Goal: Task Accomplishment & Management: Manage account settings

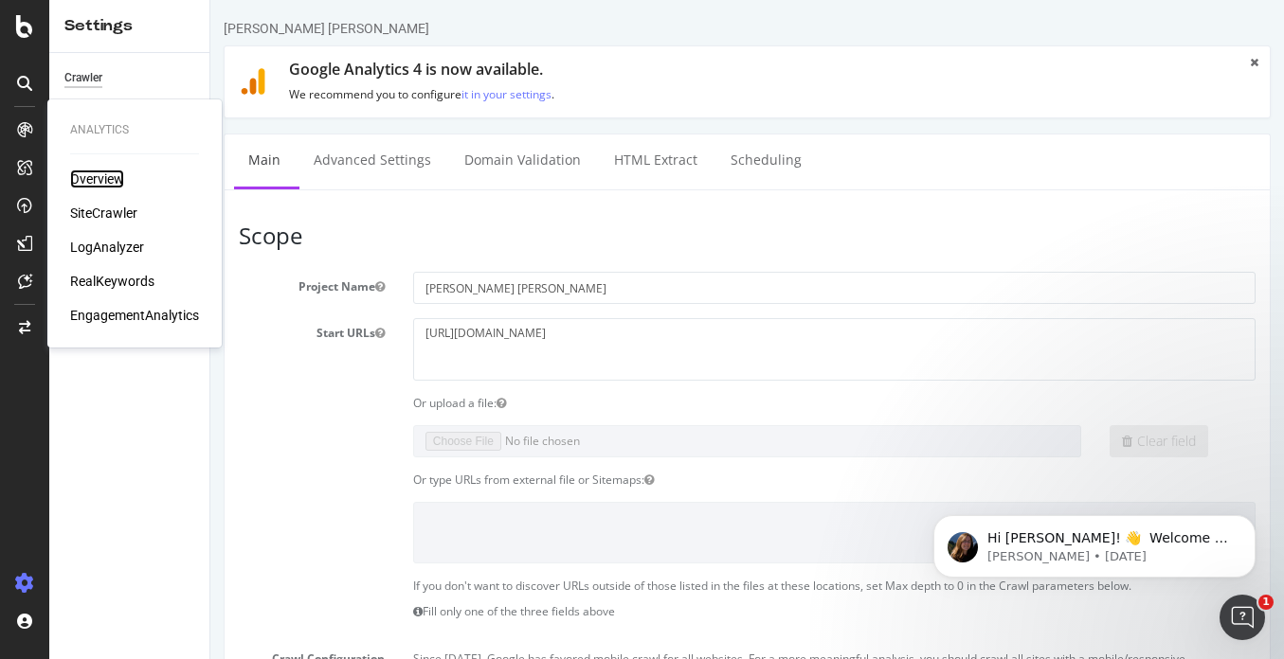
click at [99, 177] on div "Overview" at bounding box center [97, 179] width 54 height 19
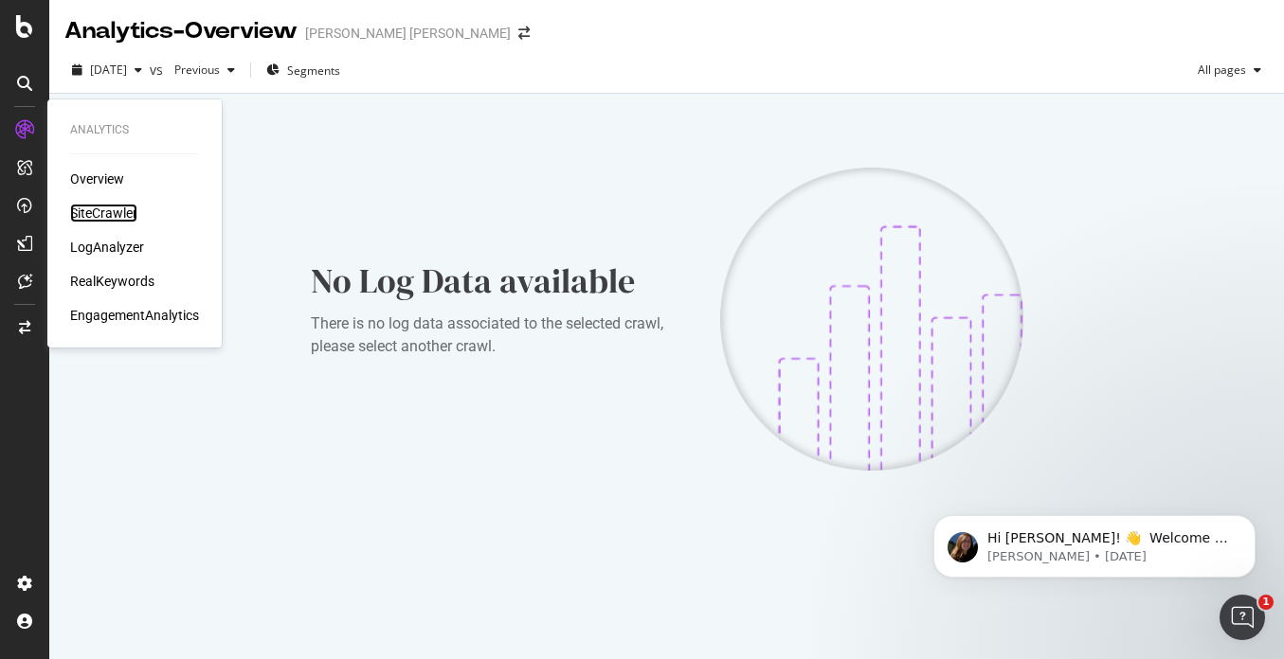
click at [103, 208] on div "SiteCrawler" at bounding box center [103, 213] width 67 height 19
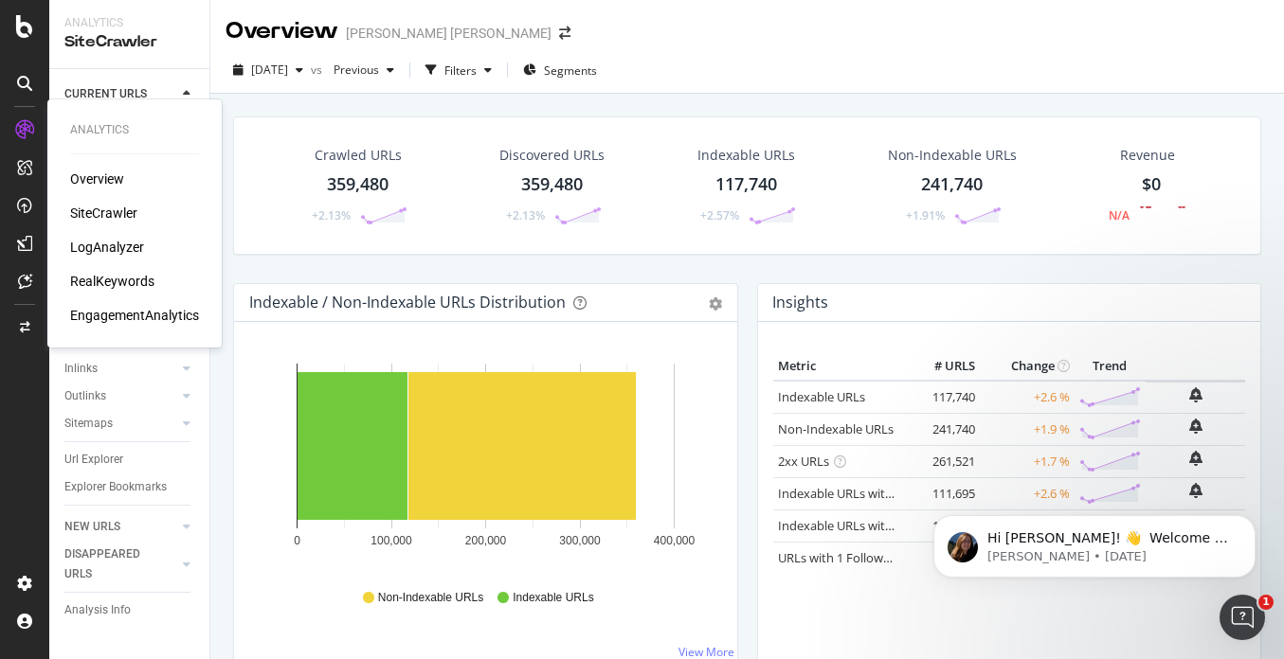
click at [111, 172] on div "Overview" at bounding box center [97, 179] width 54 height 19
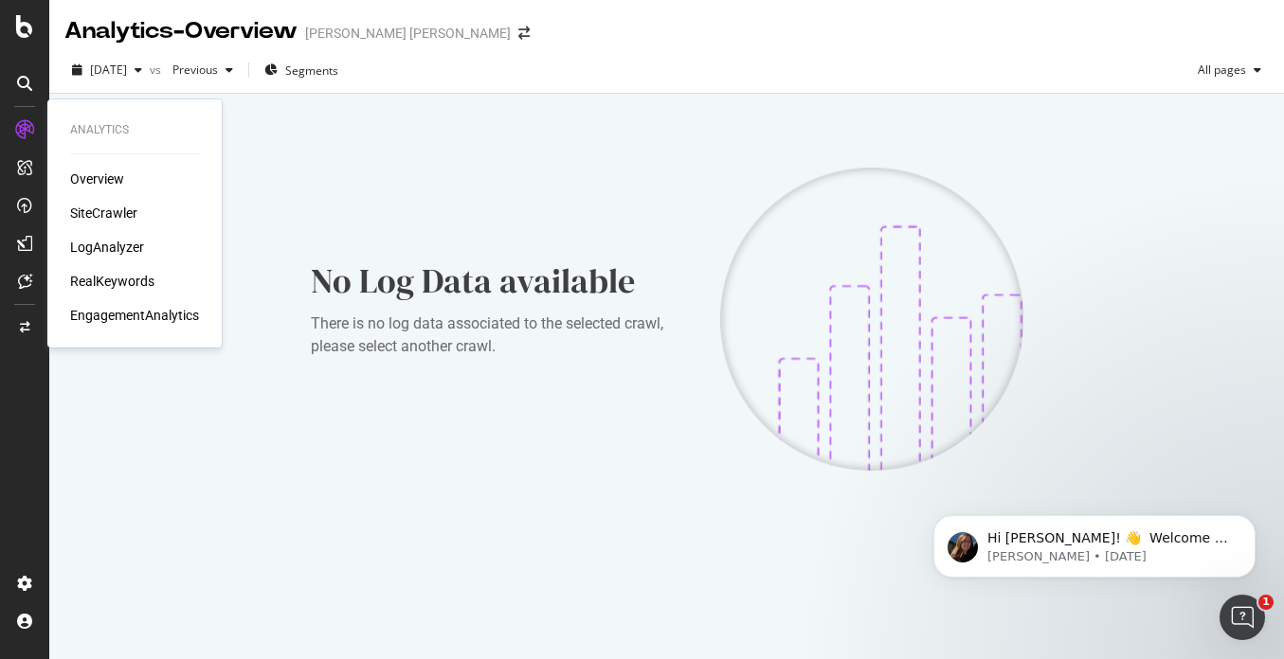
click at [109, 214] on div "SiteCrawler" at bounding box center [103, 213] width 67 height 19
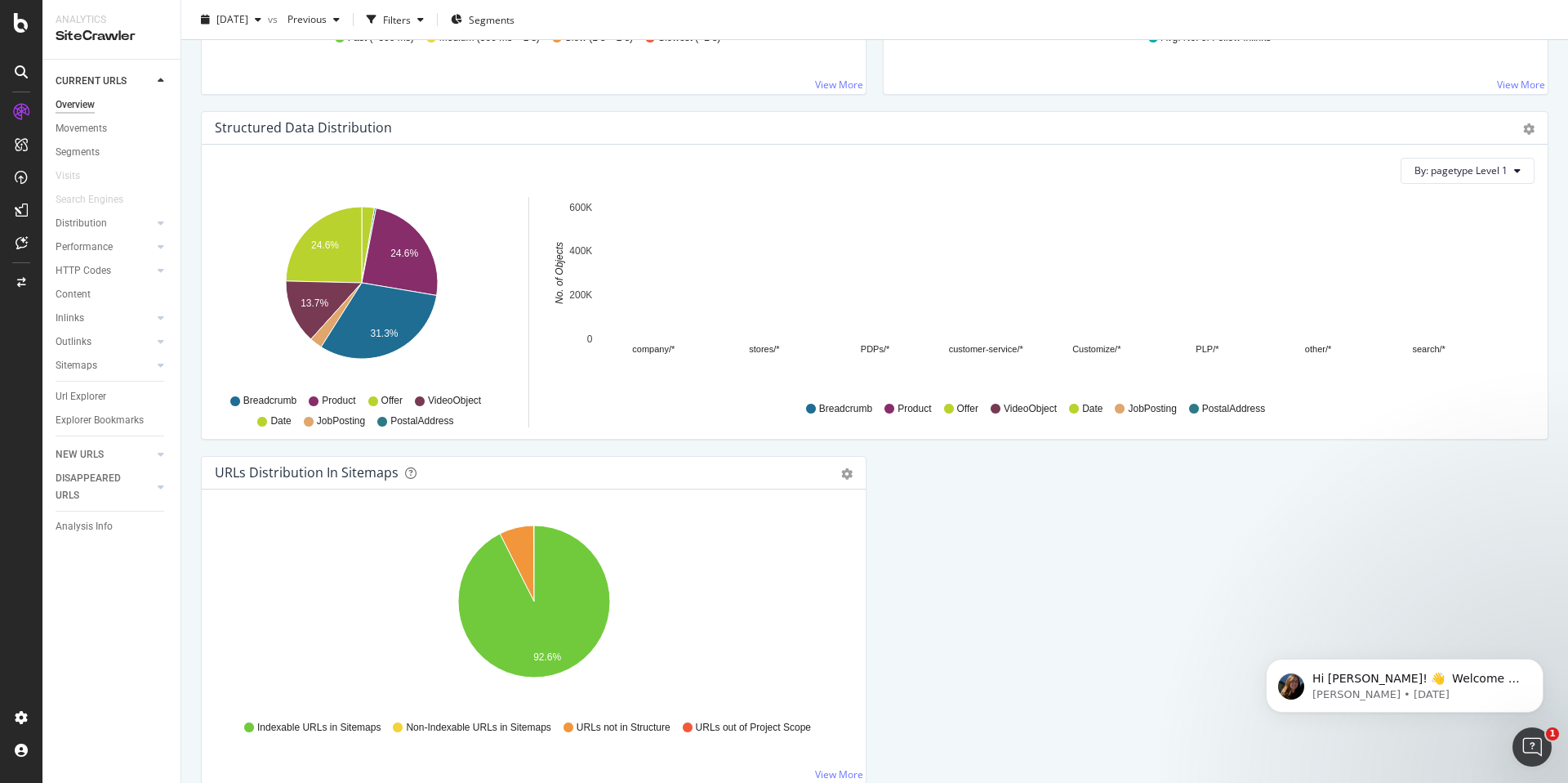
scroll to position [1525, 0]
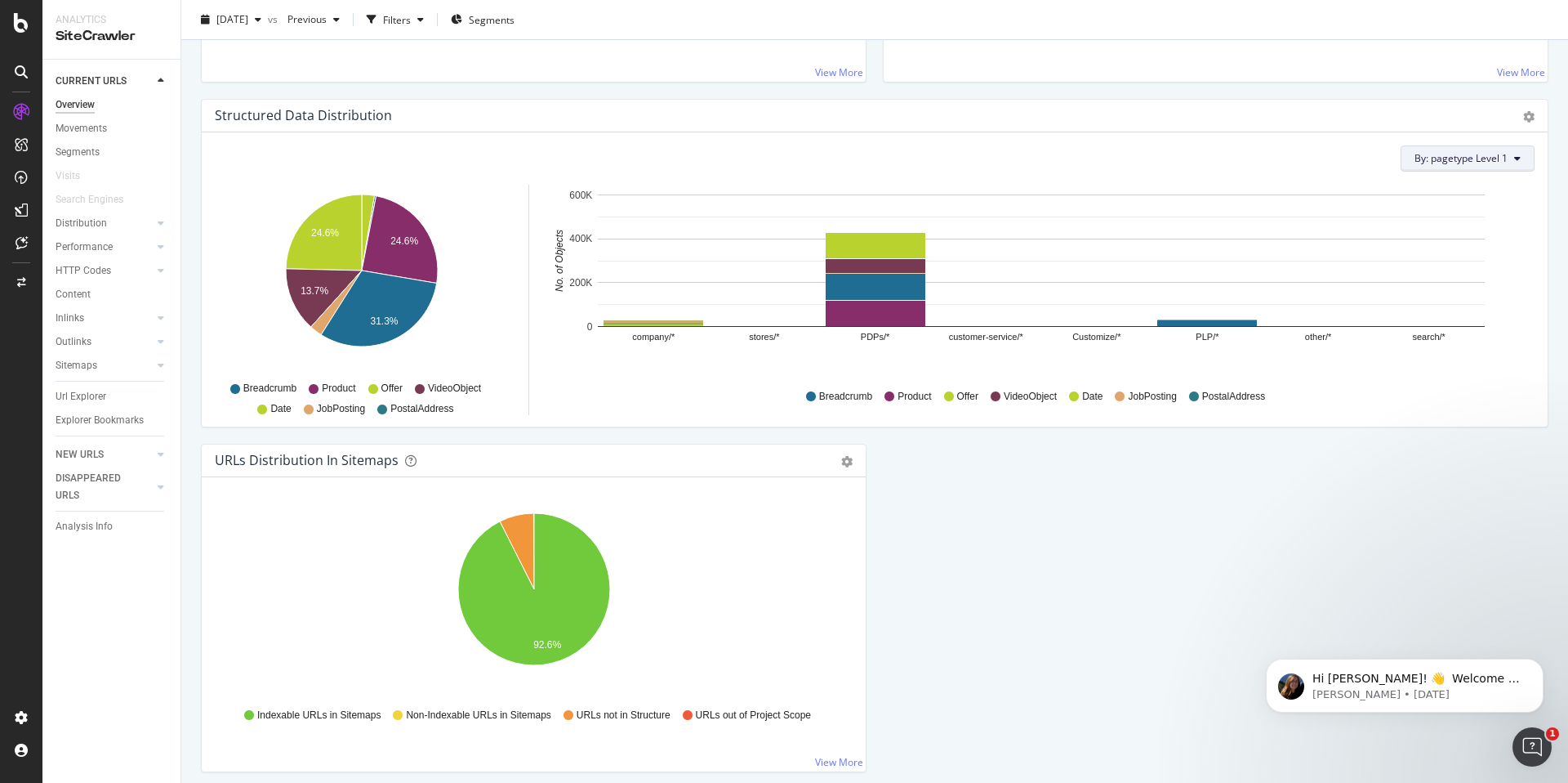
click at [1106, 160] on button "By: pagetype Level 1" at bounding box center [1467, 159] width 134 height 26
click at [1106, 371] on icon "company/* stores/* PDPs/* customer-service/* Customize/* PLP/* other/* search/*…" at bounding box center [1042, 279] width 986 height 190
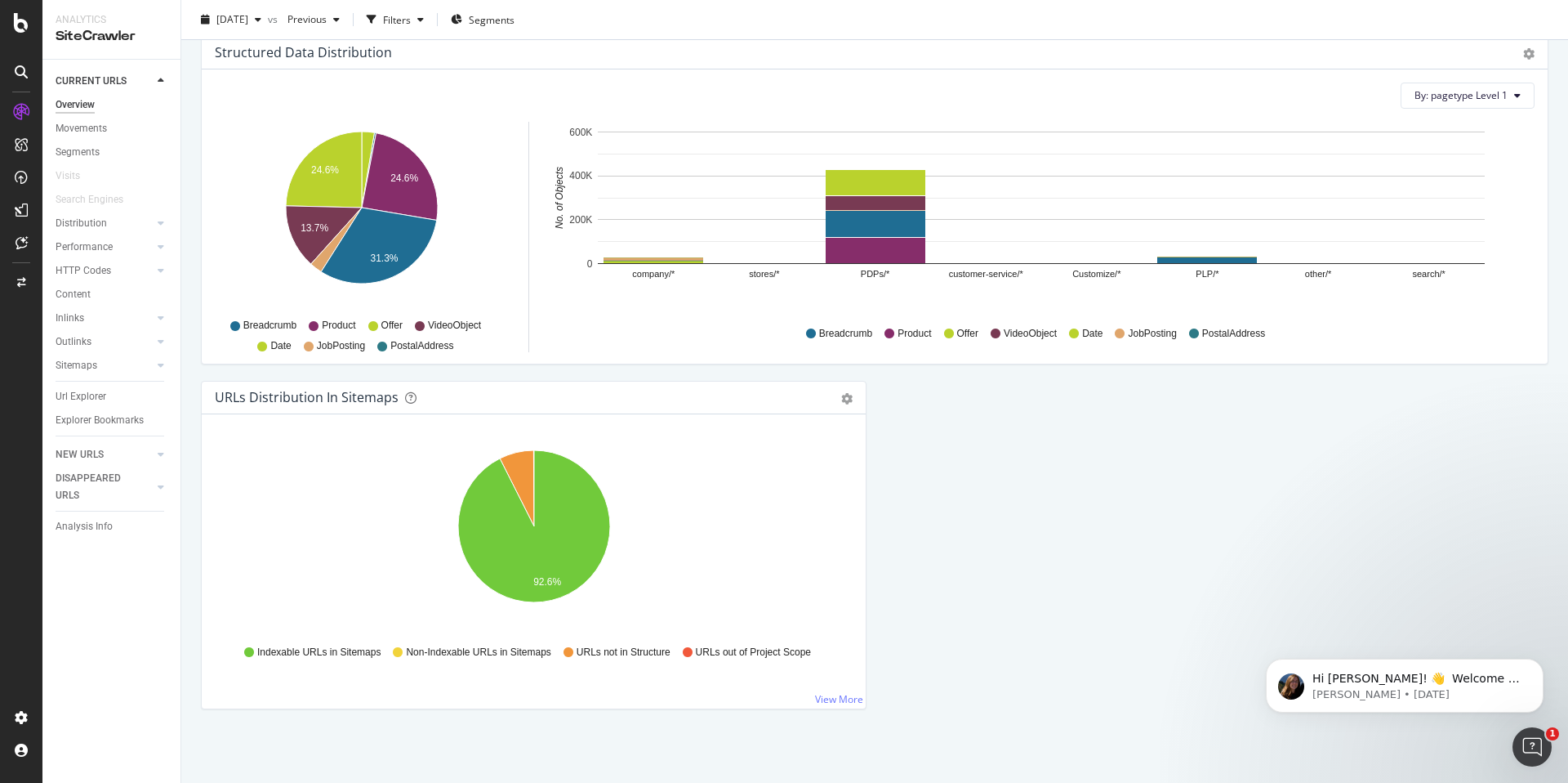
scroll to position [1582, 0]
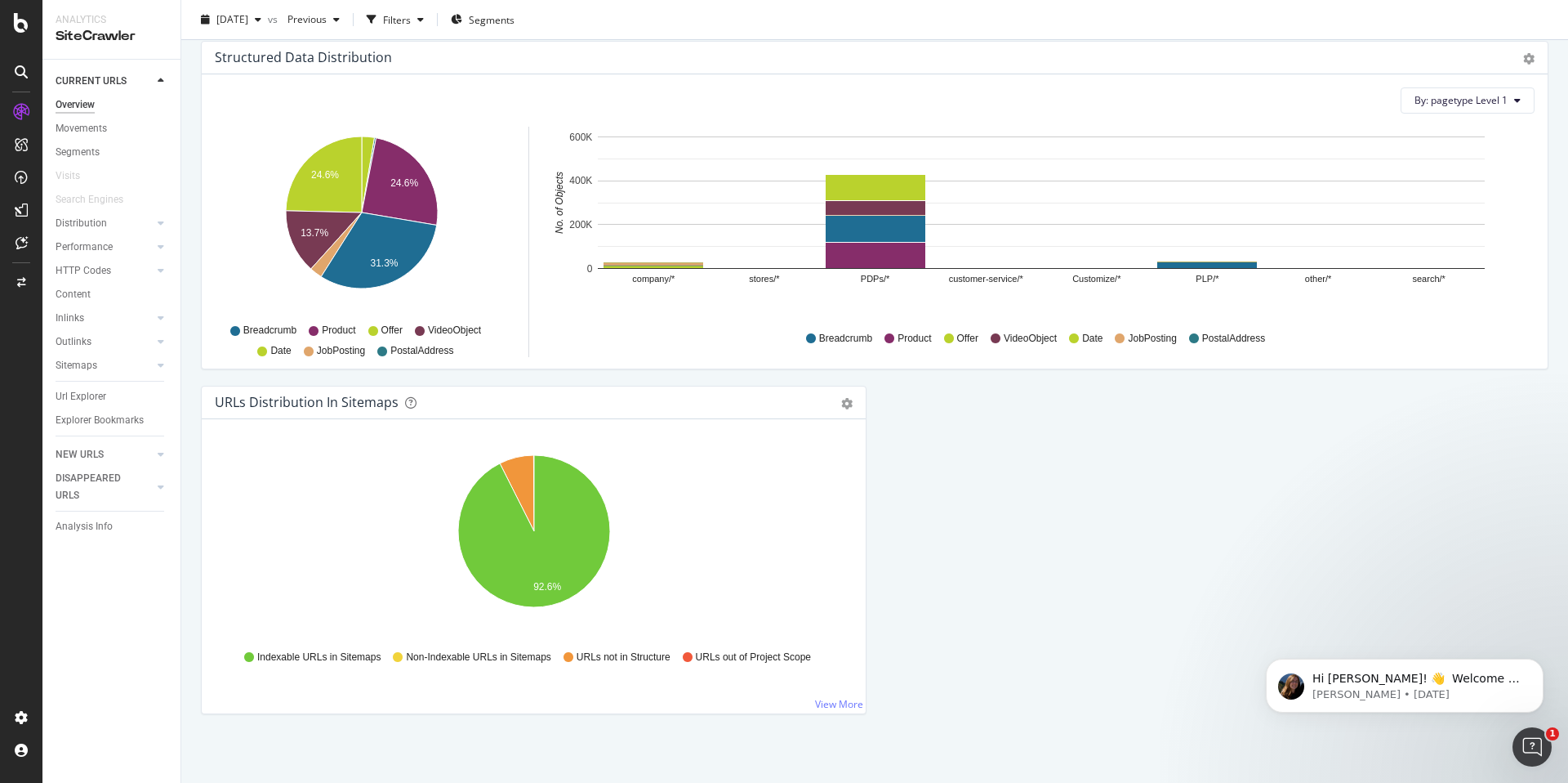
drag, startPoint x: 85, startPoint y: 34, endPoint x: 33, endPoint y: 29, distance: 52.2
click at [83, 34] on div "SiteCrawler" at bounding box center [111, 36] width 112 height 19
click at [17, 26] on icon at bounding box center [21, 22] width 15 height 20
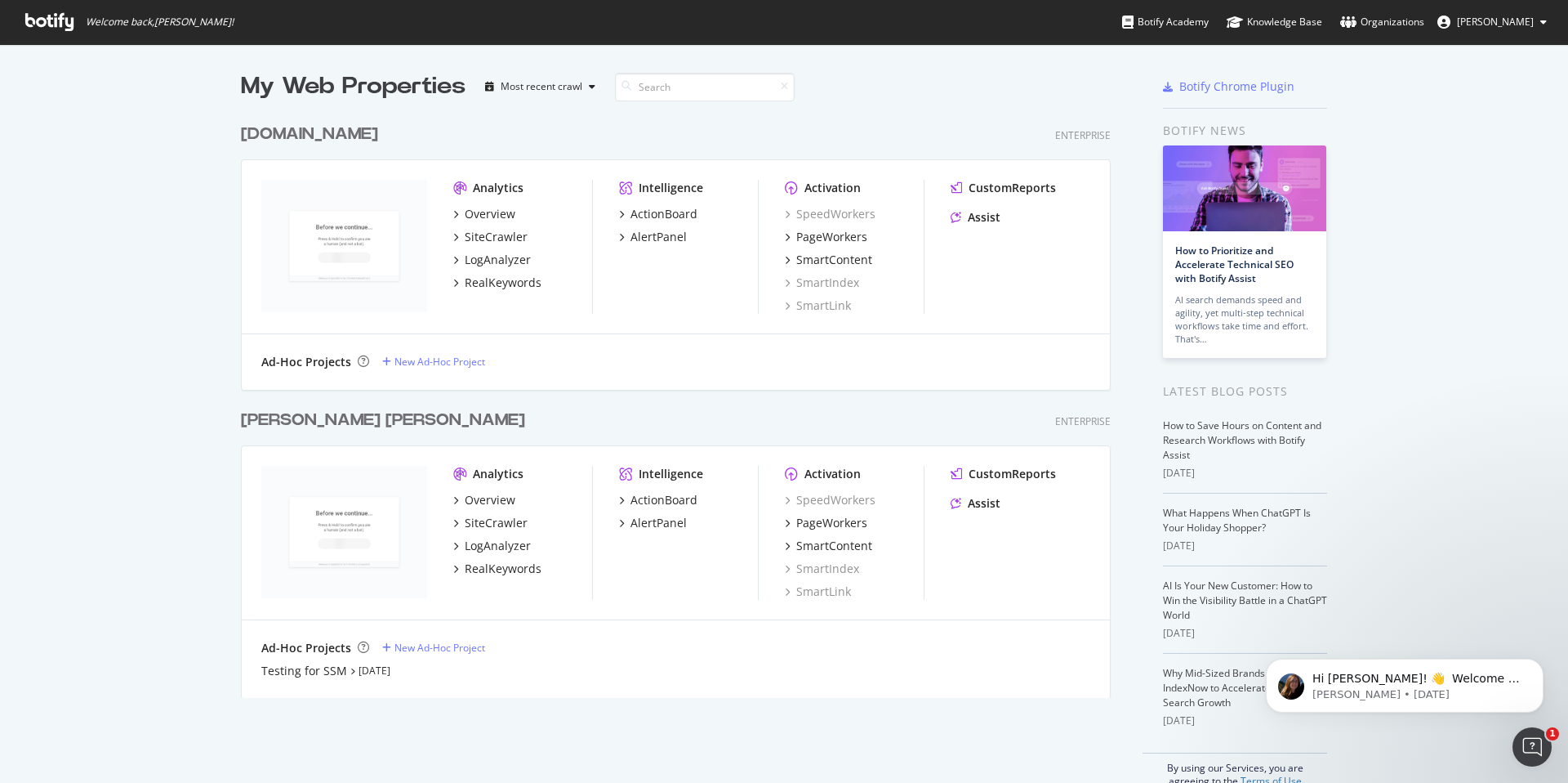
scroll to position [31, 0]
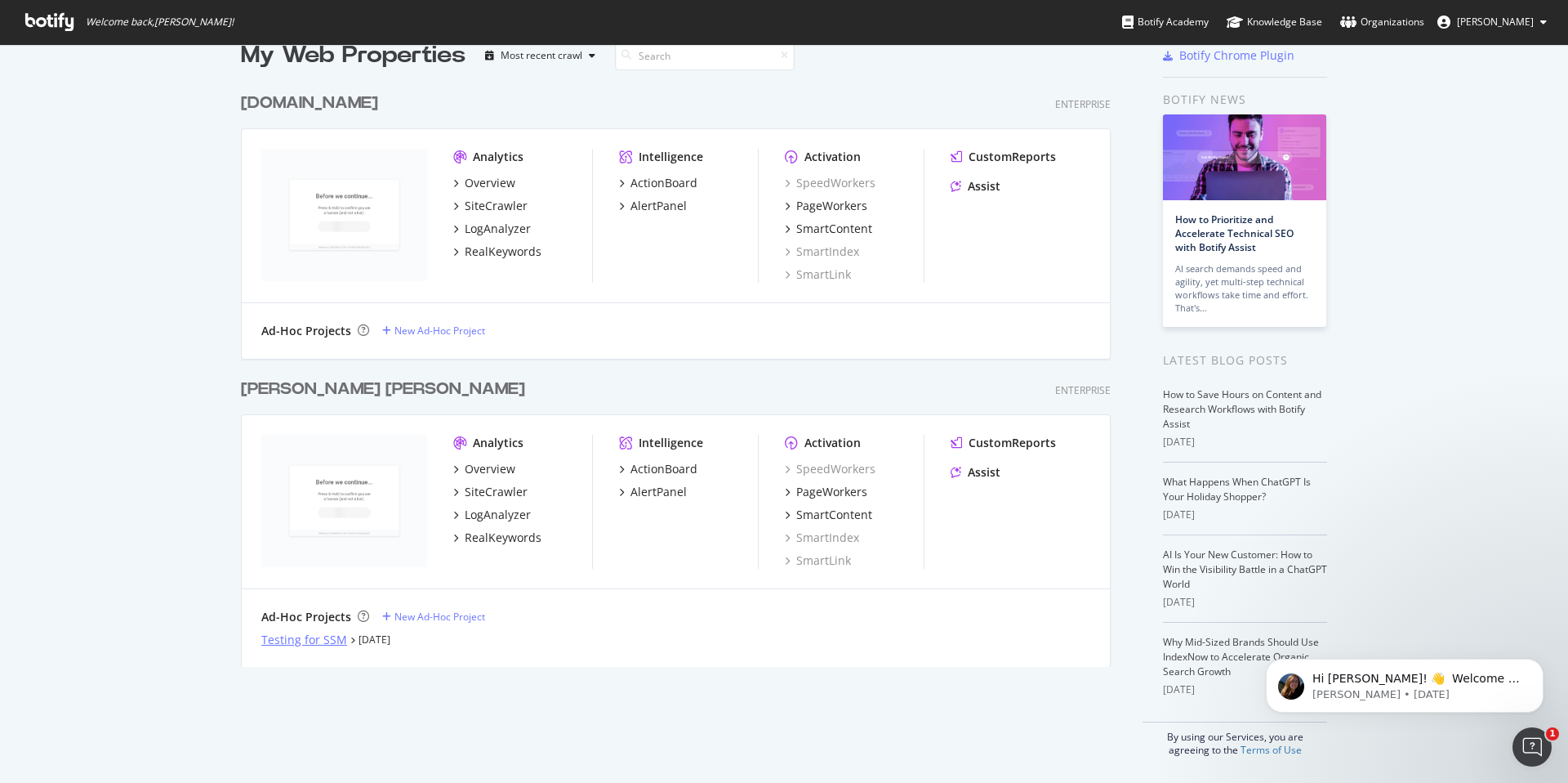
click at [305, 567] on div "Testing for SSM" at bounding box center [303, 639] width 85 height 16
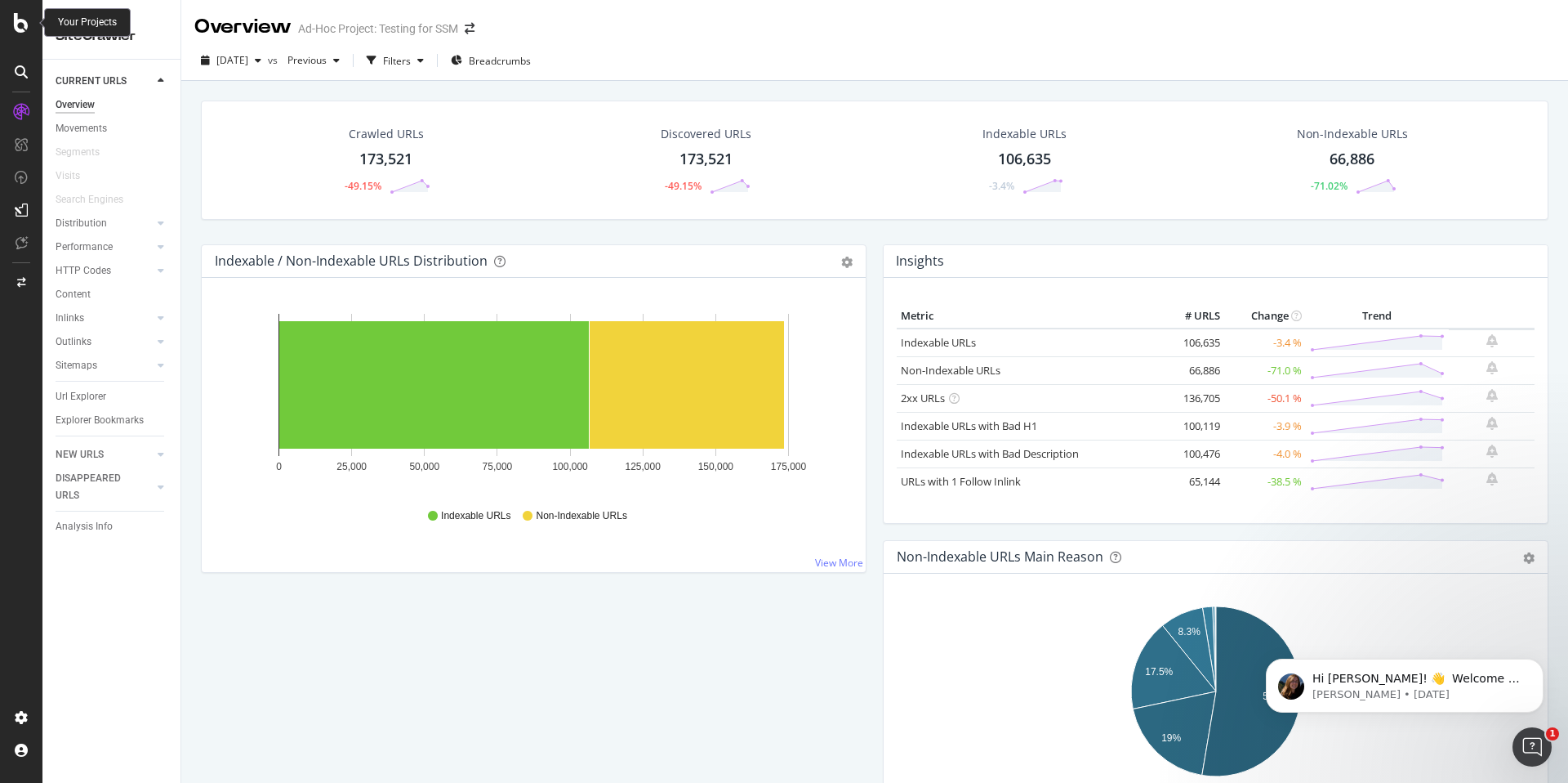
click at [16, 23] on icon at bounding box center [21, 22] width 15 height 20
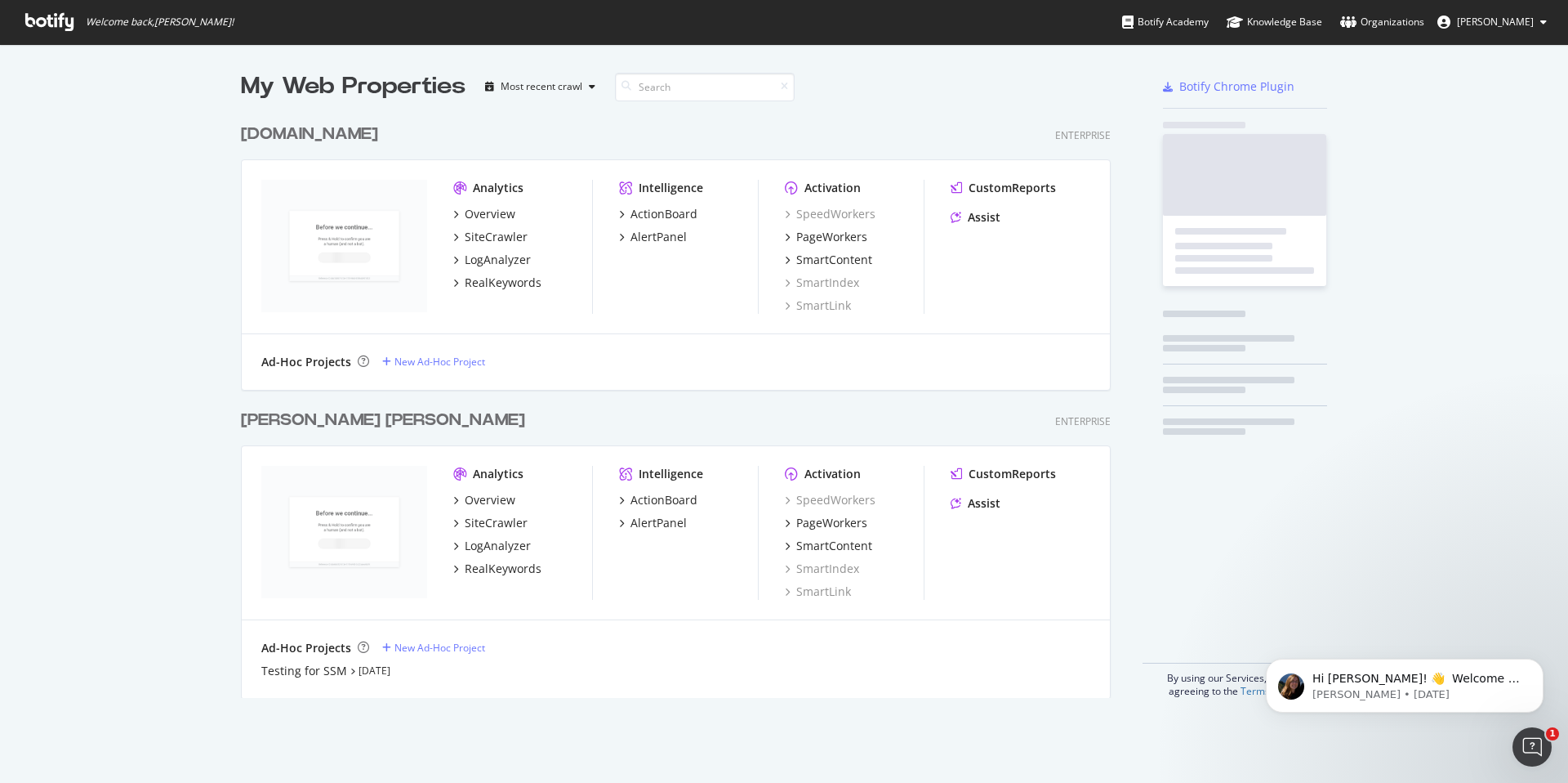
scroll to position [783, 1568]
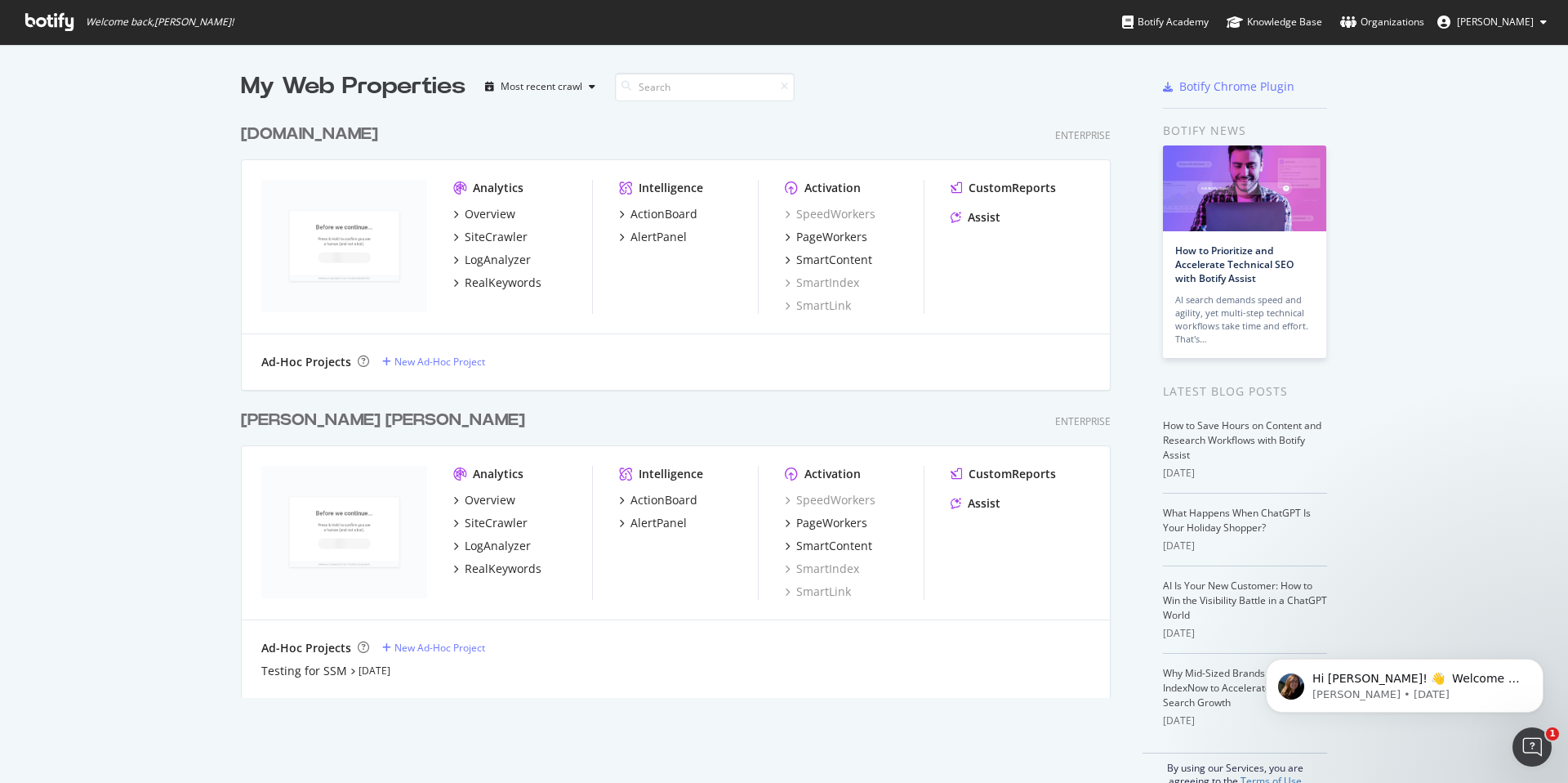
click at [1106, 24] on icon at bounding box center [1544, 22] width 7 height 9
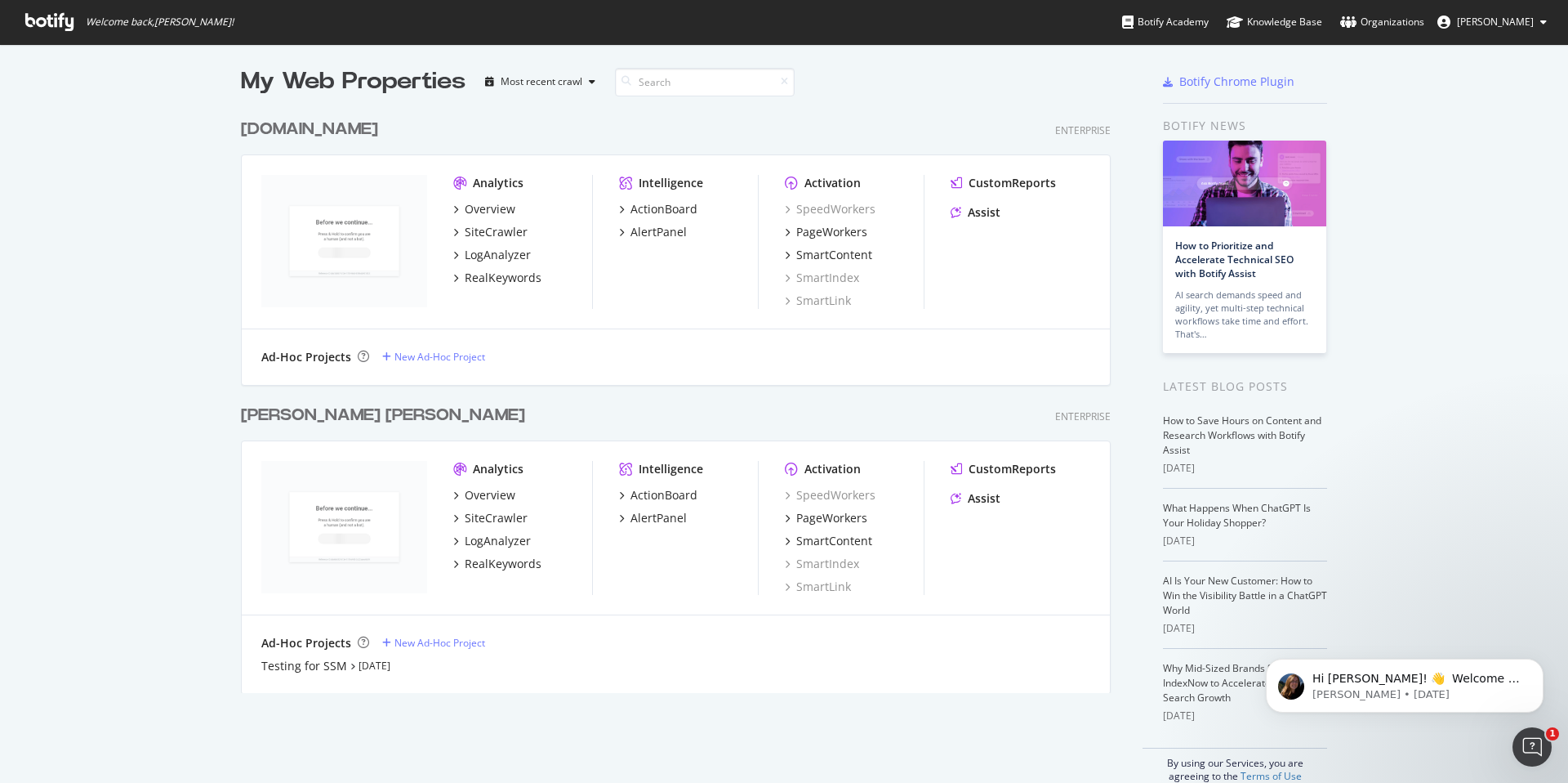
scroll to position [0, 0]
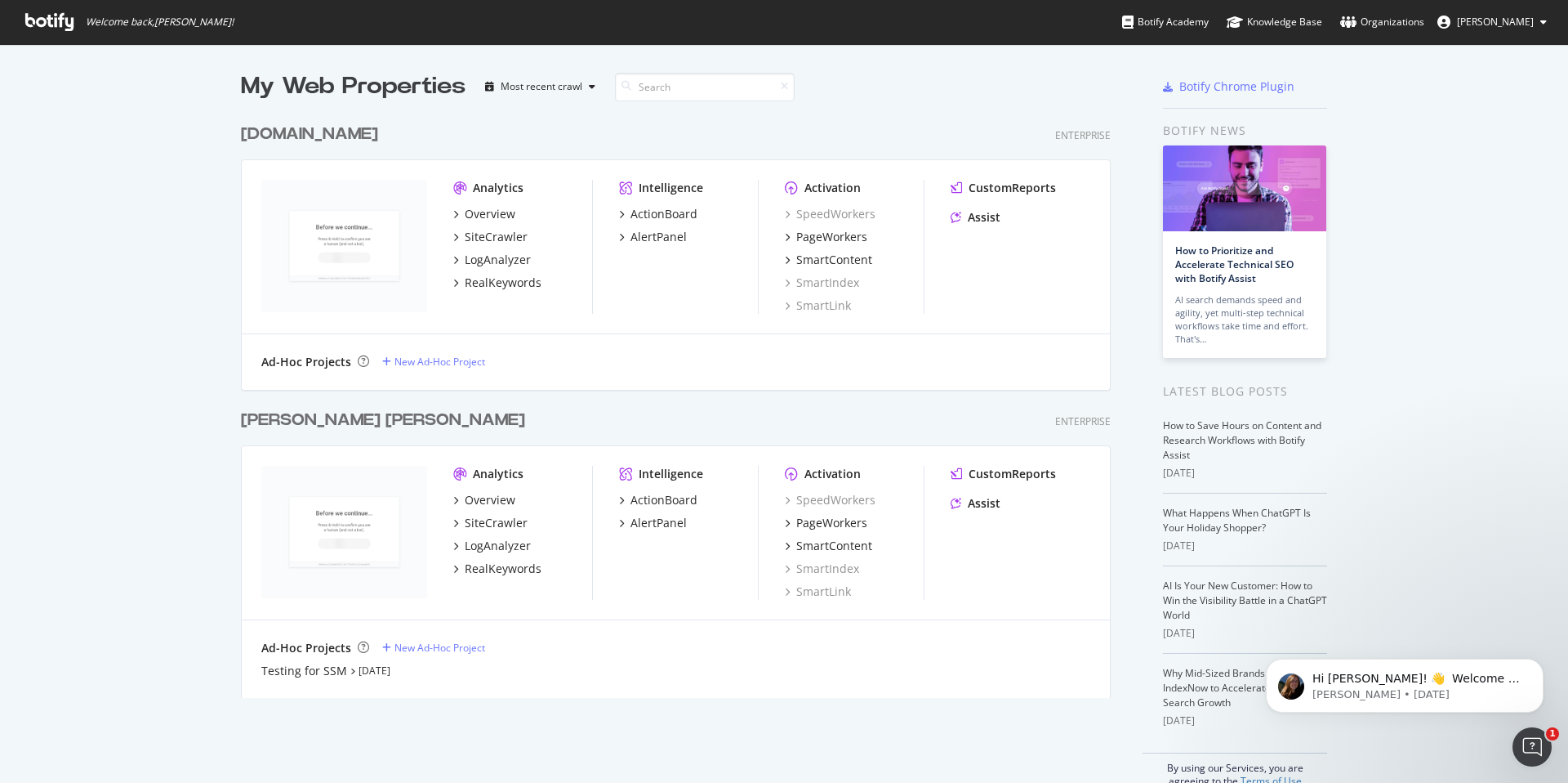
click at [1106, 178] on div "My Web Properties Most recent crawl [DOMAIN_NAME] Enterprise Analytics Overview…" at bounding box center [784, 429] width 1568 height 769
click at [1106, 22] on span "[PERSON_NAME]" at bounding box center [1495, 22] width 77 height 14
drag, startPoint x: 1452, startPoint y: 279, endPoint x: 1358, endPoint y: 191, distance: 128.8
click at [1106, 277] on div "My Web Properties Most recent crawl [DOMAIN_NAME] Enterprise Analytics Overview…" at bounding box center [784, 429] width 1568 height 769
click at [1106, 567] on icon "Dismiss notification" at bounding box center [1539, 663] width 9 height 9
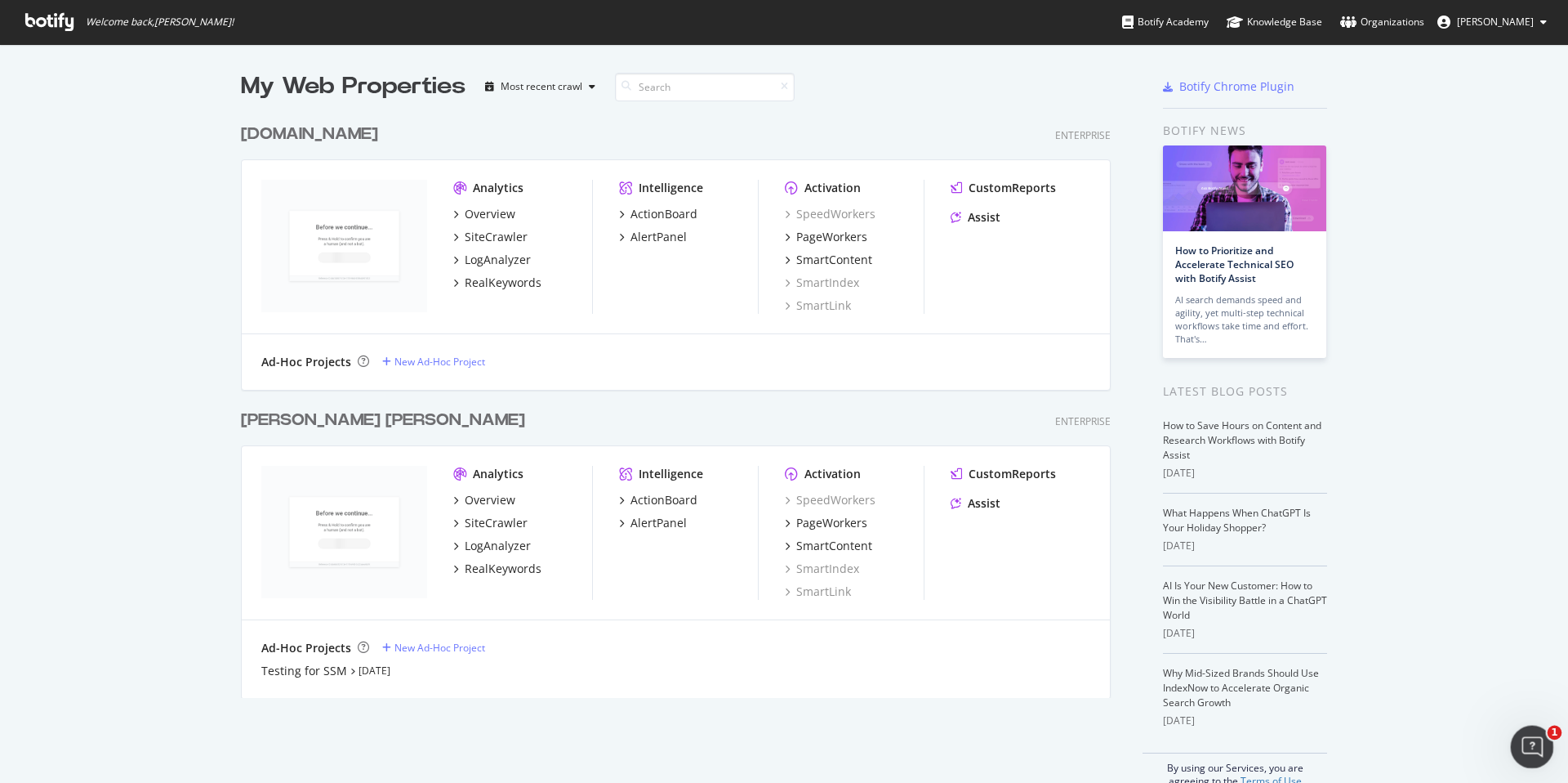
click at [1106, 567] on icon "Open Intercom Messenger" at bounding box center [1529, 744] width 27 height 27
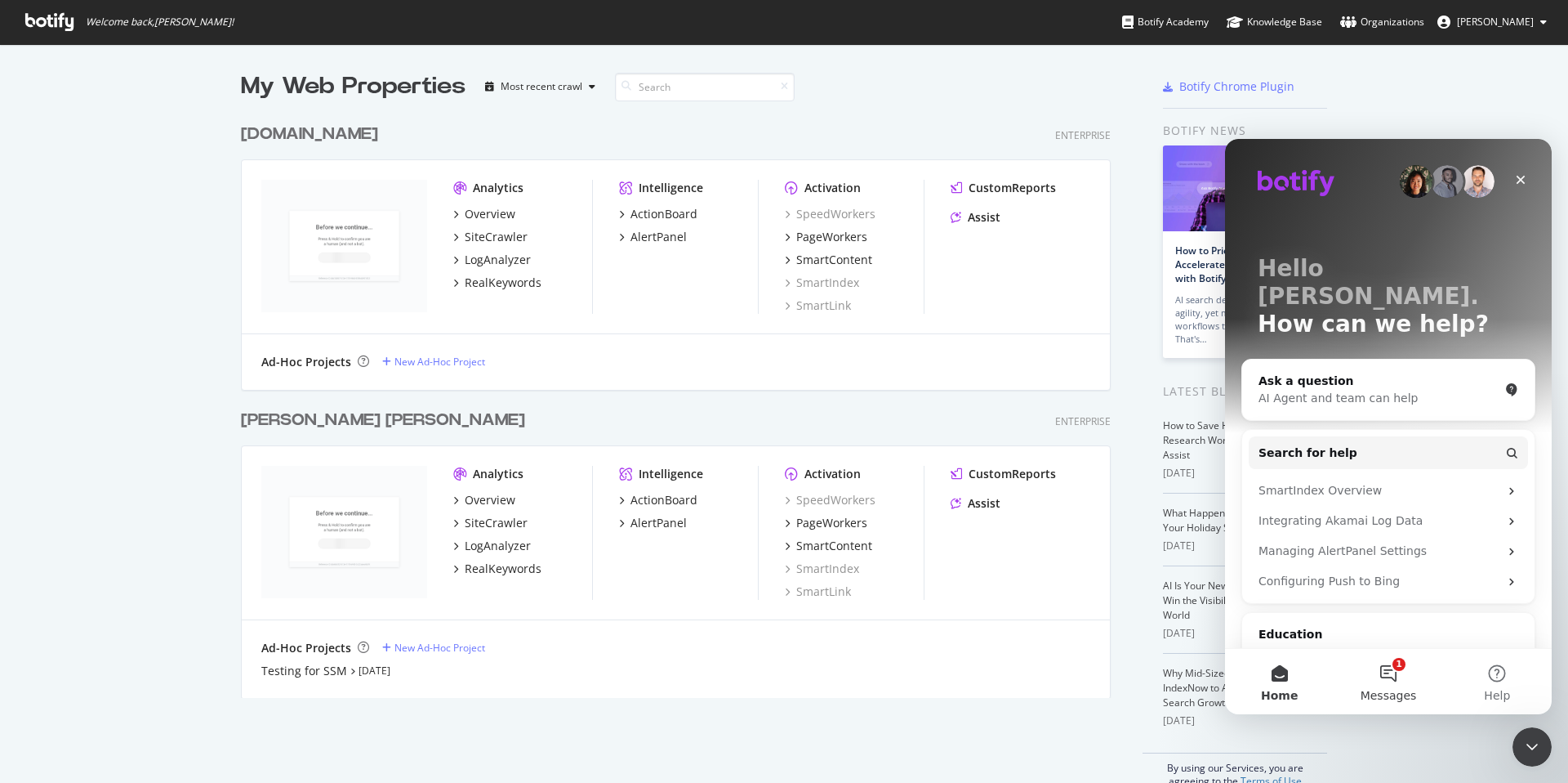
click at [1106, 567] on button "1 Messages" at bounding box center [1388, 681] width 109 height 66
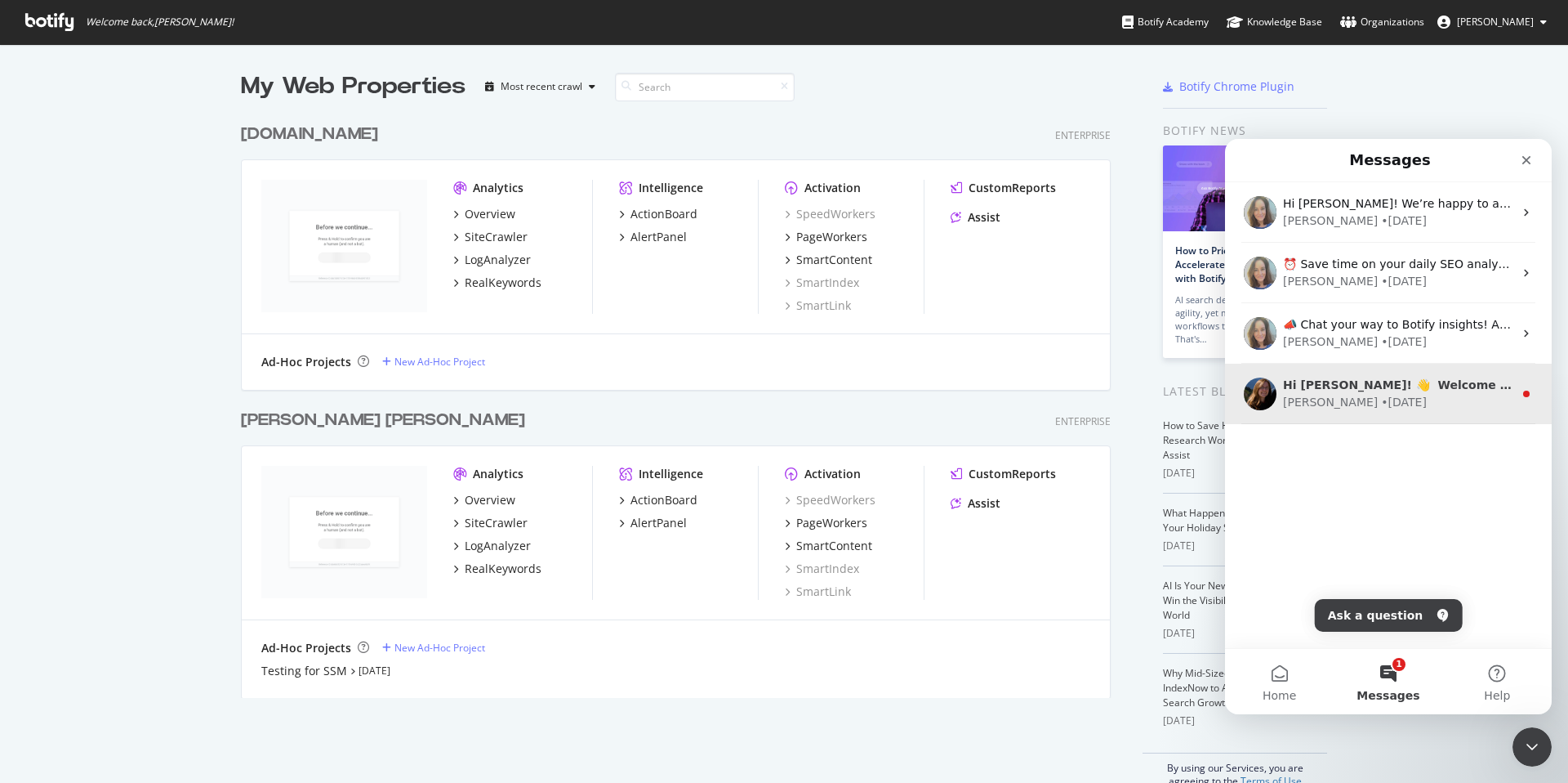
click at [1106, 398] on div "[PERSON_NAME] • [DATE]" at bounding box center [1397, 403] width 230 height 17
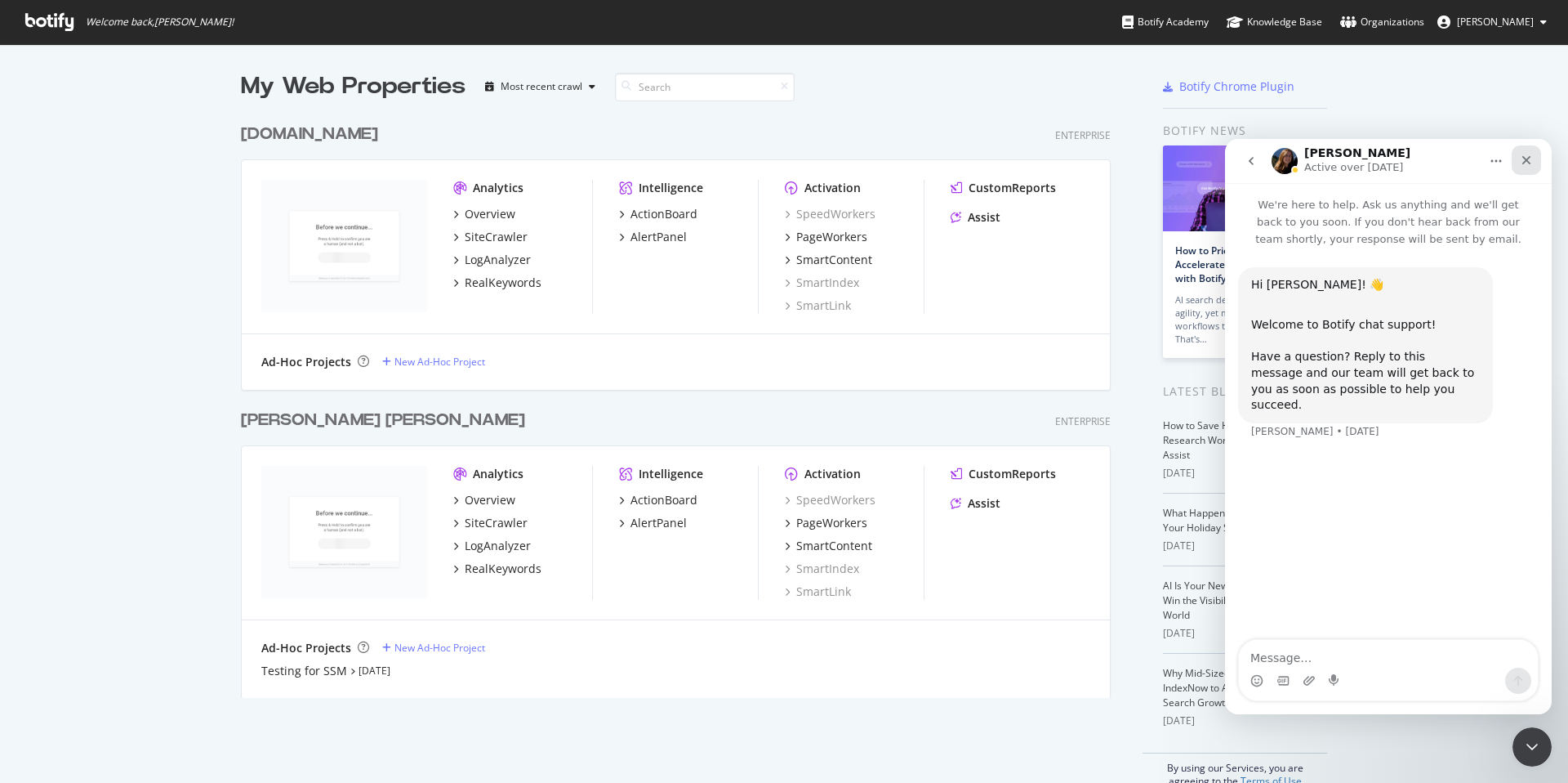
click at [1106, 163] on icon "Close" at bounding box center [1526, 160] width 13 height 13
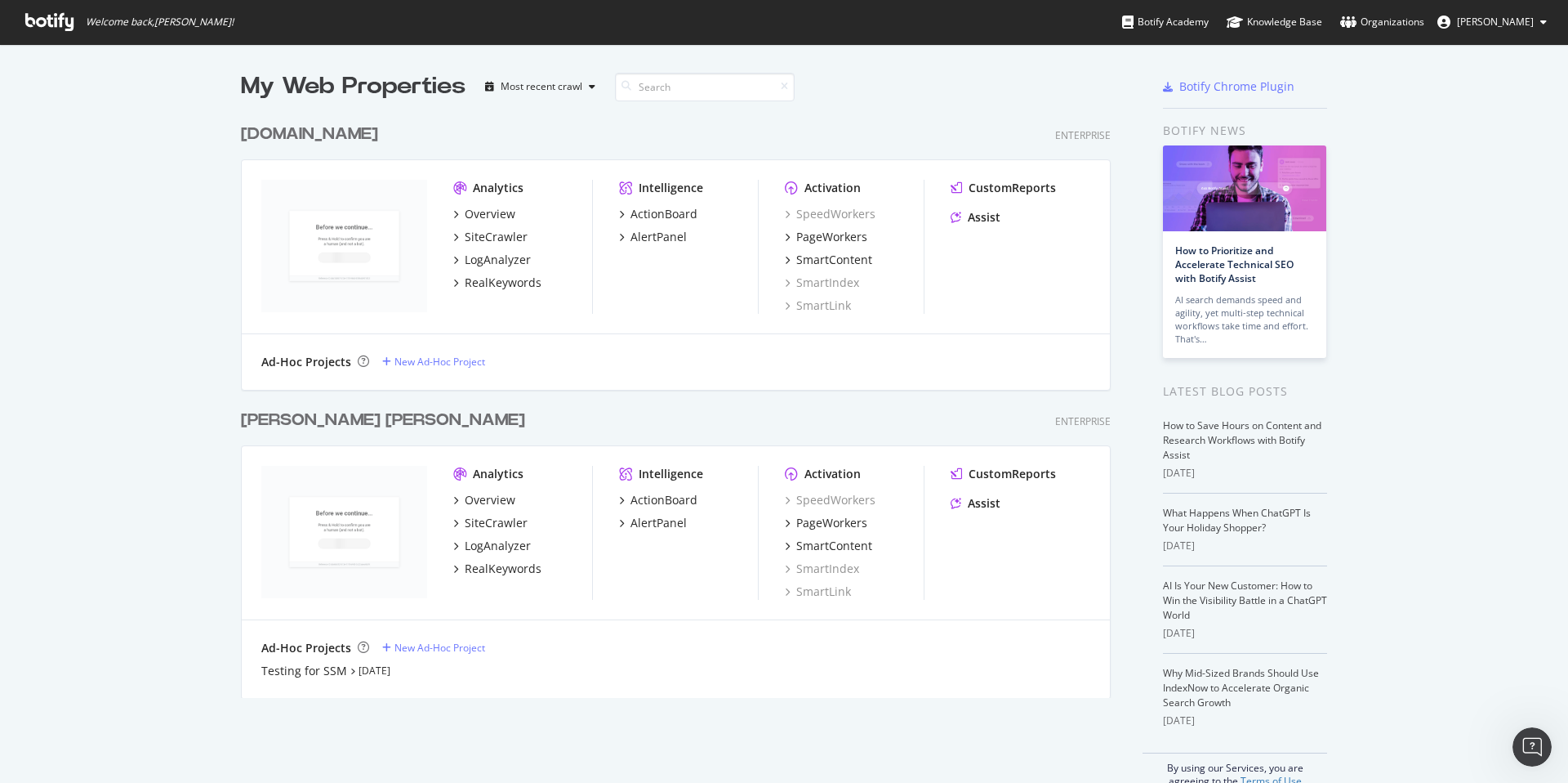
click at [319, 422] on div "[PERSON_NAME] [PERSON_NAME]" at bounding box center [383, 420] width 284 height 23
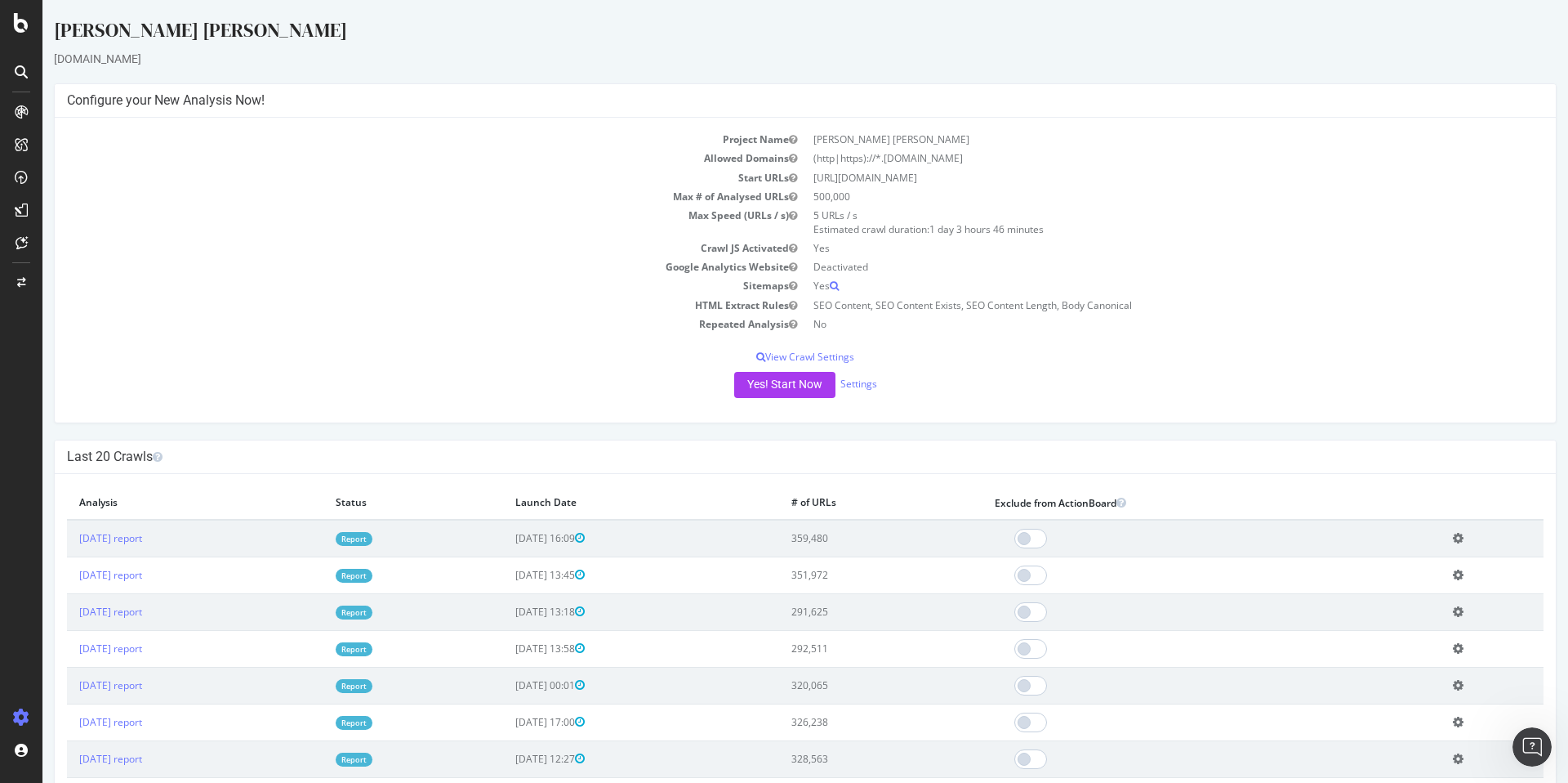
click at [19, 25] on icon at bounding box center [21, 22] width 15 height 20
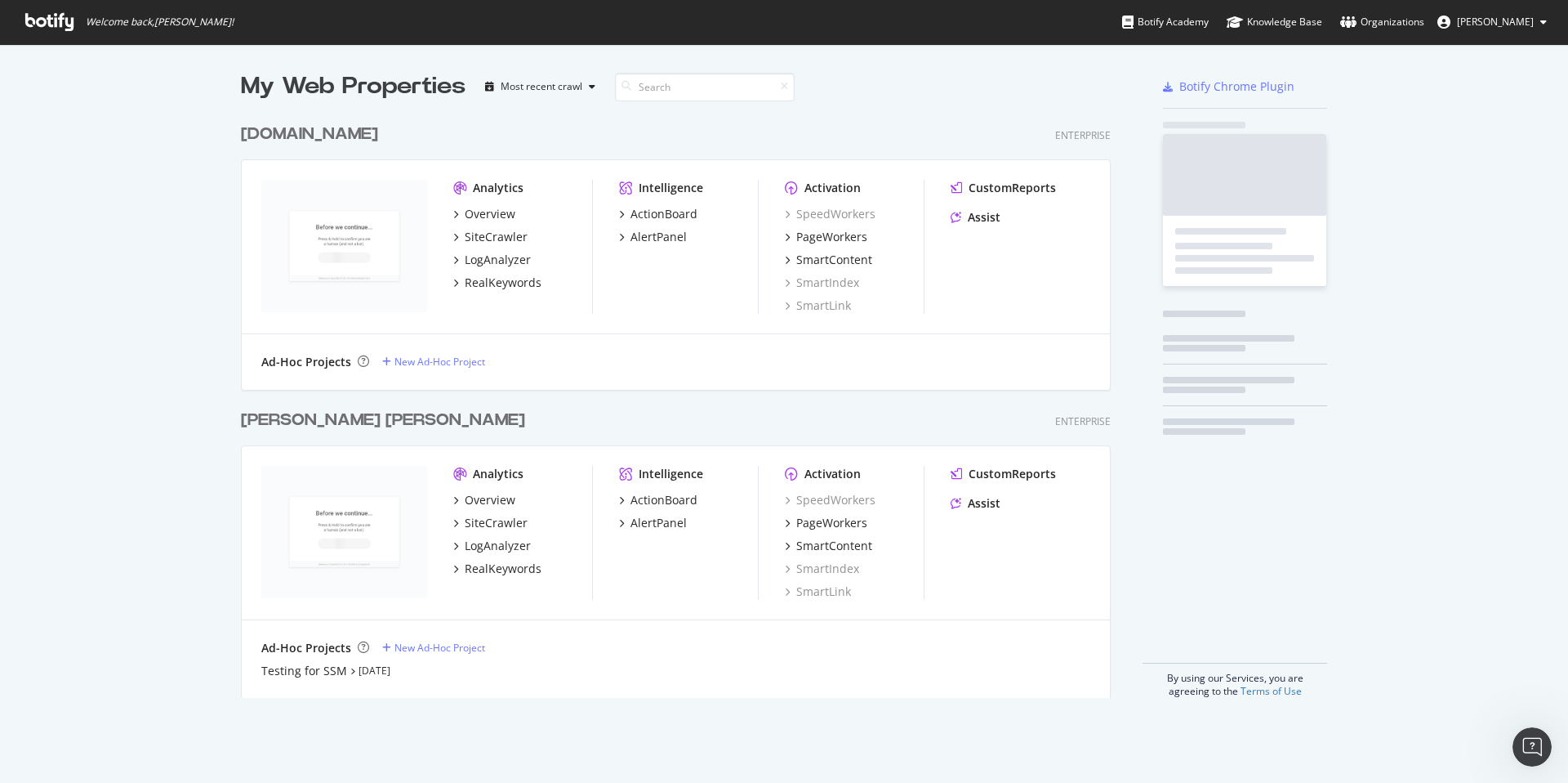
click at [19, 25] on span "Welcome back, [PERSON_NAME] !" at bounding box center [129, 22] width 234 height 44
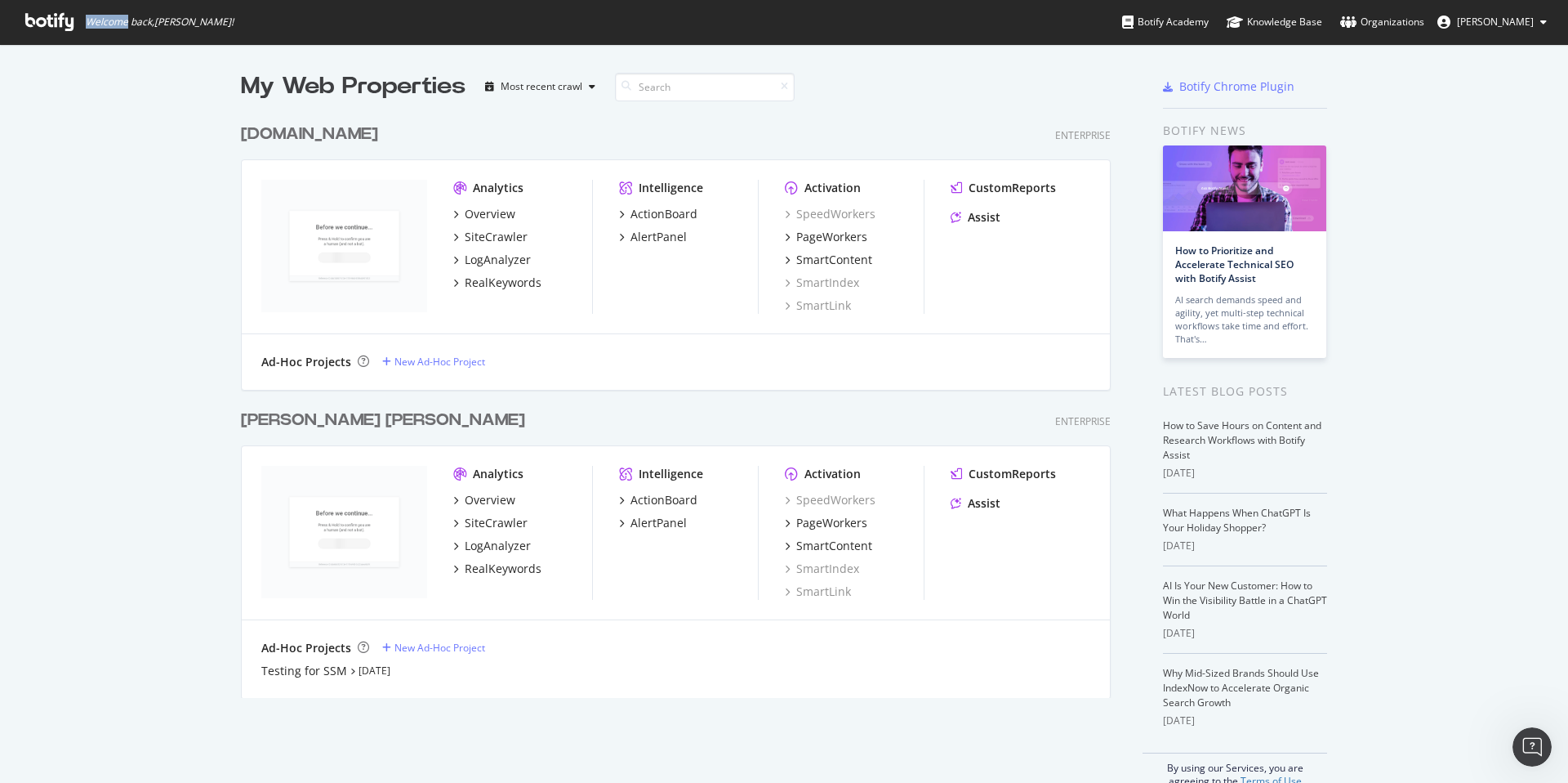
click at [296, 132] on div "[DOMAIN_NAME]" at bounding box center [309, 134] width 137 height 23
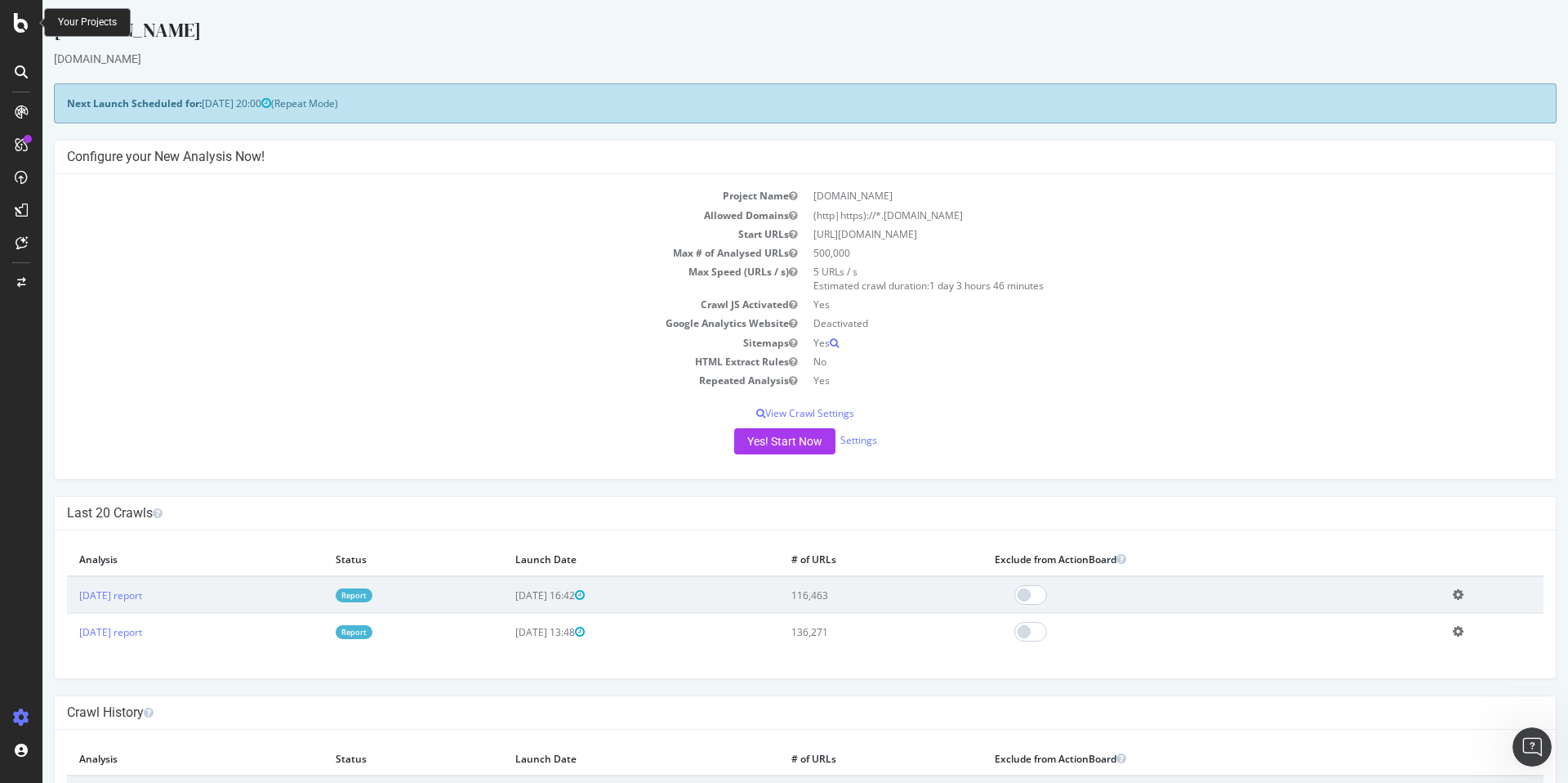
click at [16, 23] on icon at bounding box center [21, 22] width 15 height 20
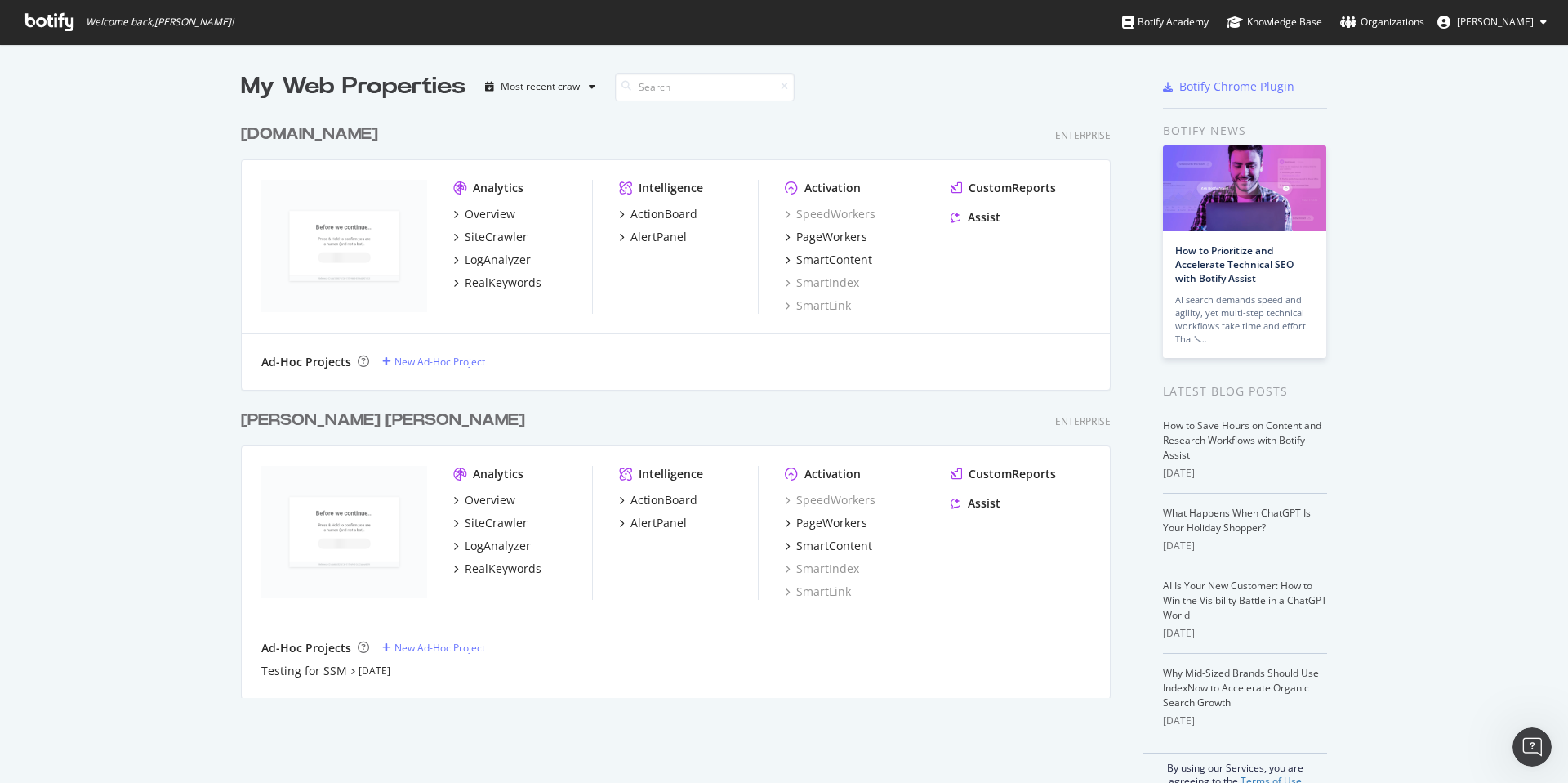
scroll to position [783, 1568]
click at [490, 523] on div "SiteCrawler" at bounding box center [496, 523] width 63 height 16
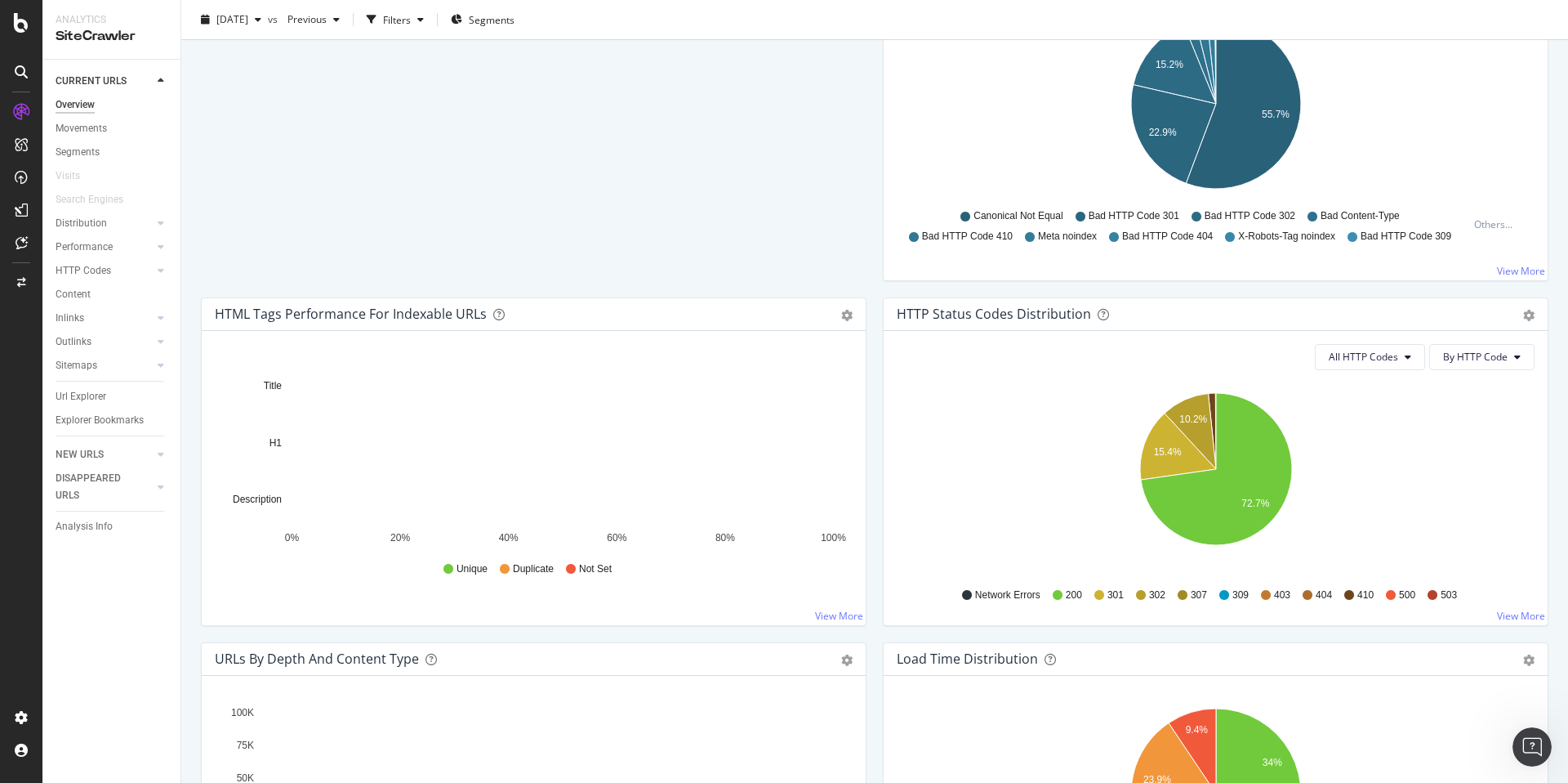
scroll to position [595, 0]
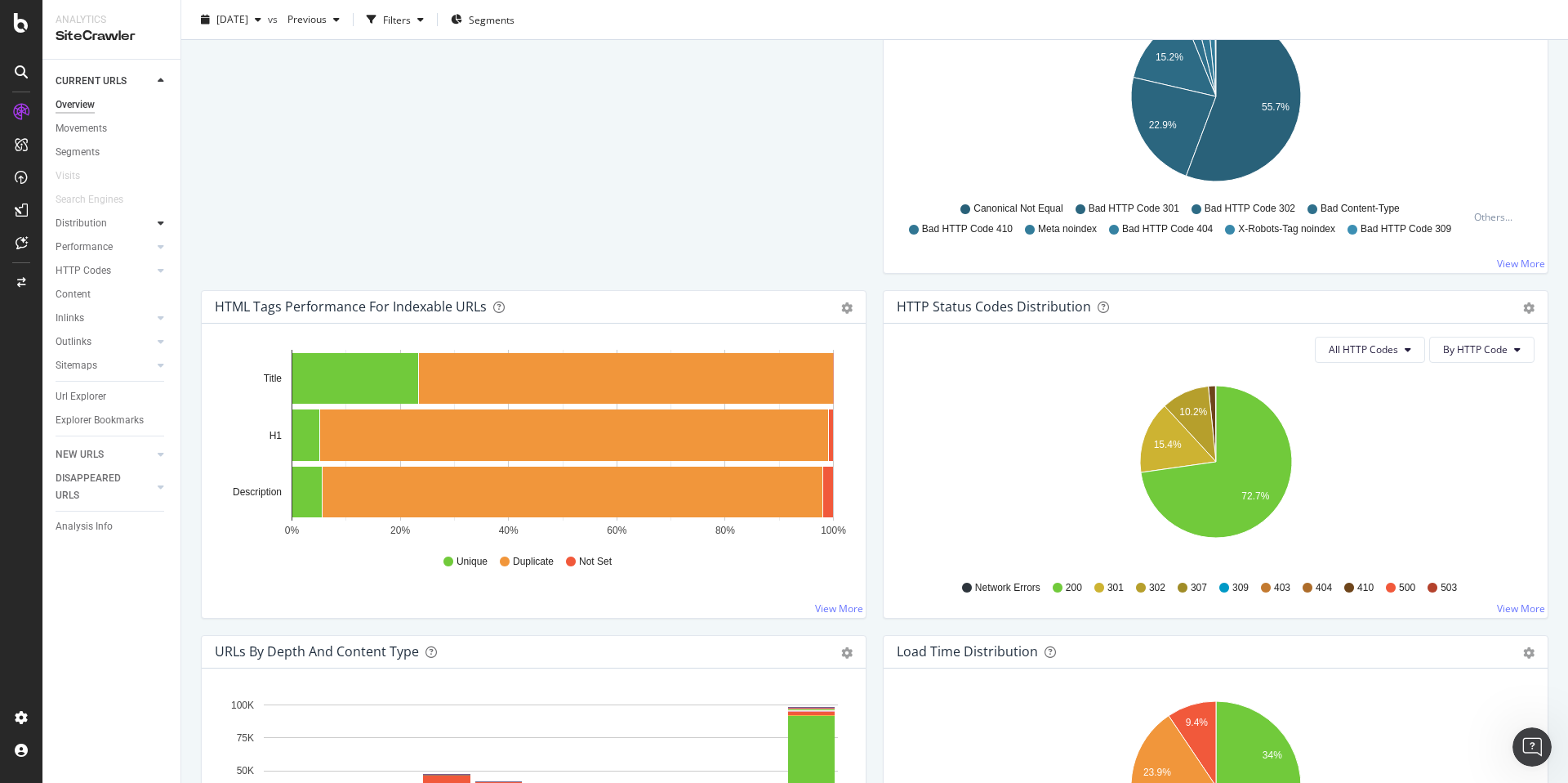
click at [163, 223] on icon at bounding box center [161, 222] width 7 height 9
click at [163, 246] on icon at bounding box center [161, 246] width 7 height 9
click at [162, 270] on icon at bounding box center [161, 270] width 7 height 9
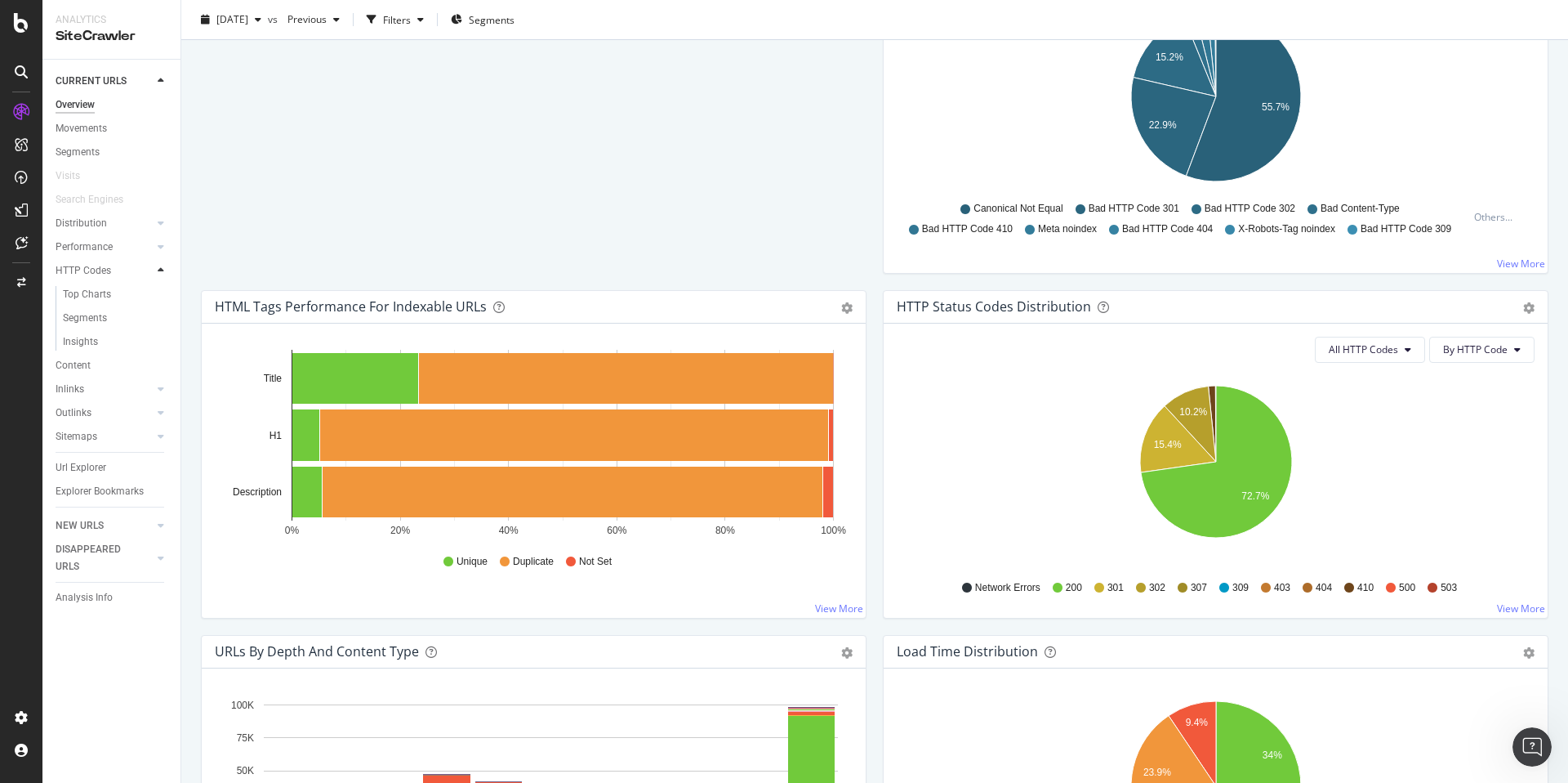
click at [162, 270] on icon at bounding box center [161, 270] width 7 height 9
click at [157, 294] on div at bounding box center [160, 294] width 16 height 16
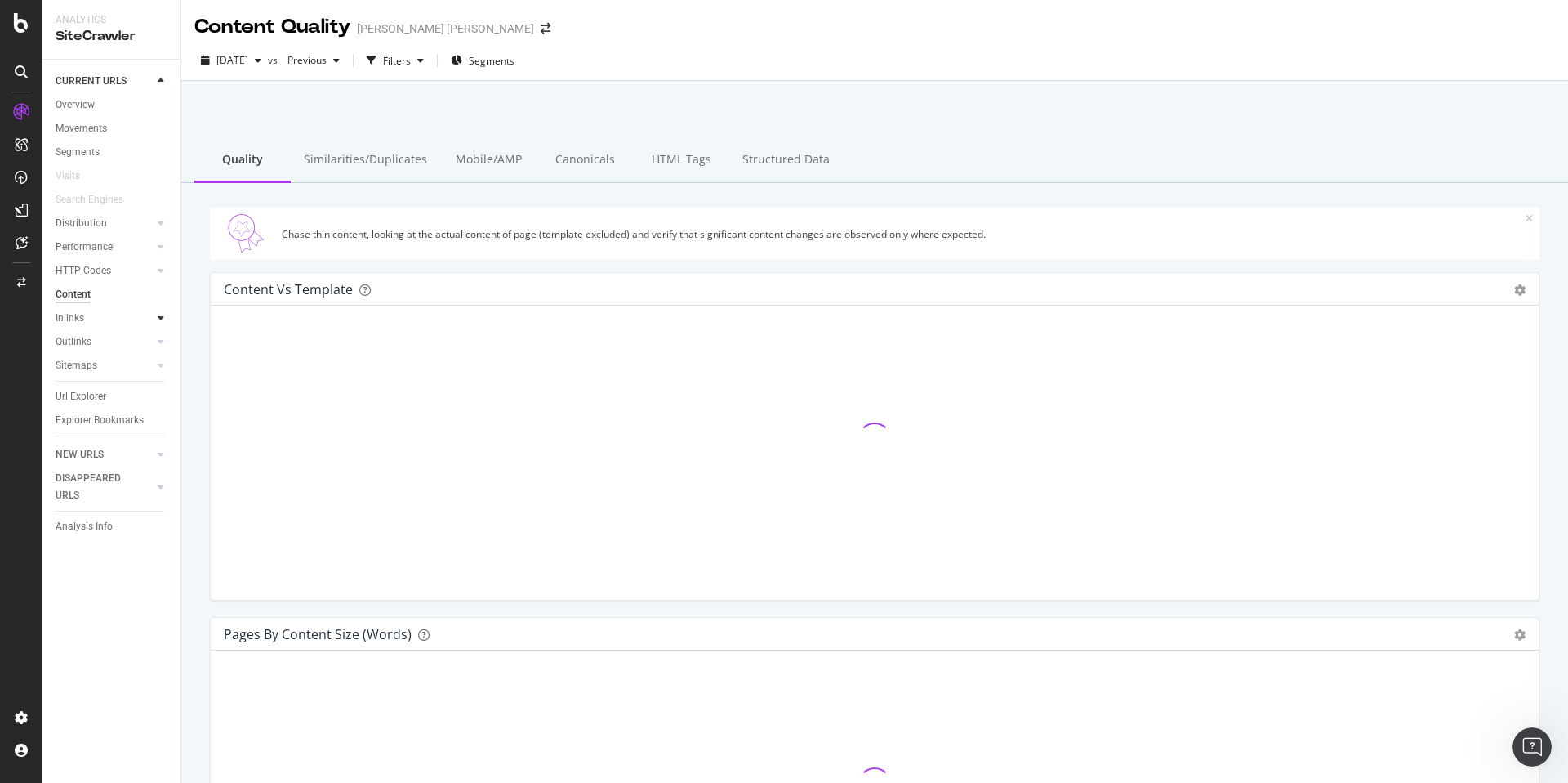
click at [163, 319] on icon at bounding box center [161, 317] width 7 height 9
click at [163, 318] on icon at bounding box center [161, 317] width 7 height 9
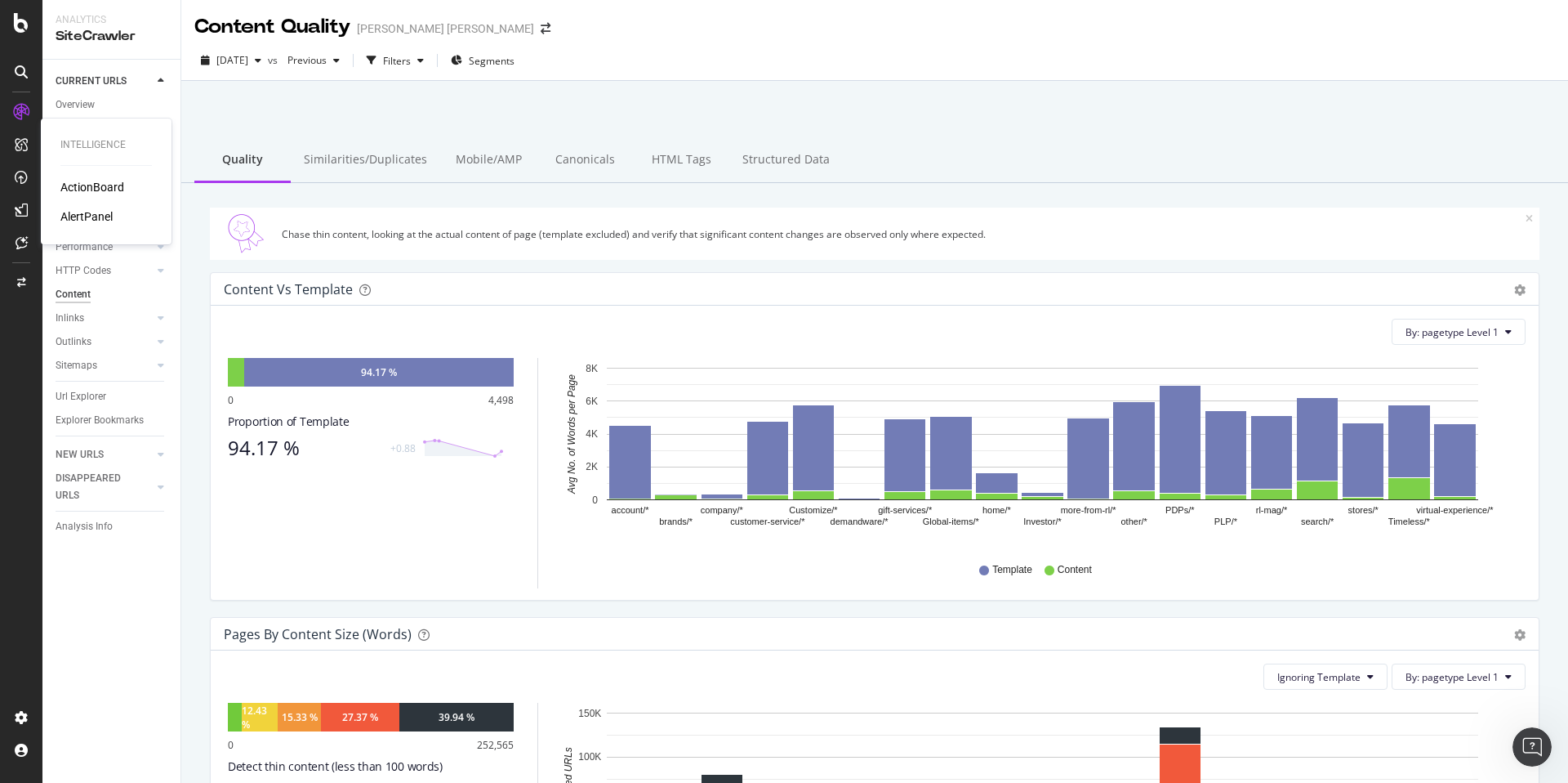
click at [85, 215] on div "AlertPanel" at bounding box center [86, 216] width 53 height 16
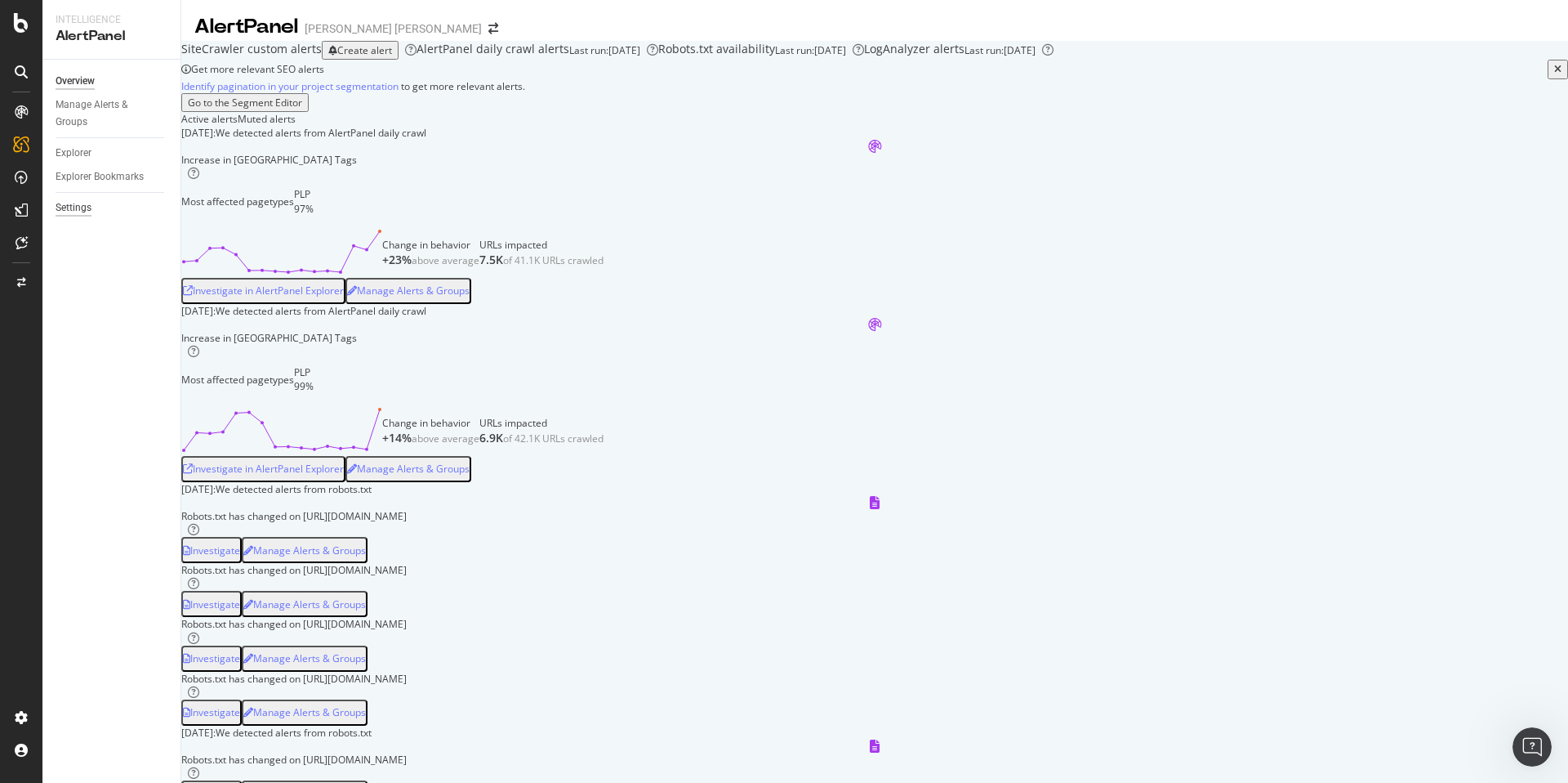
click at [85, 210] on div "Settings" at bounding box center [73, 208] width 36 height 17
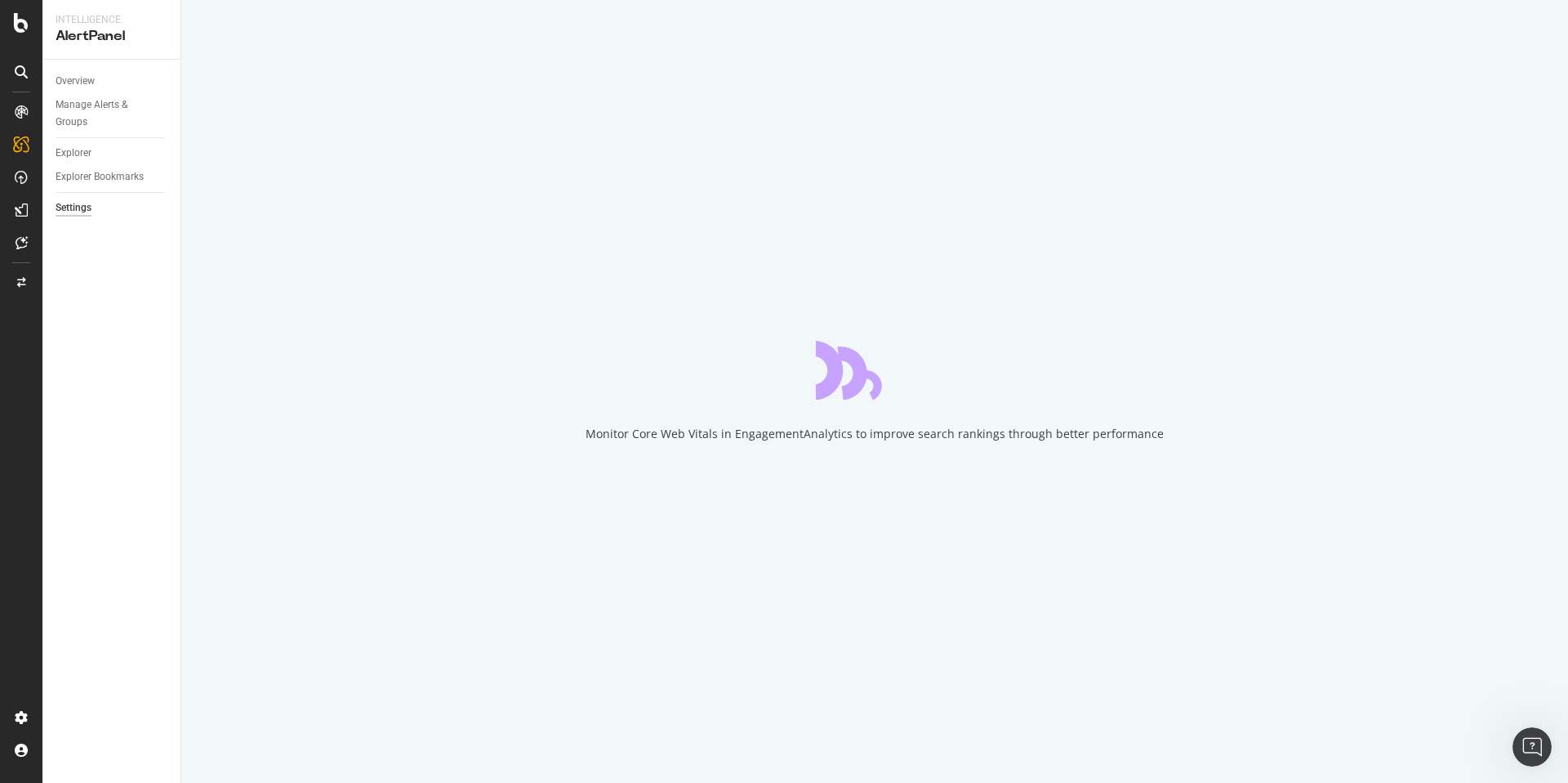
select select "04"
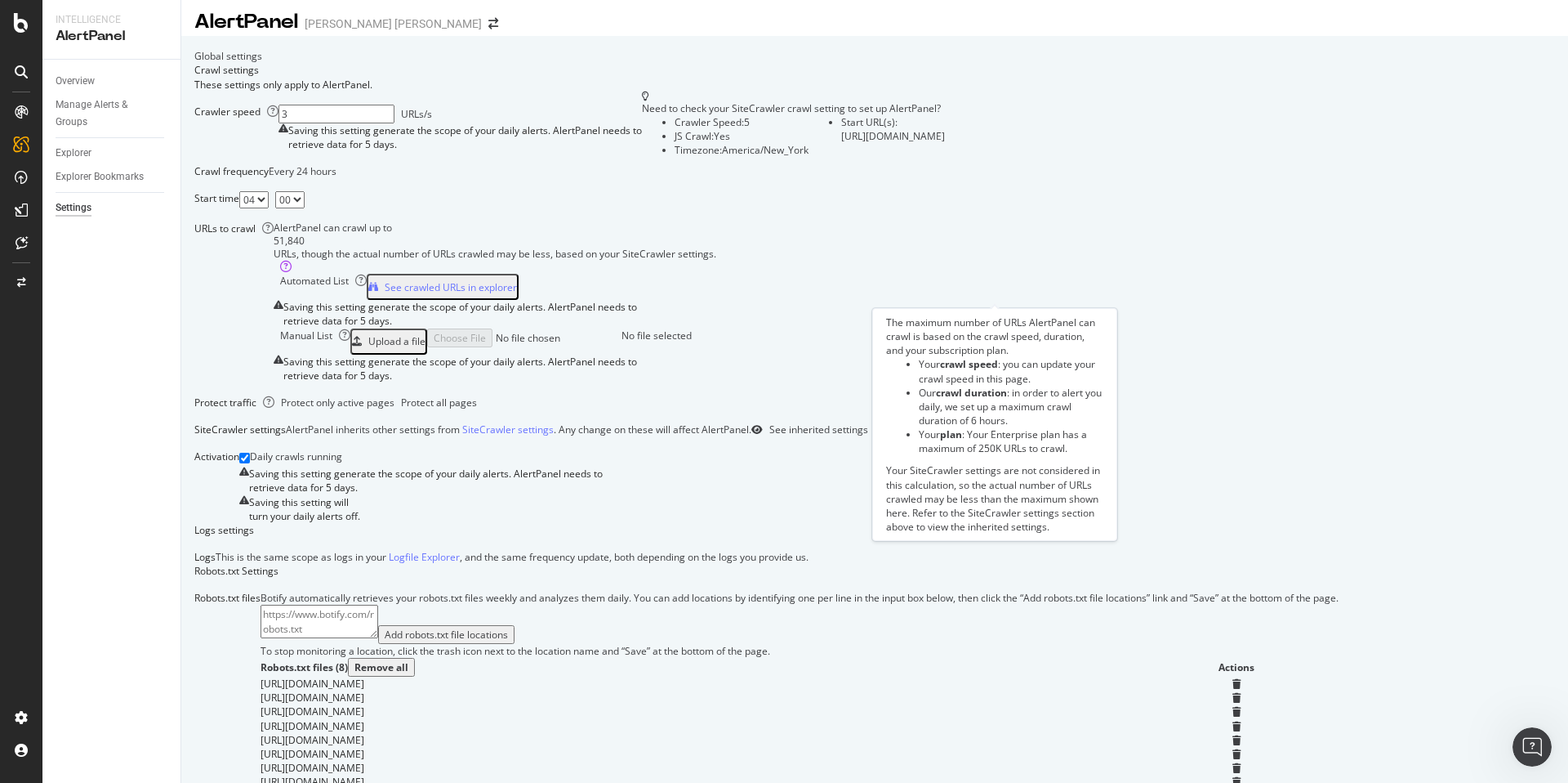
scroll to position [7, 0]
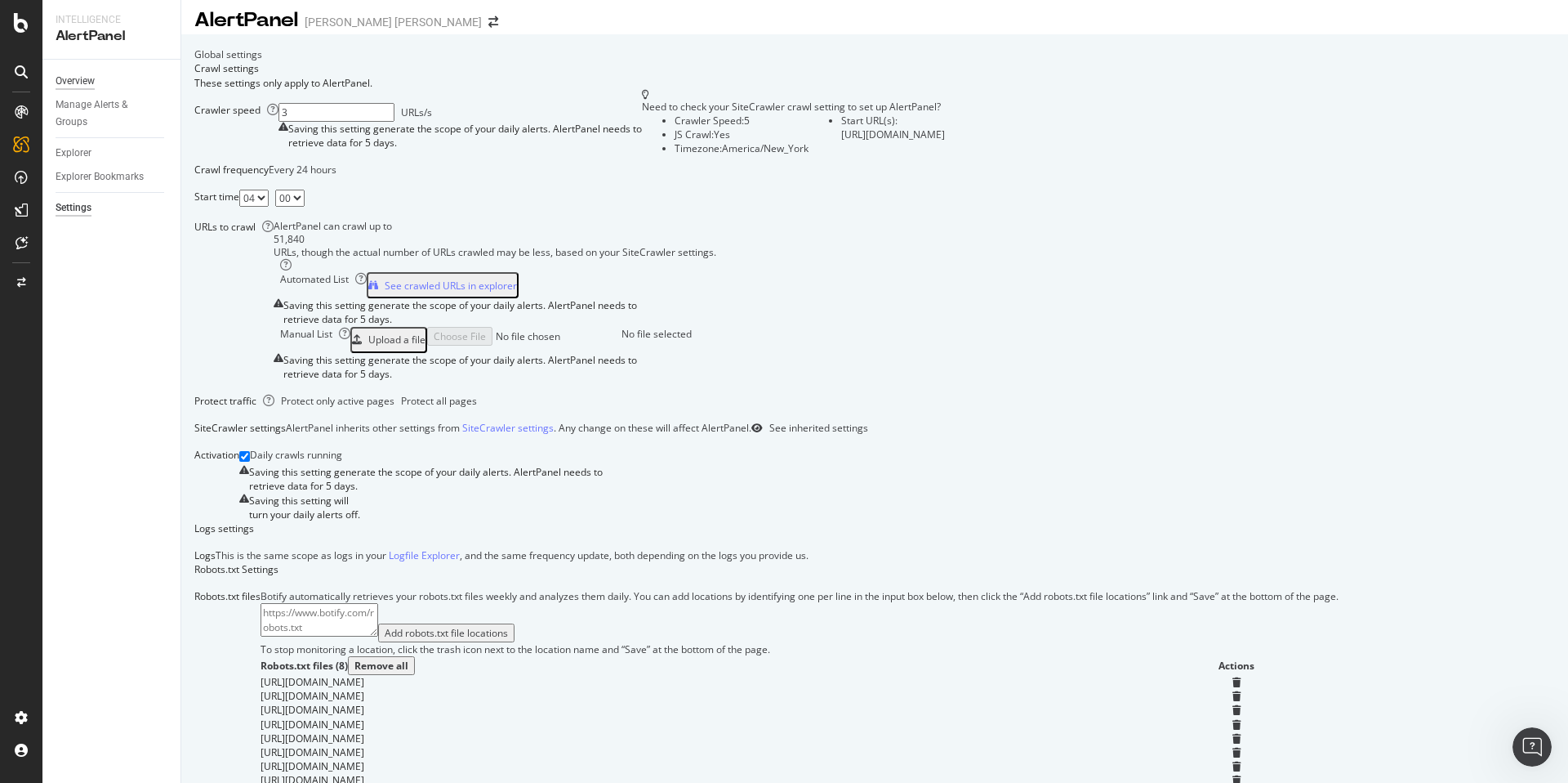
click at [77, 80] on div "Overview" at bounding box center [74, 81] width 39 height 17
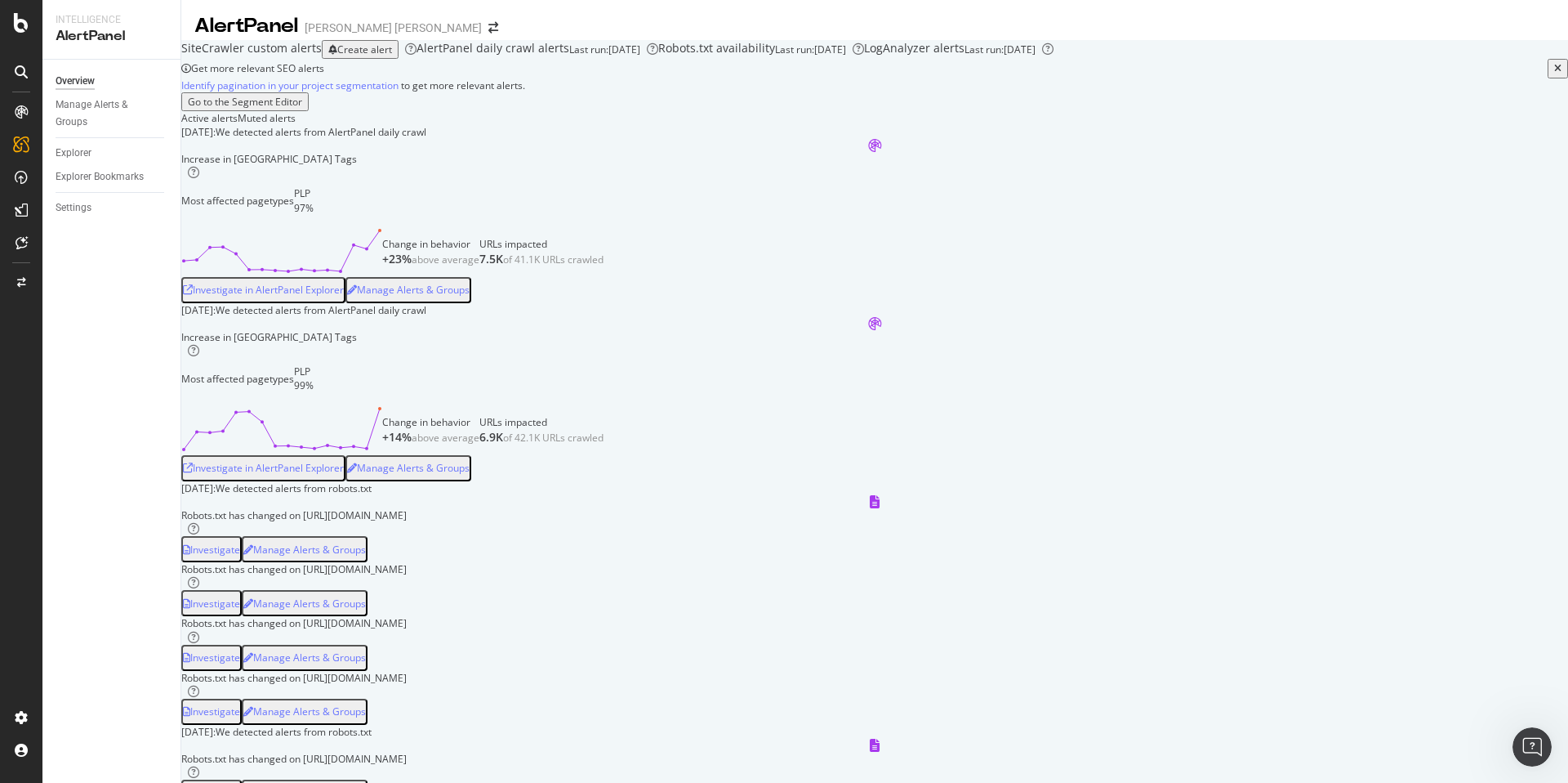
scroll to position [48, 0]
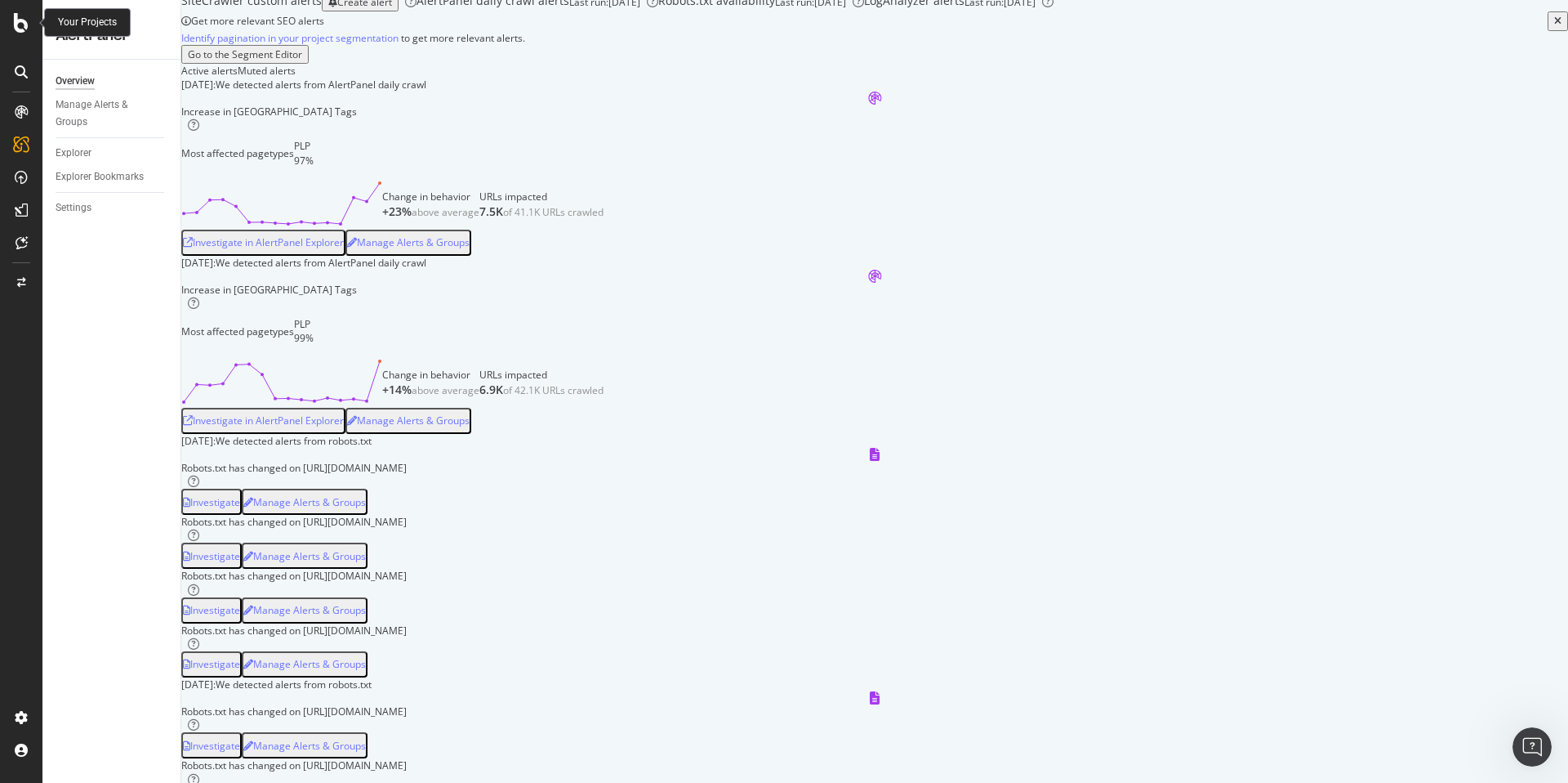
click at [24, 23] on icon at bounding box center [21, 22] width 15 height 20
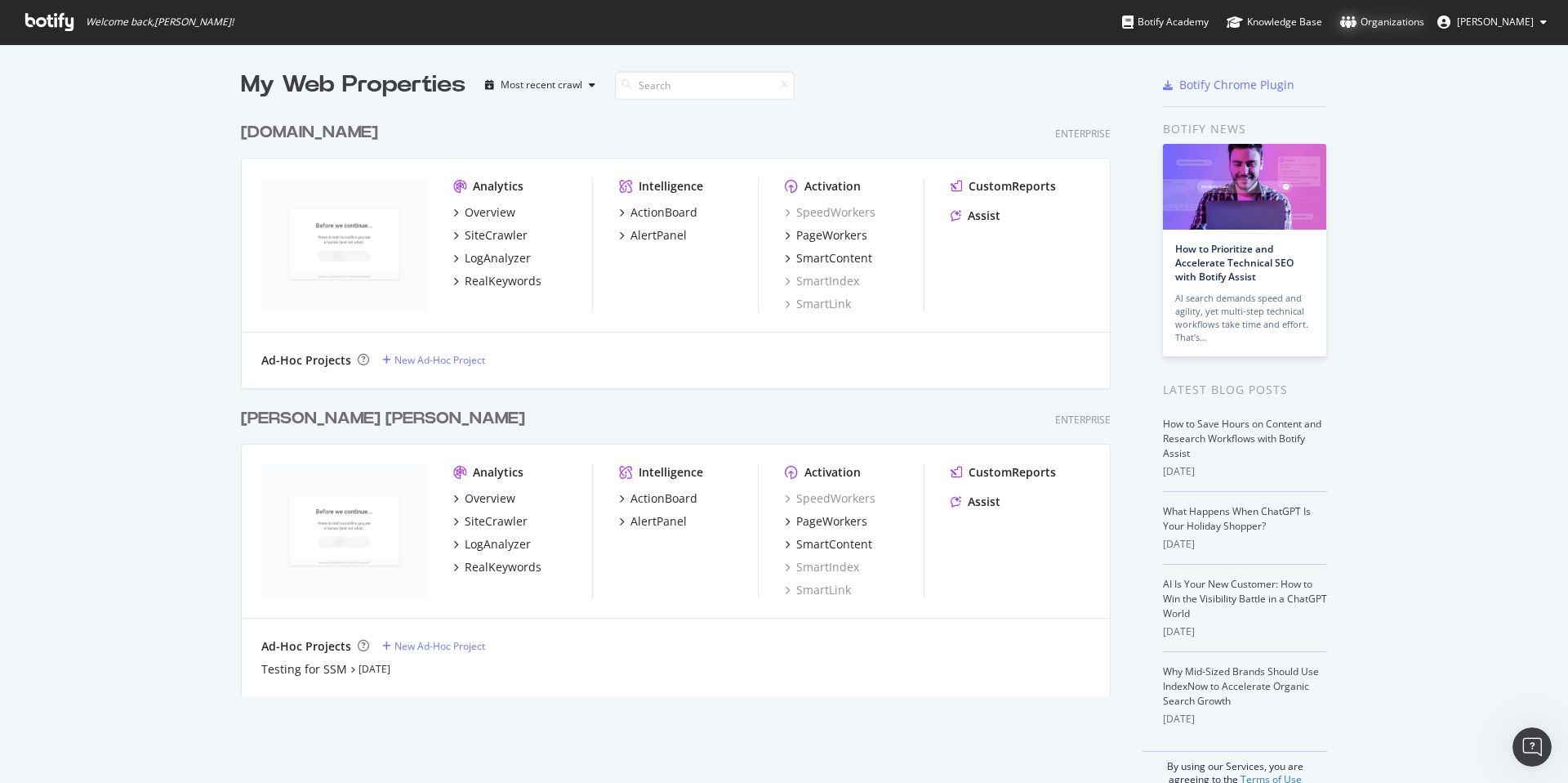
scroll to position [4, 0]
click at [1106, 21] on div "Organizations" at bounding box center [1383, 22] width 84 height 16
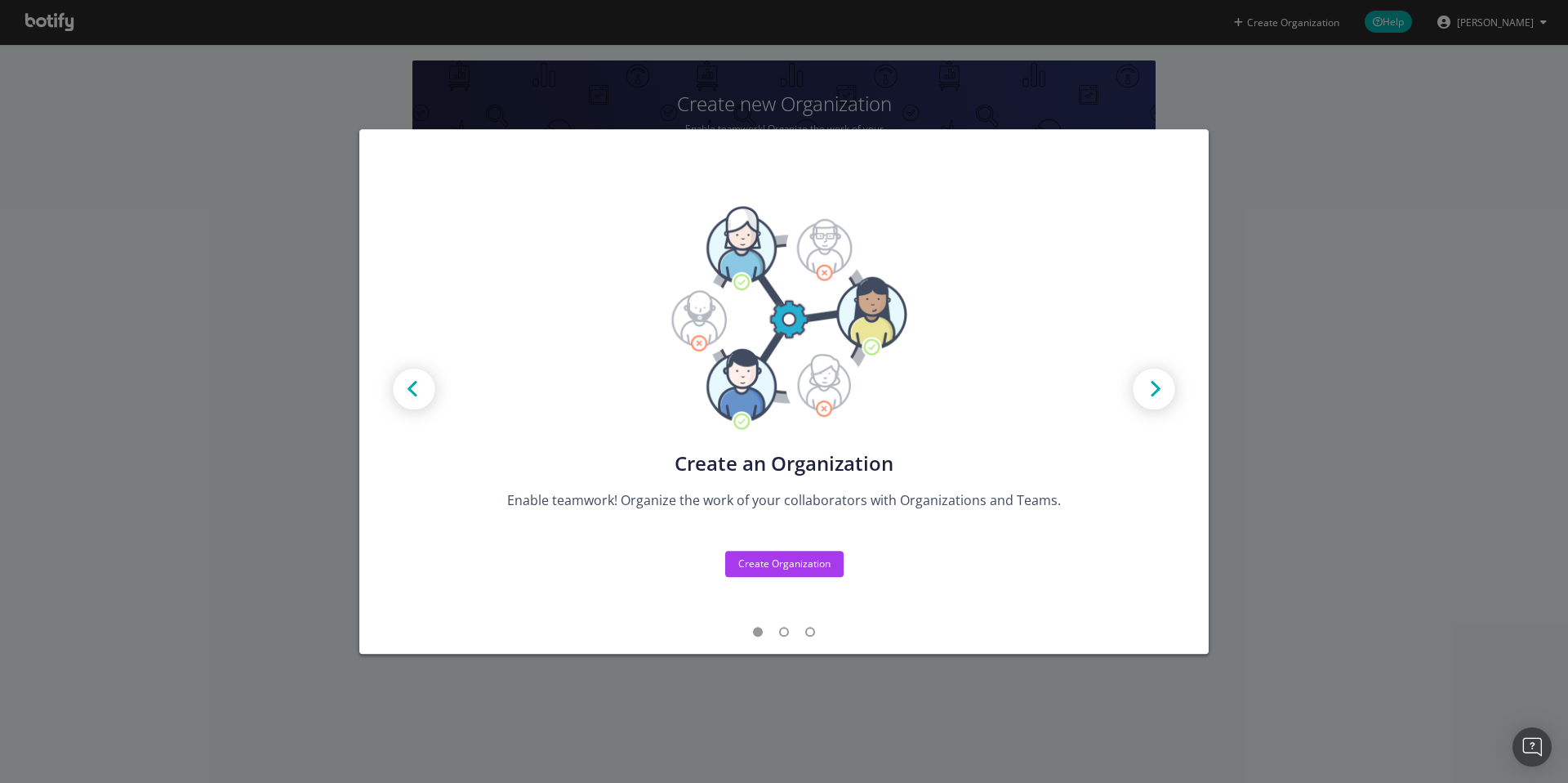
click at [1313, 129] on div "Create new Projects for your Teams Create the exact model that matches your Org…" at bounding box center [784, 392] width 1568 height 783
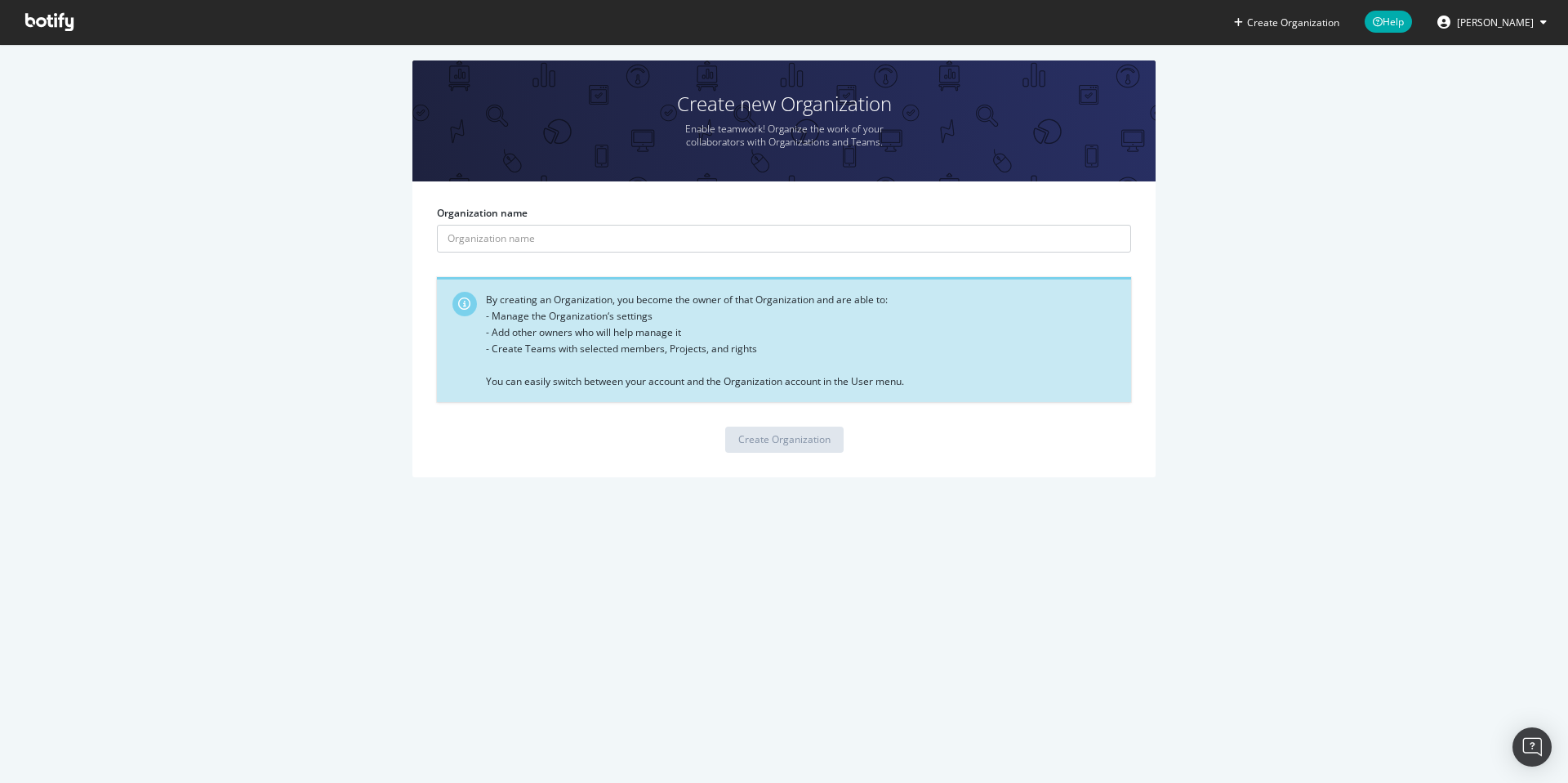
click at [28, 21] on icon at bounding box center [49, 22] width 48 height 18
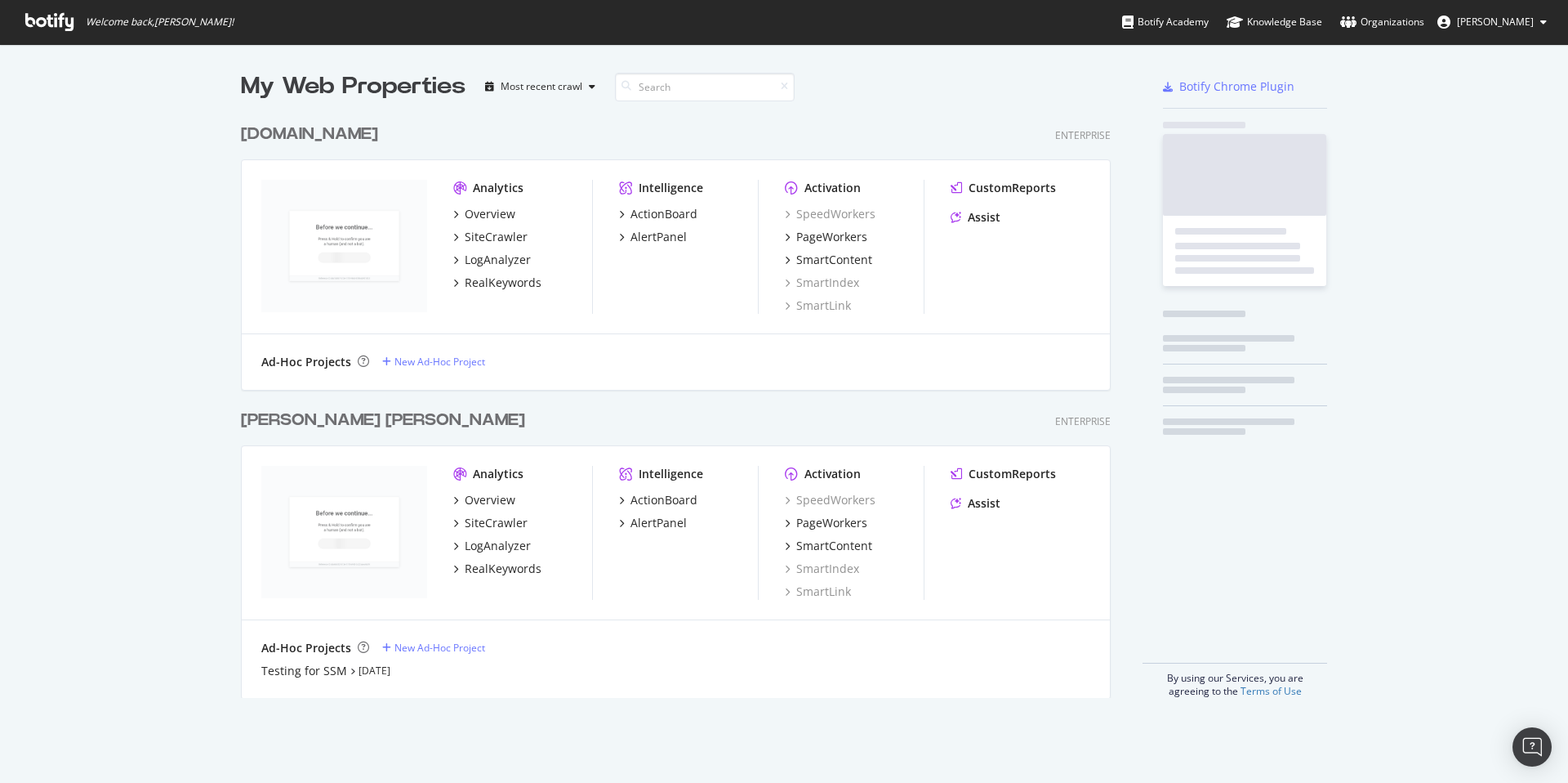
scroll to position [595, 883]
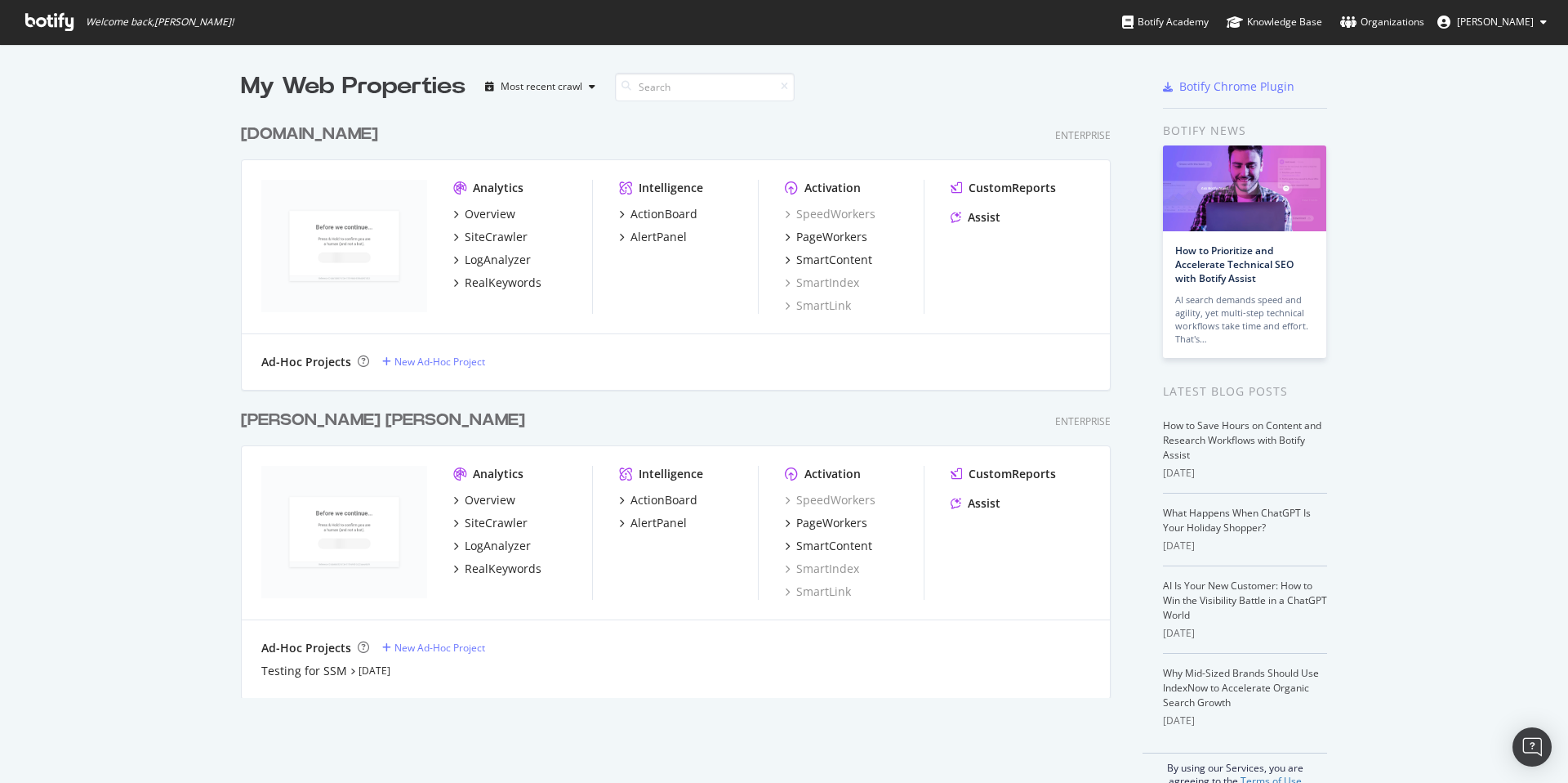
click at [331, 423] on div "[PERSON_NAME] [PERSON_NAME]" at bounding box center [383, 420] width 284 height 23
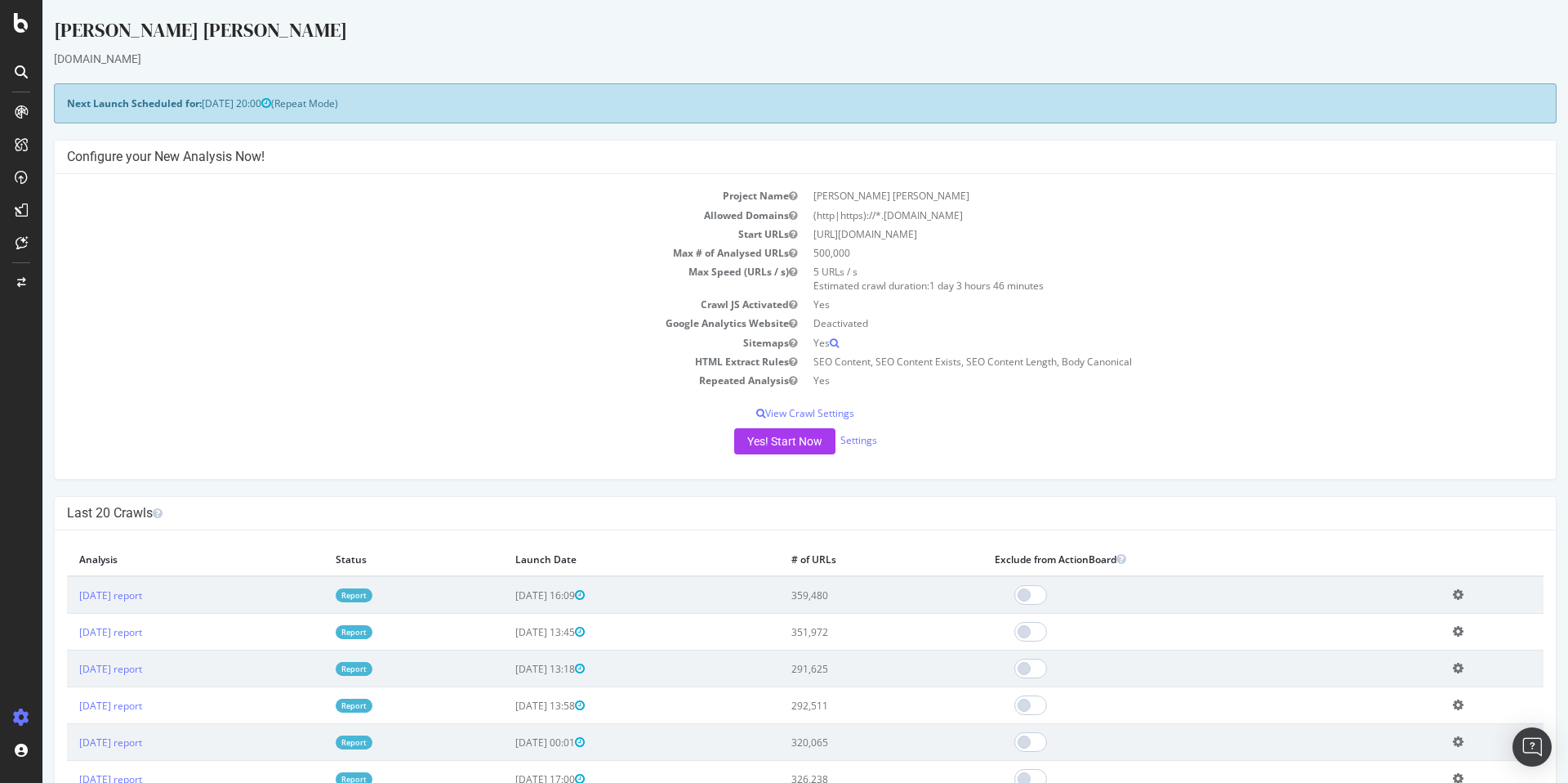
scroll to position [33, 0]
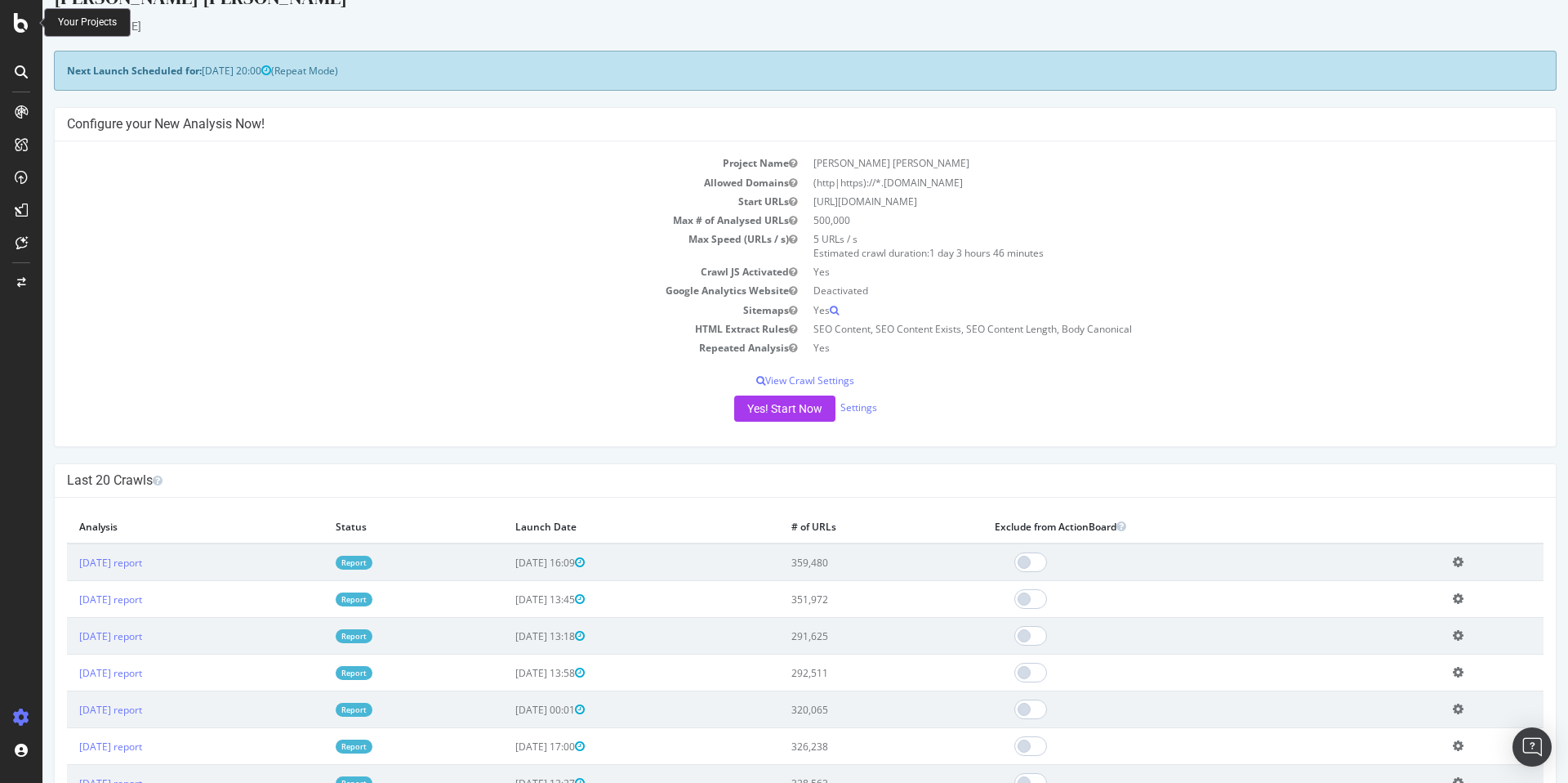
click at [23, 24] on icon at bounding box center [21, 22] width 15 height 20
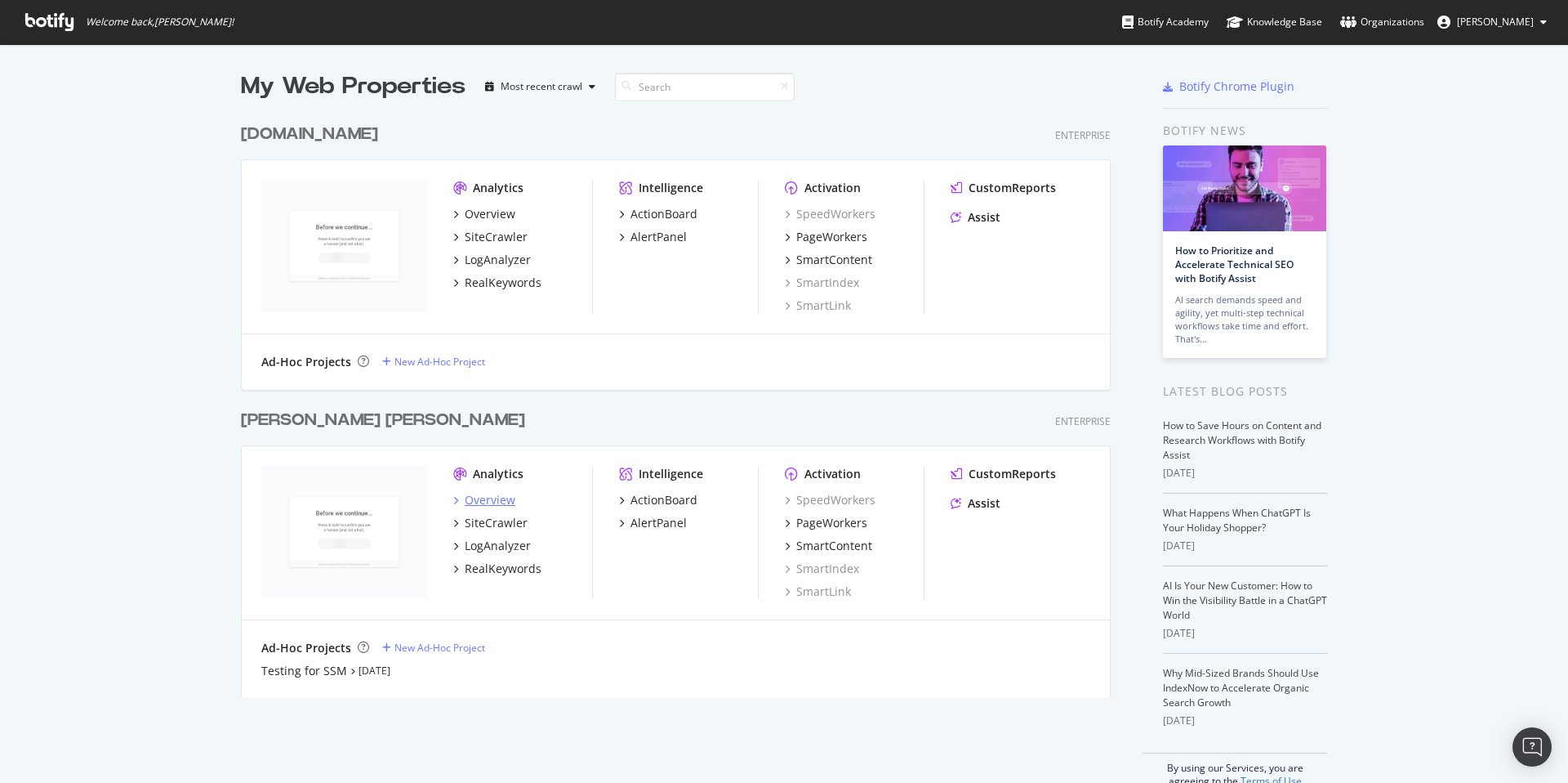
click at [503, 496] on div "Overview" at bounding box center [490, 499] width 51 height 16
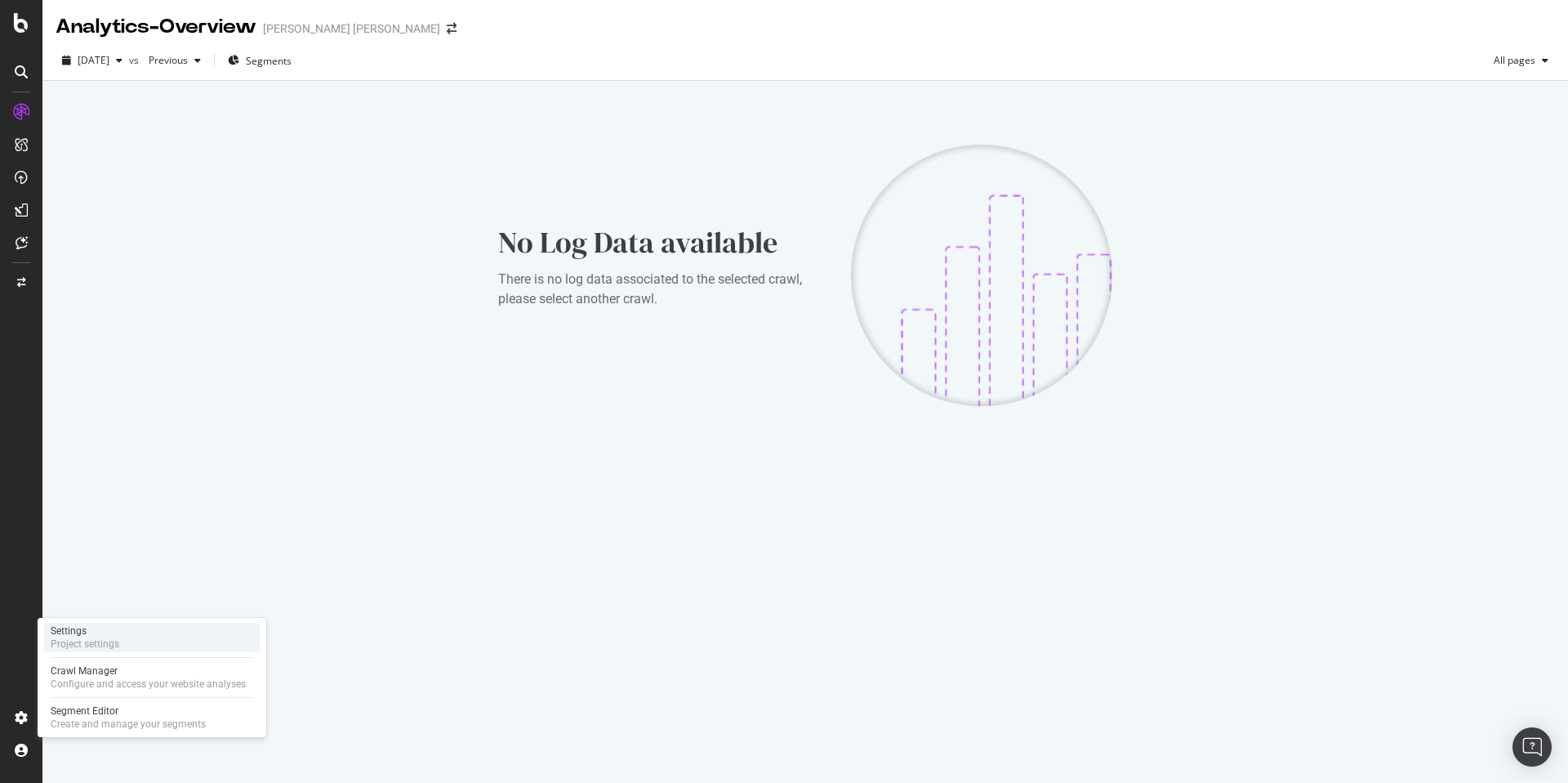
click at [99, 645] on div "Project settings" at bounding box center [85, 643] width 69 height 13
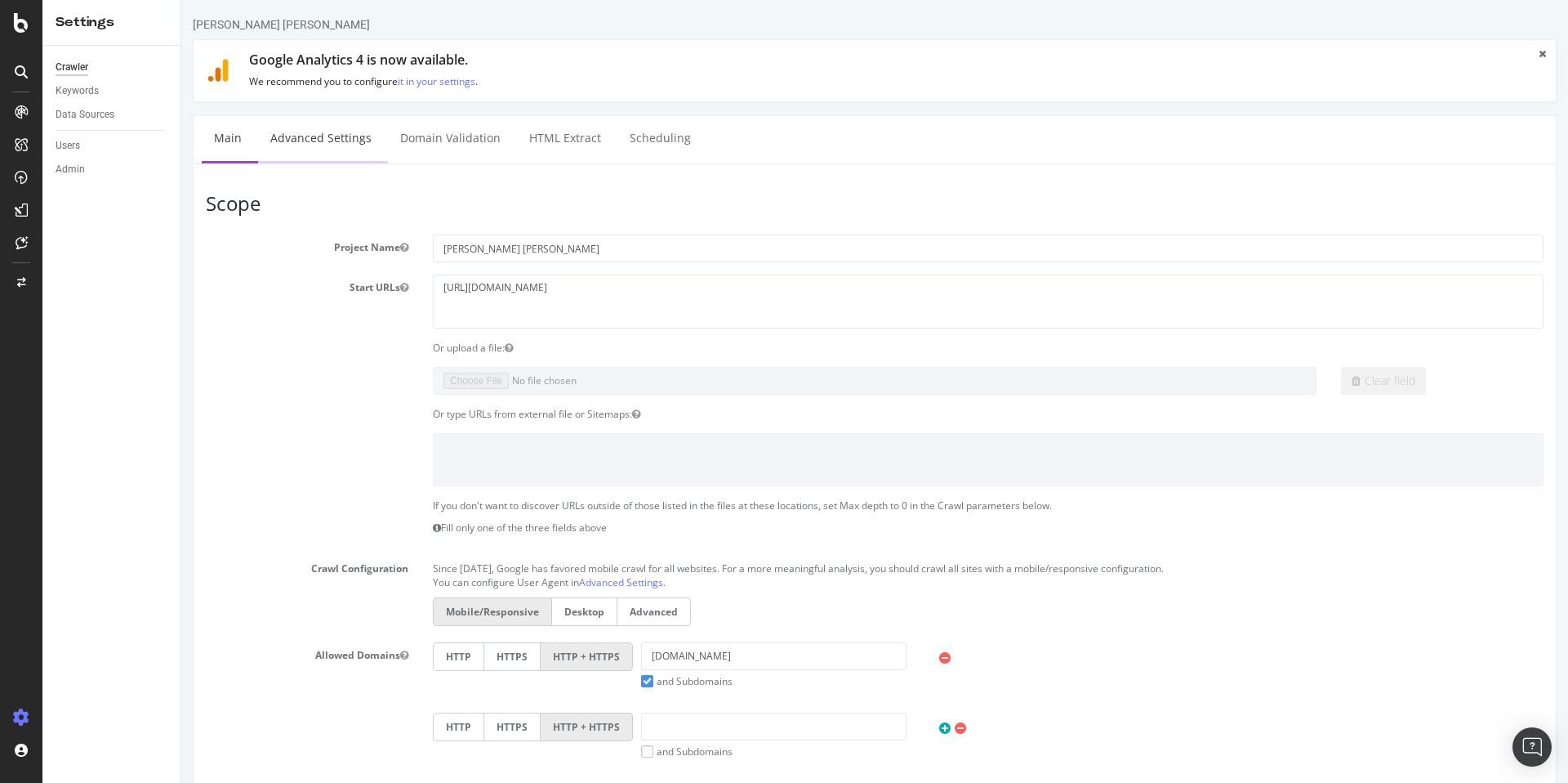
click at [298, 136] on link "Advanced Settings" at bounding box center [321, 139] width 126 height 45
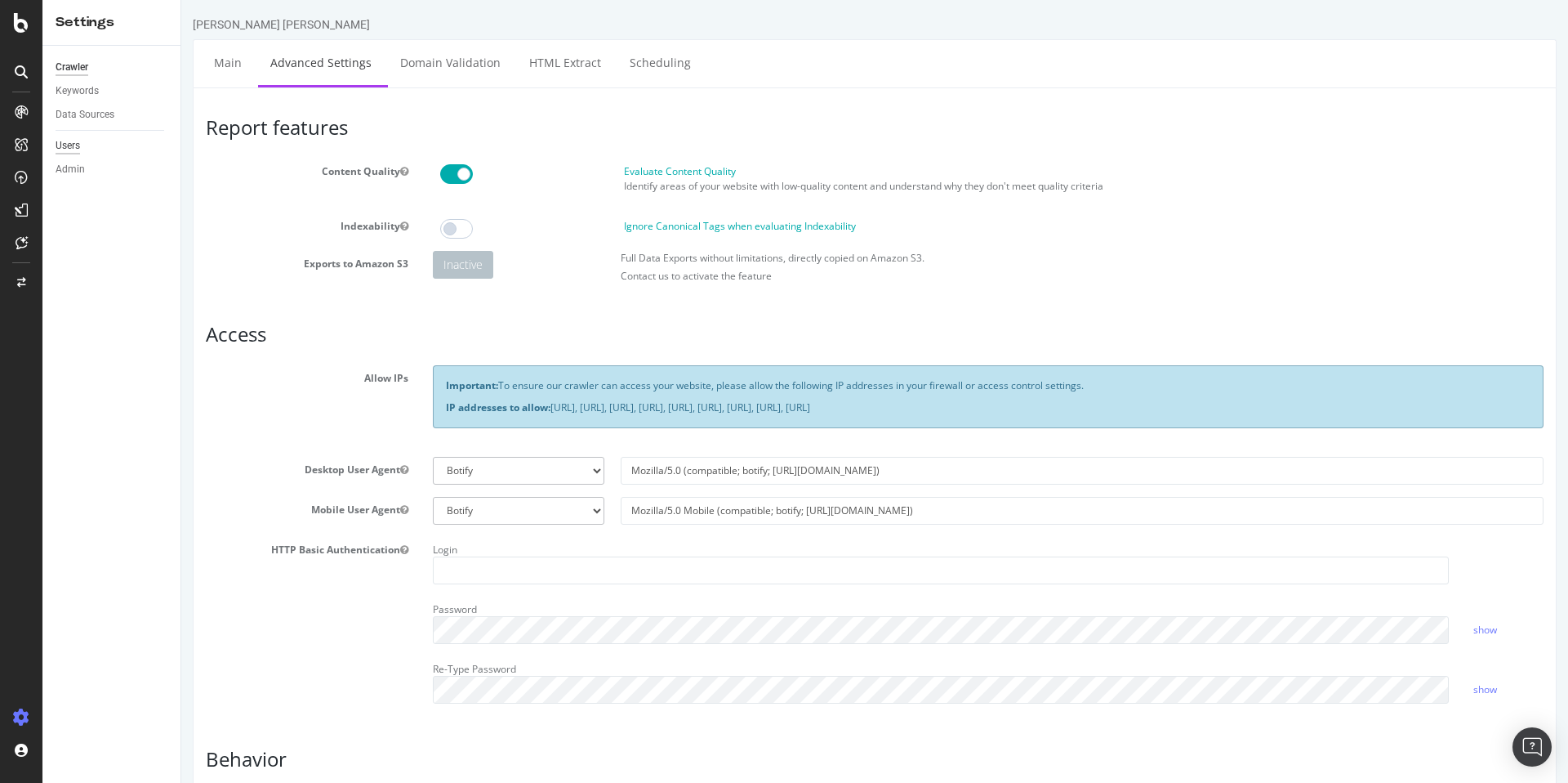
click at [78, 145] on div "Users" at bounding box center [67, 146] width 24 height 17
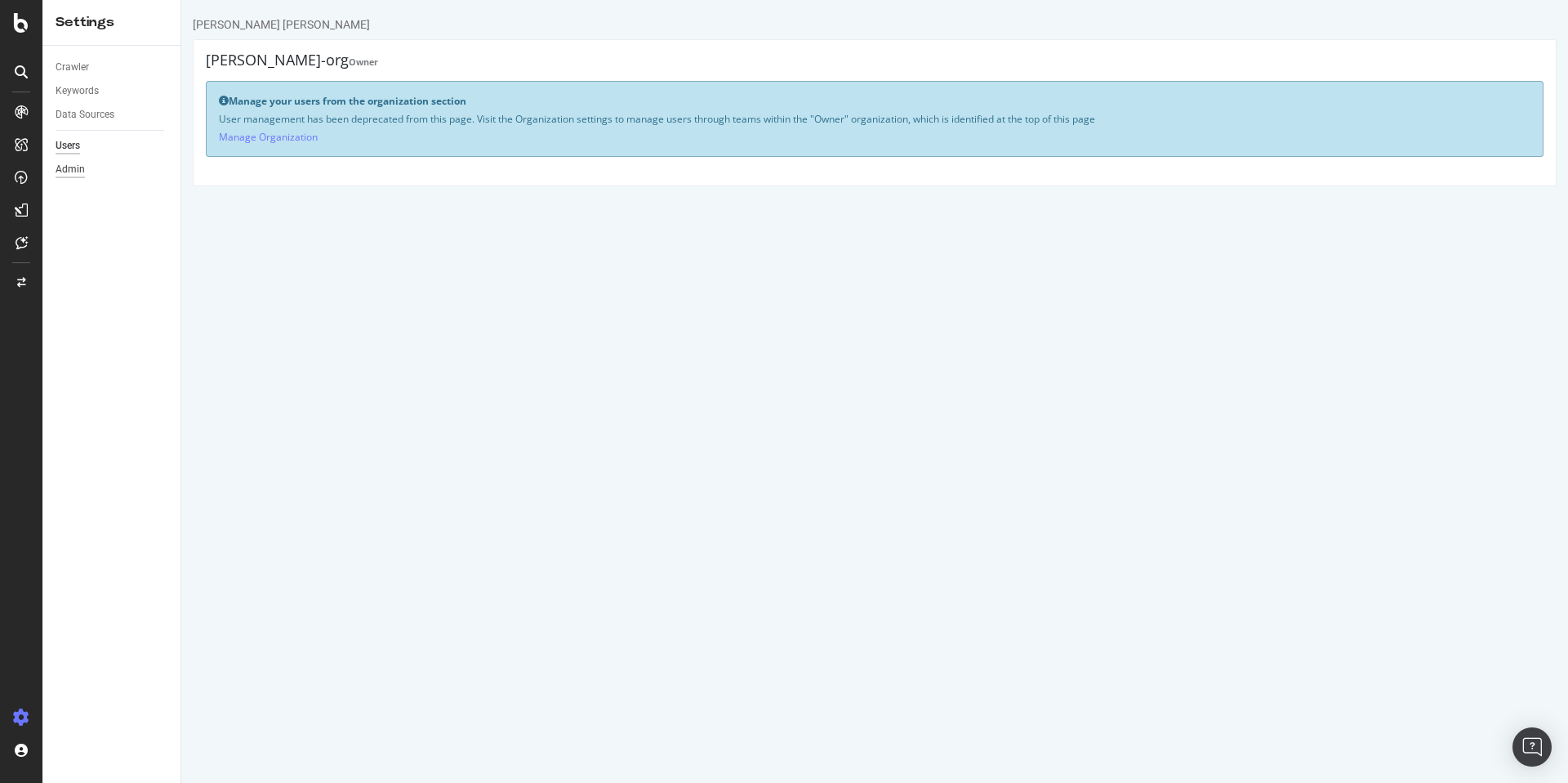
click at [68, 170] on div "Admin" at bounding box center [70, 170] width 29 height 17
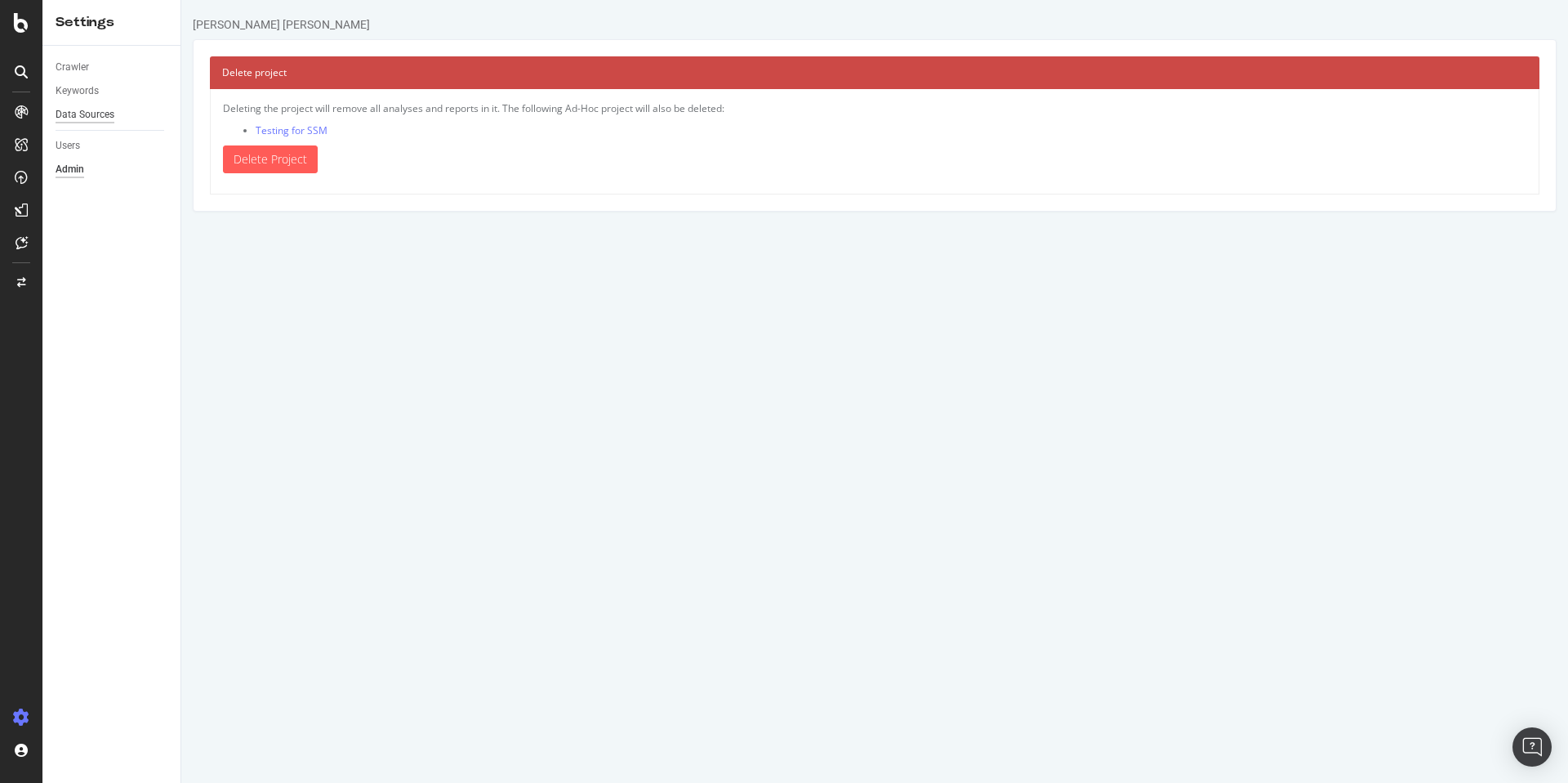
click at [95, 116] on div "Data Sources" at bounding box center [84, 115] width 59 height 17
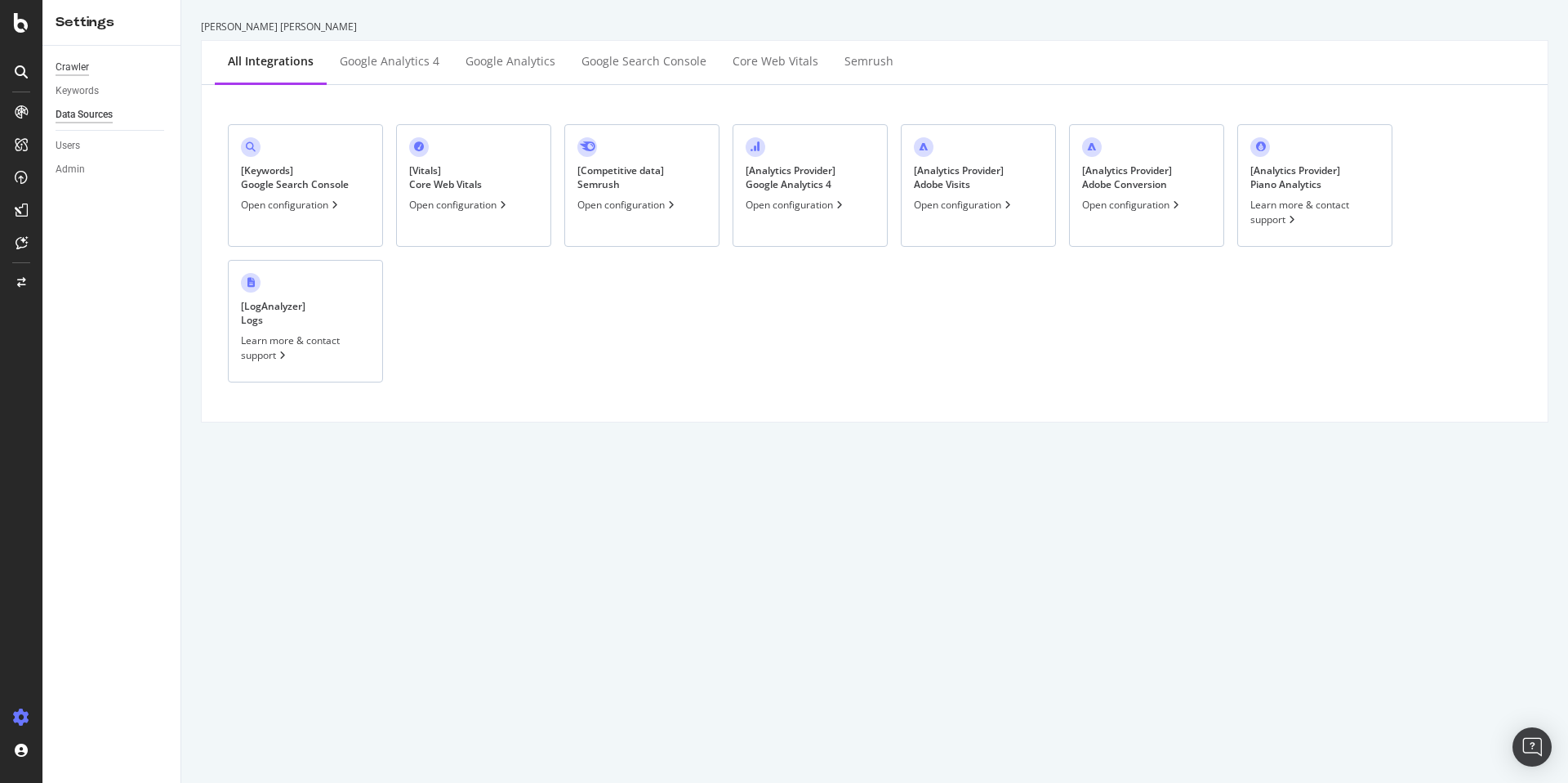
click at [83, 67] on div "Crawler" at bounding box center [72, 67] width 34 height 17
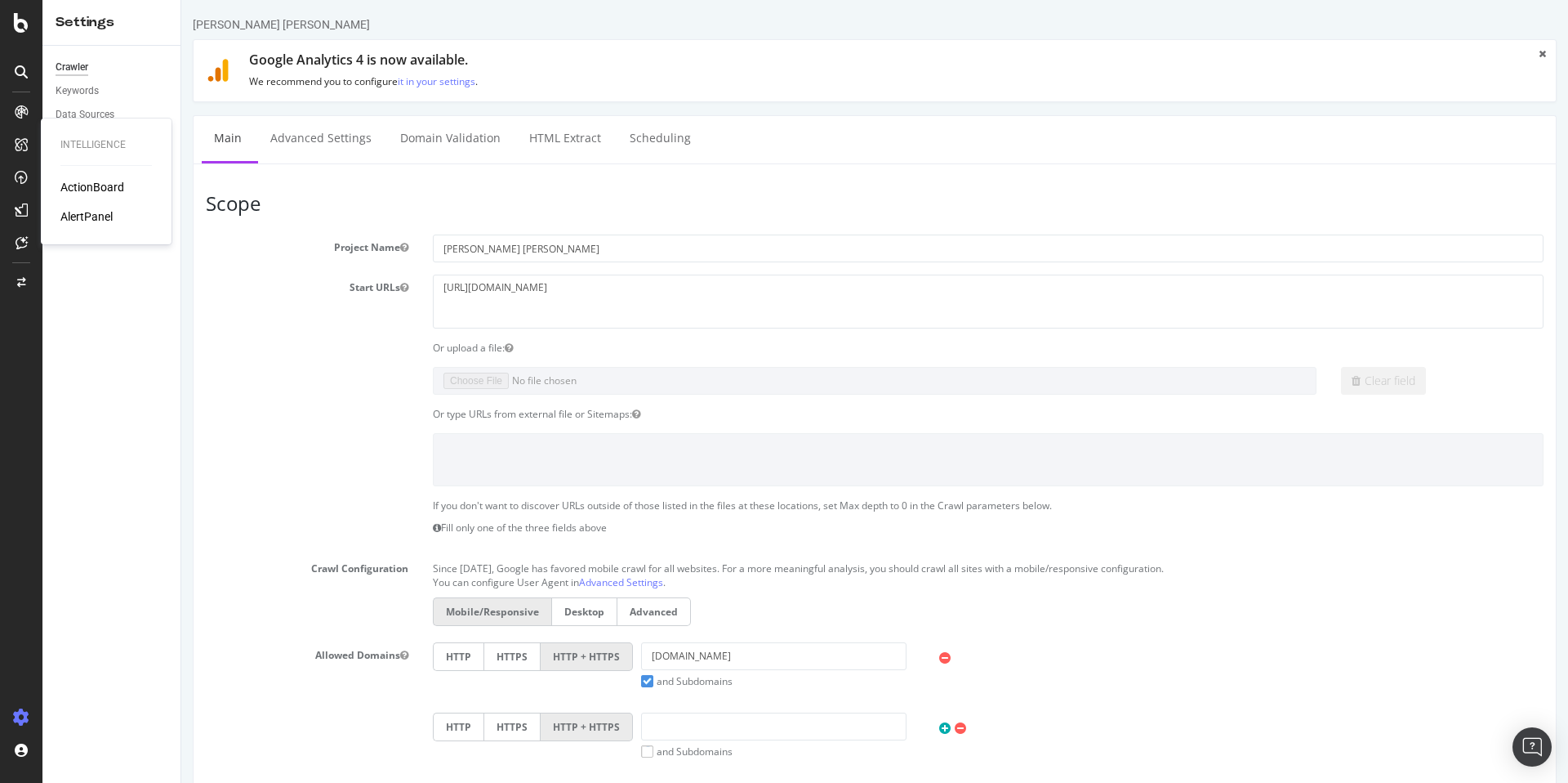
click at [91, 219] on div "AlertPanel" at bounding box center [86, 216] width 53 height 16
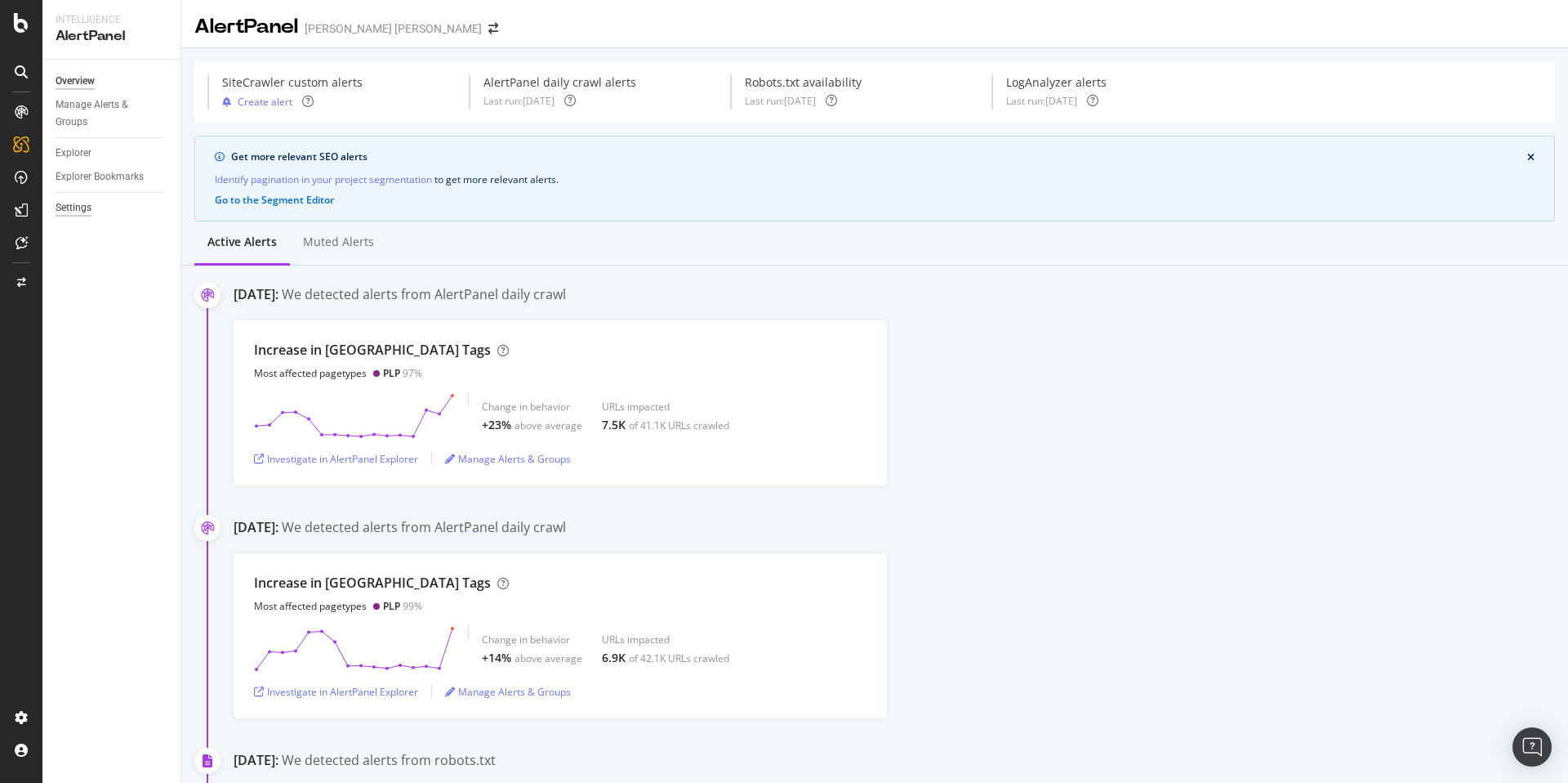
click at [84, 210] on div "Settings" at bounding box center [73, 208] width 36 height 17
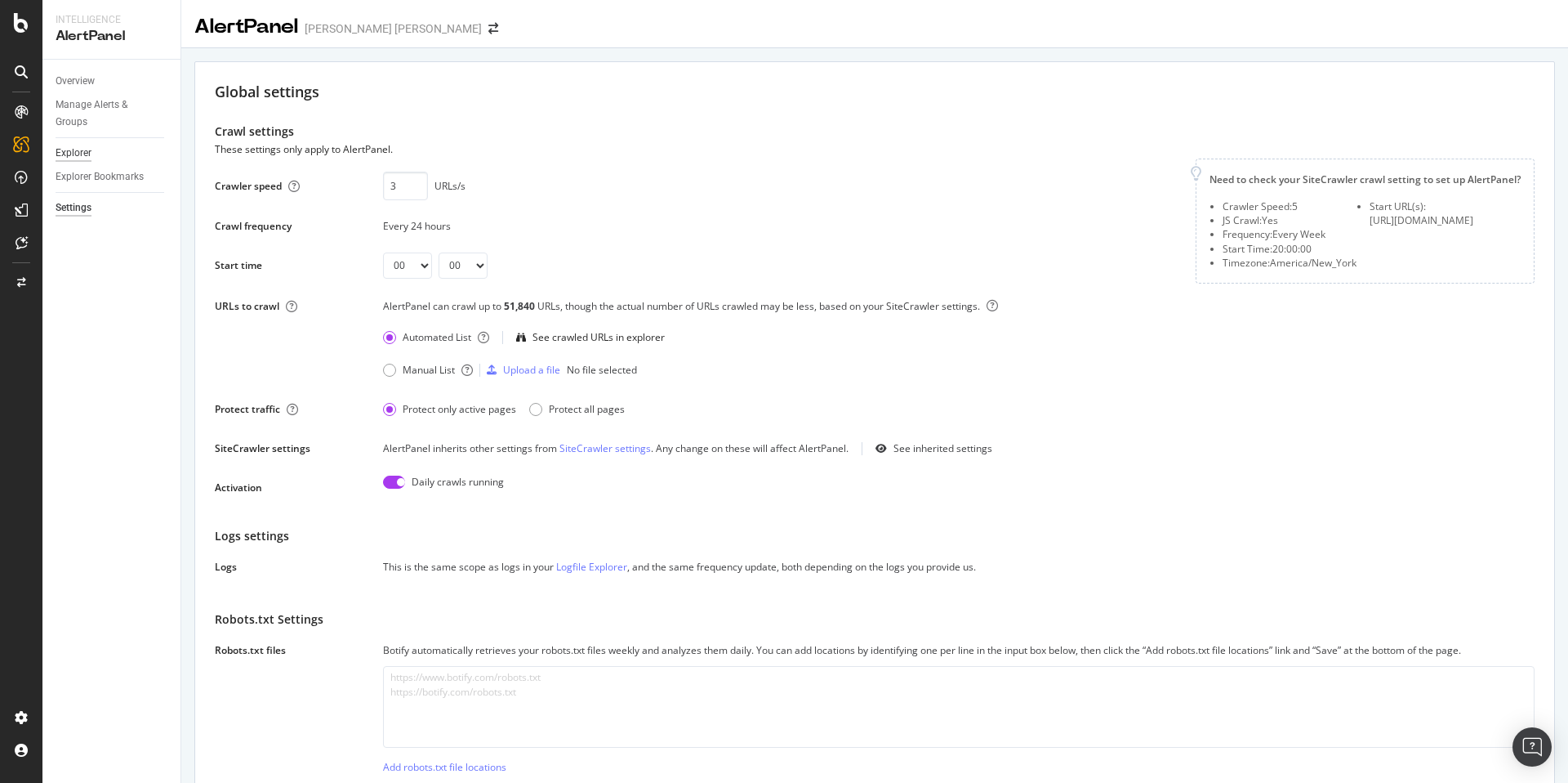
click at [85, 150] on div "Explorer" at bounding box center [73, 153] width 36 height 17
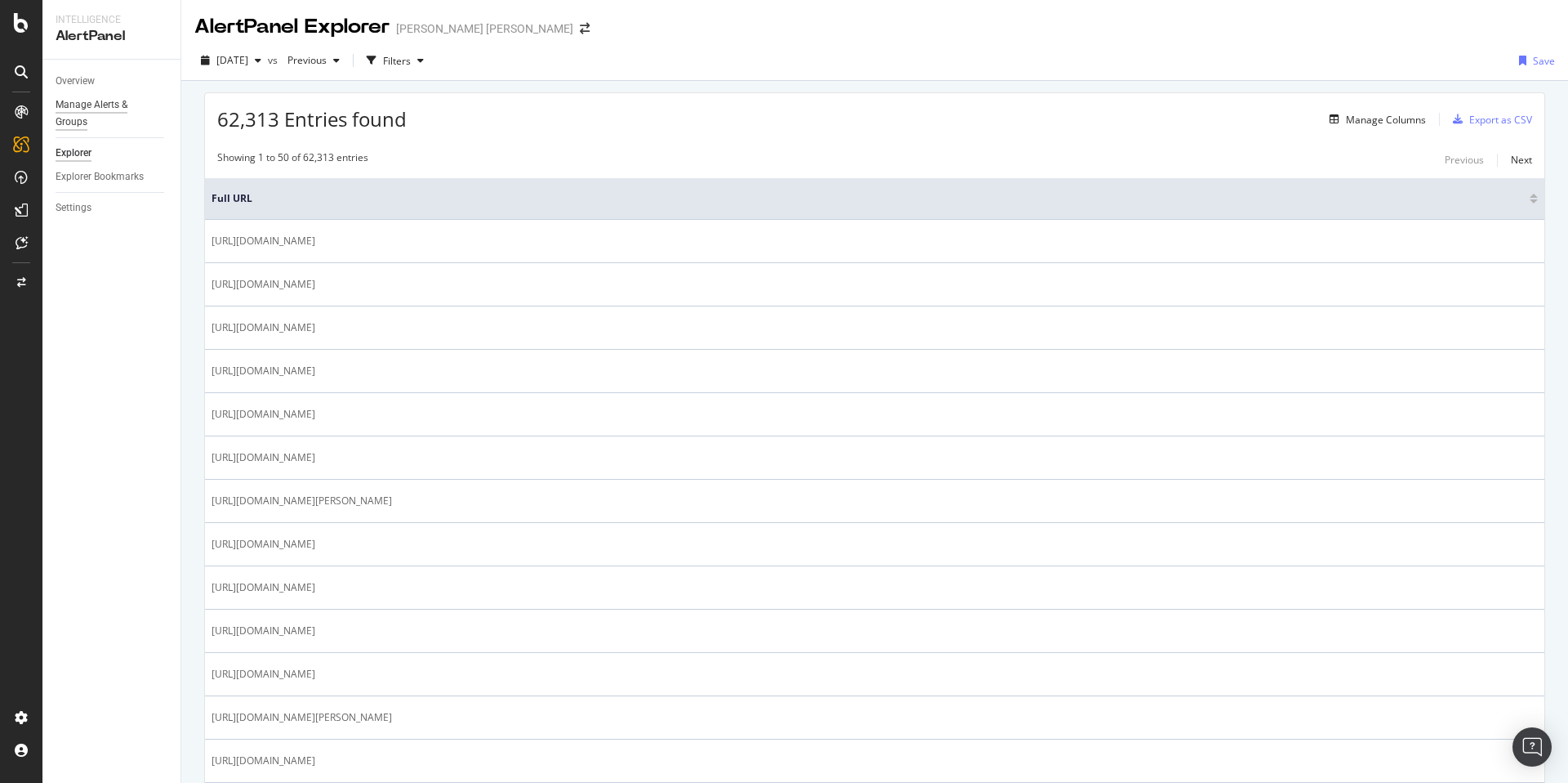
click at [75, 106] on div "Manage Alerts & Groups" at bounding box center [104, 114] width 98 height 34
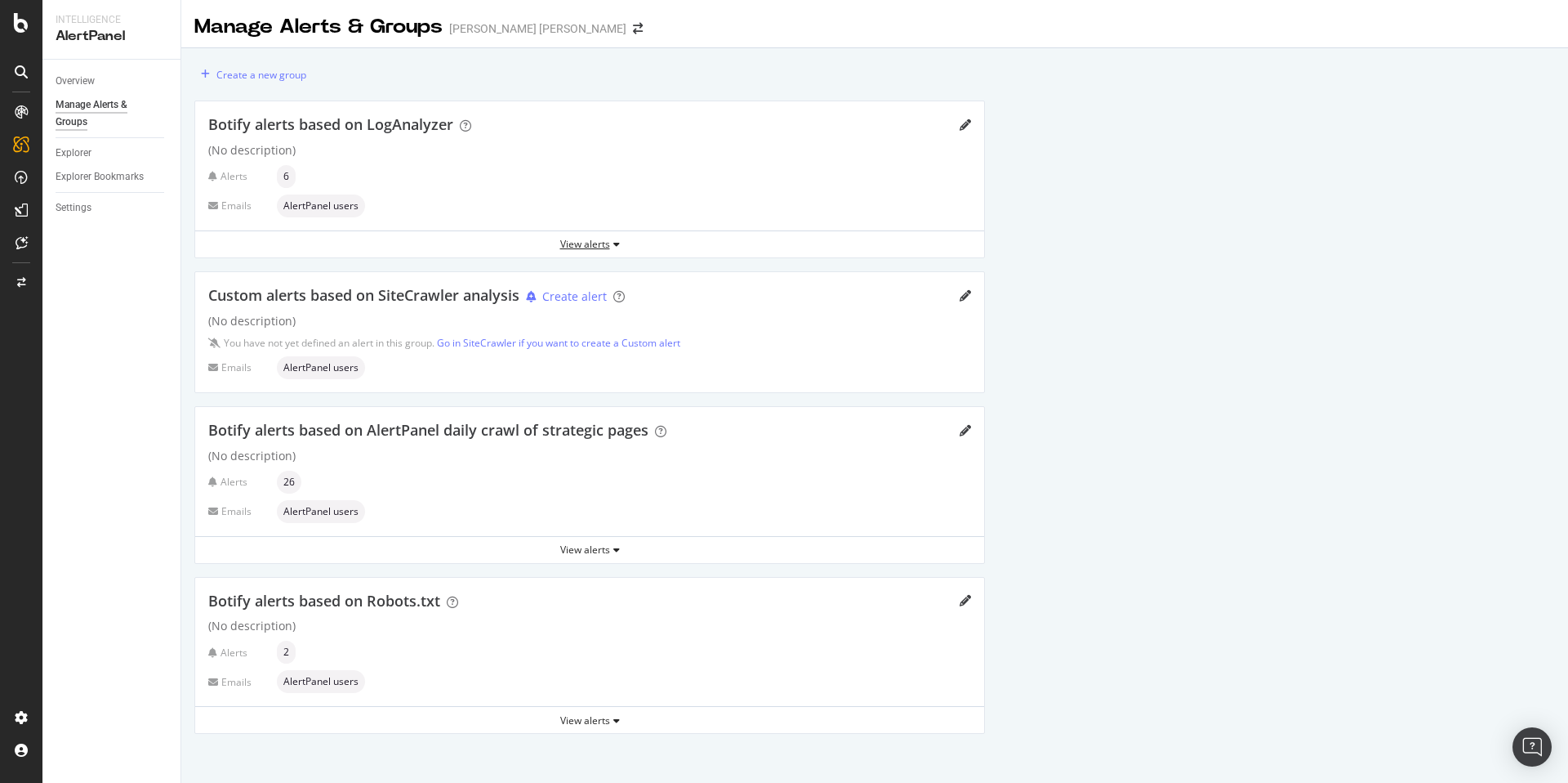
click at [569, 243] on div "View alerts" at bounding box center [589, 244] width 789 height 14
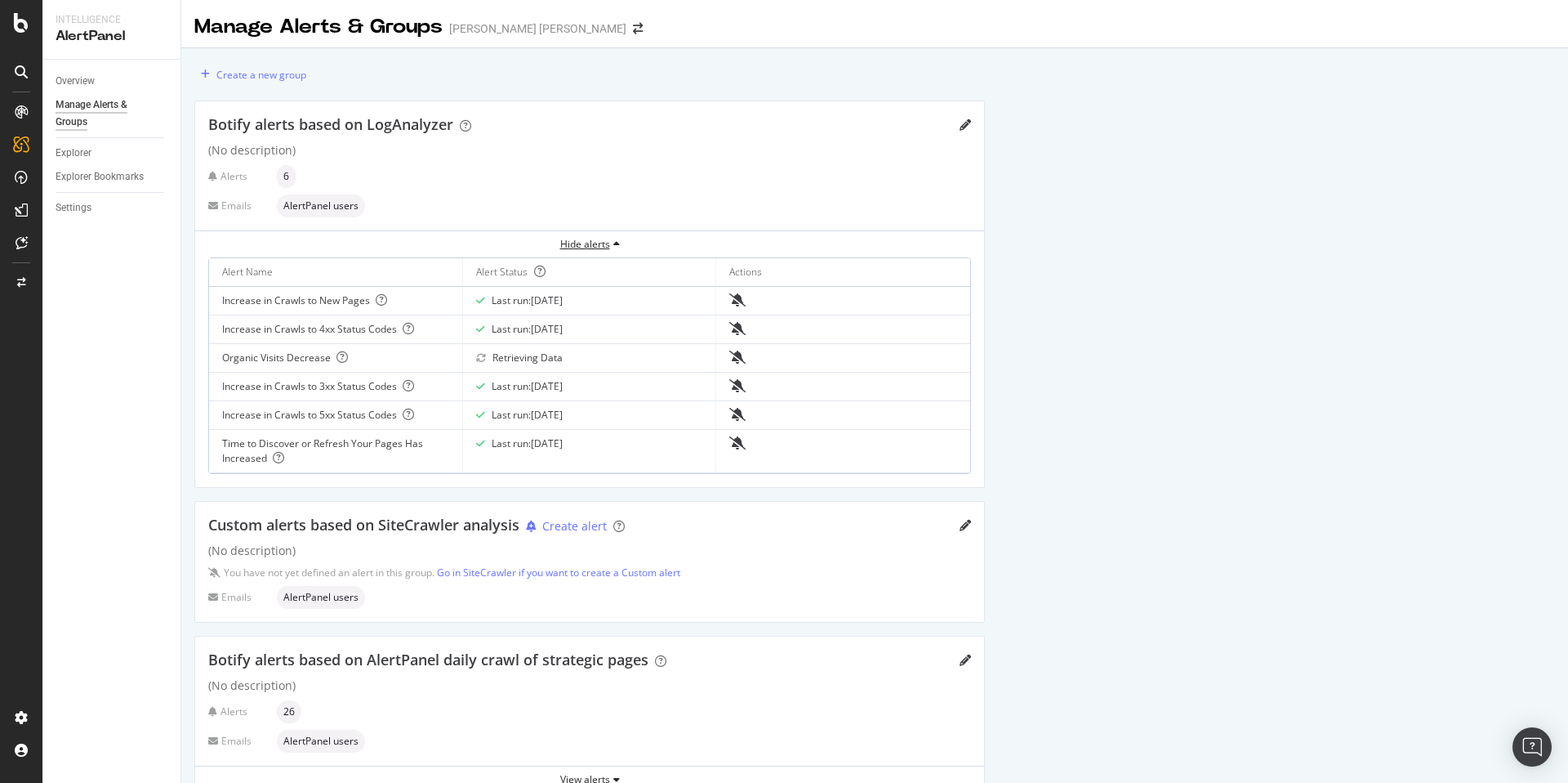
scroll to position [207, 0]
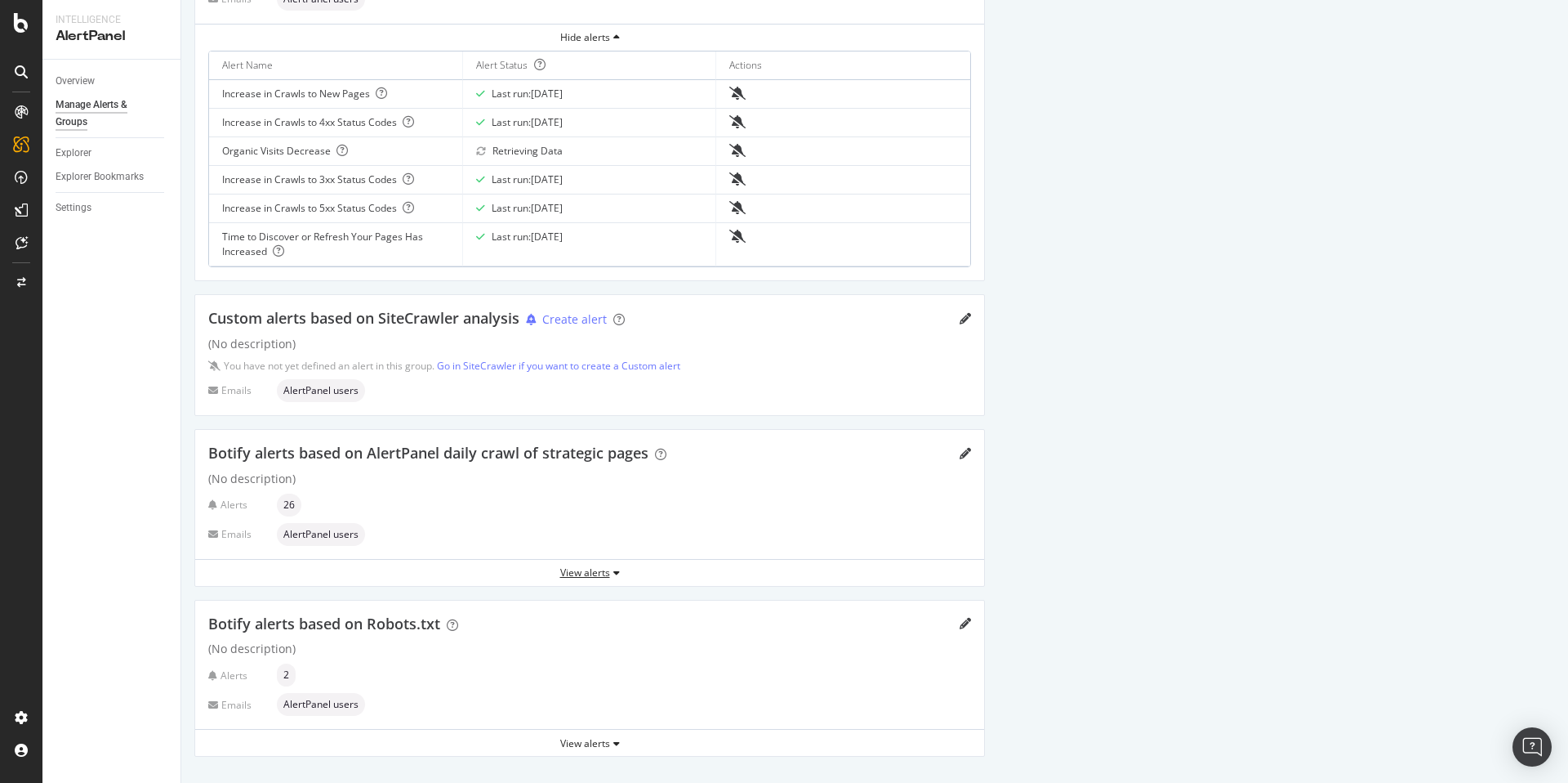
click at [596, 578] on div "View alerts" at bounding box center [589, 573] width 789 height 14
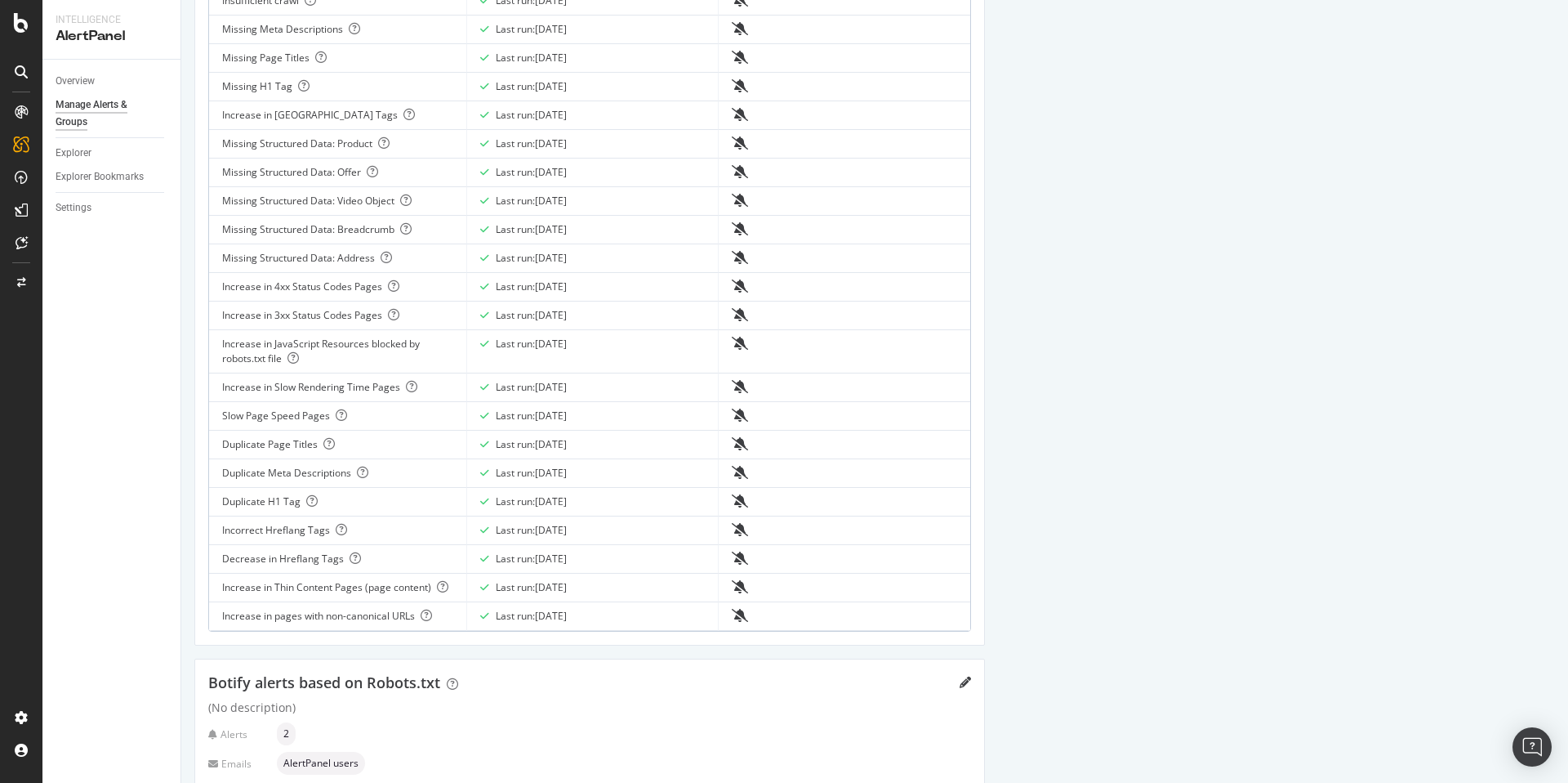
scroll to position [1008, 0]
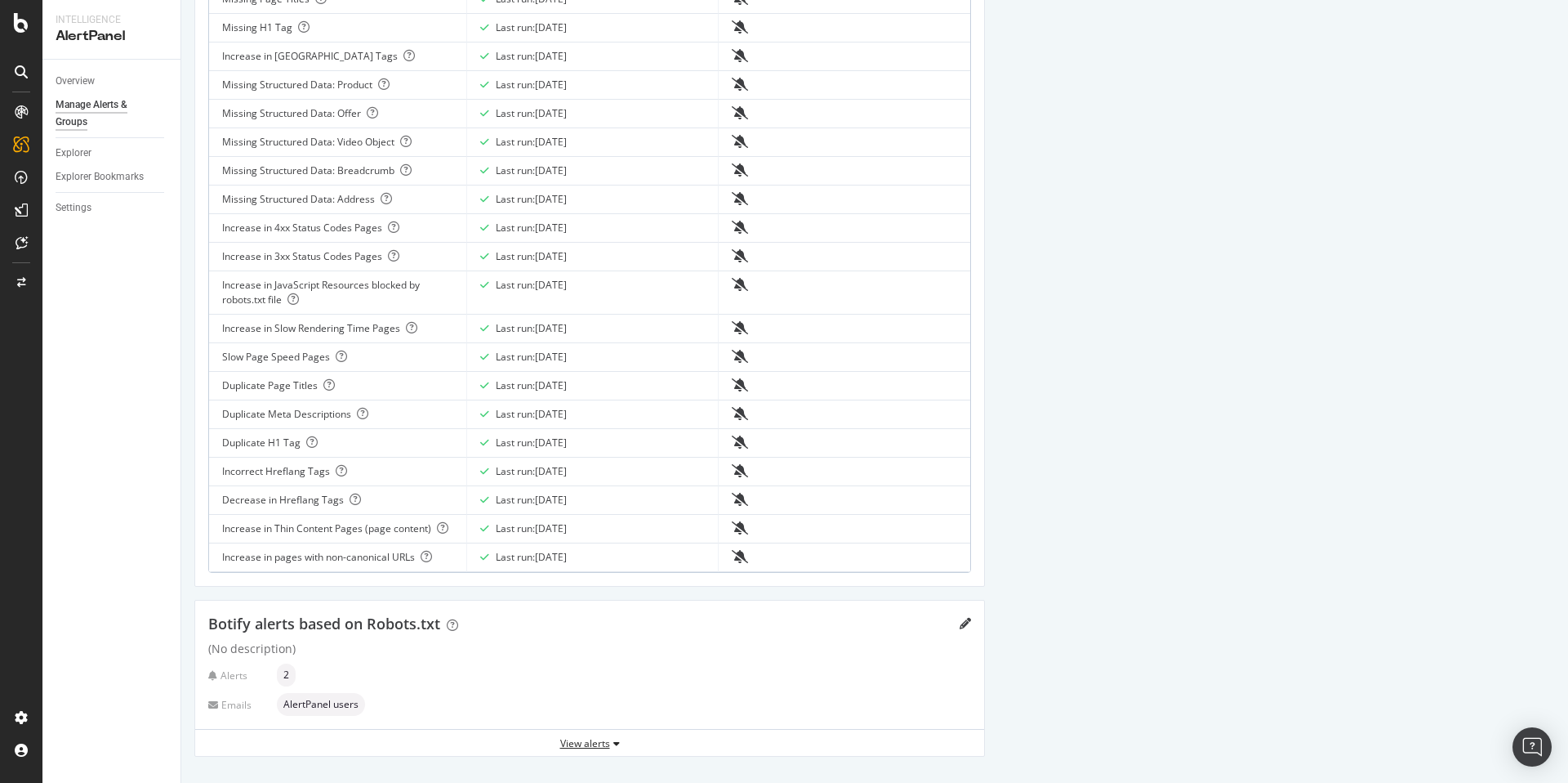
click at [587, 742] on div "View alerts" at bounding box center [589, 743] width 789 height 14
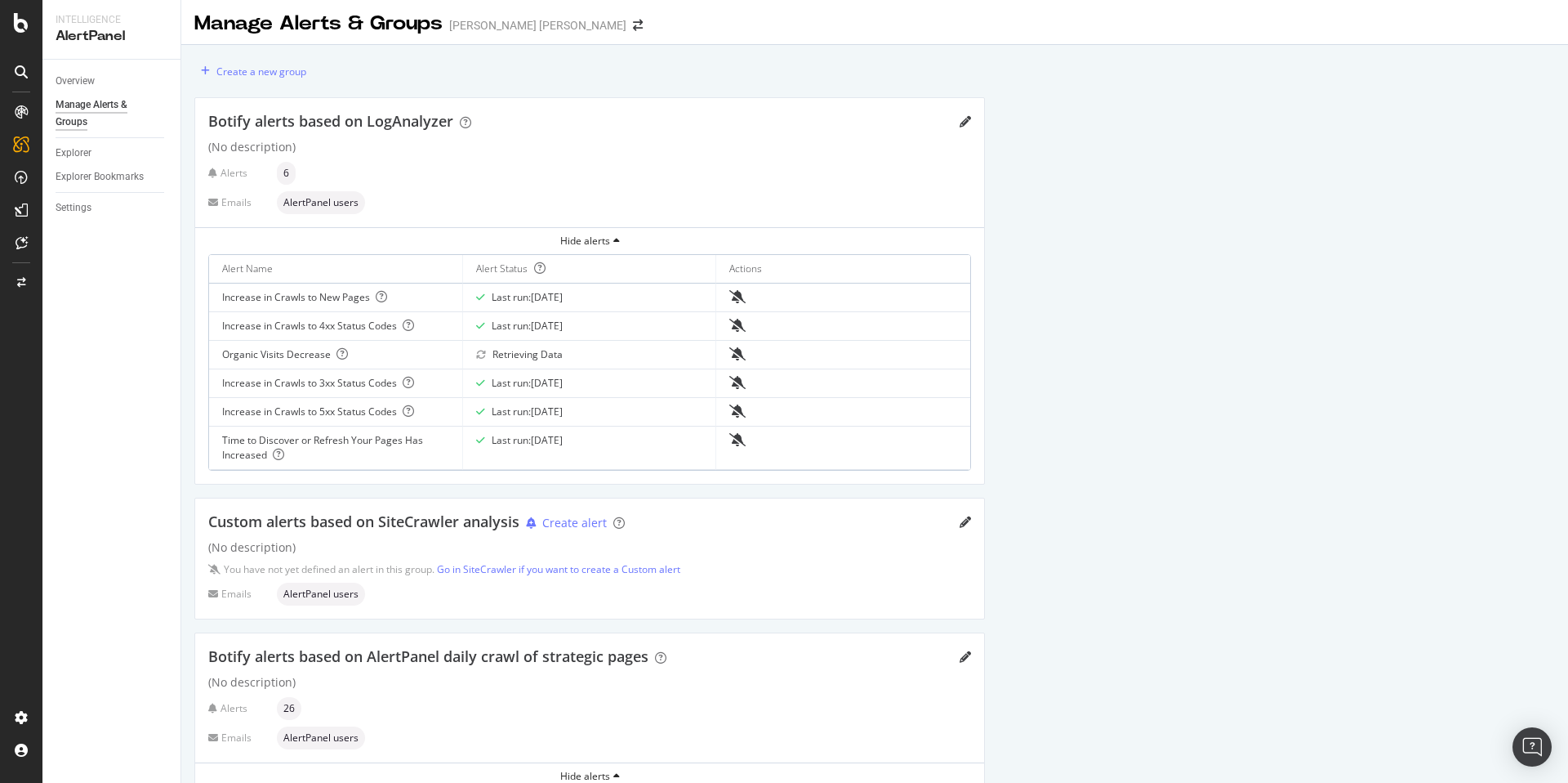
scroll to position [5, 0]
click at [87, 214] on div "AlertPanel" at bounding box center [86, 216] width 53 height 16
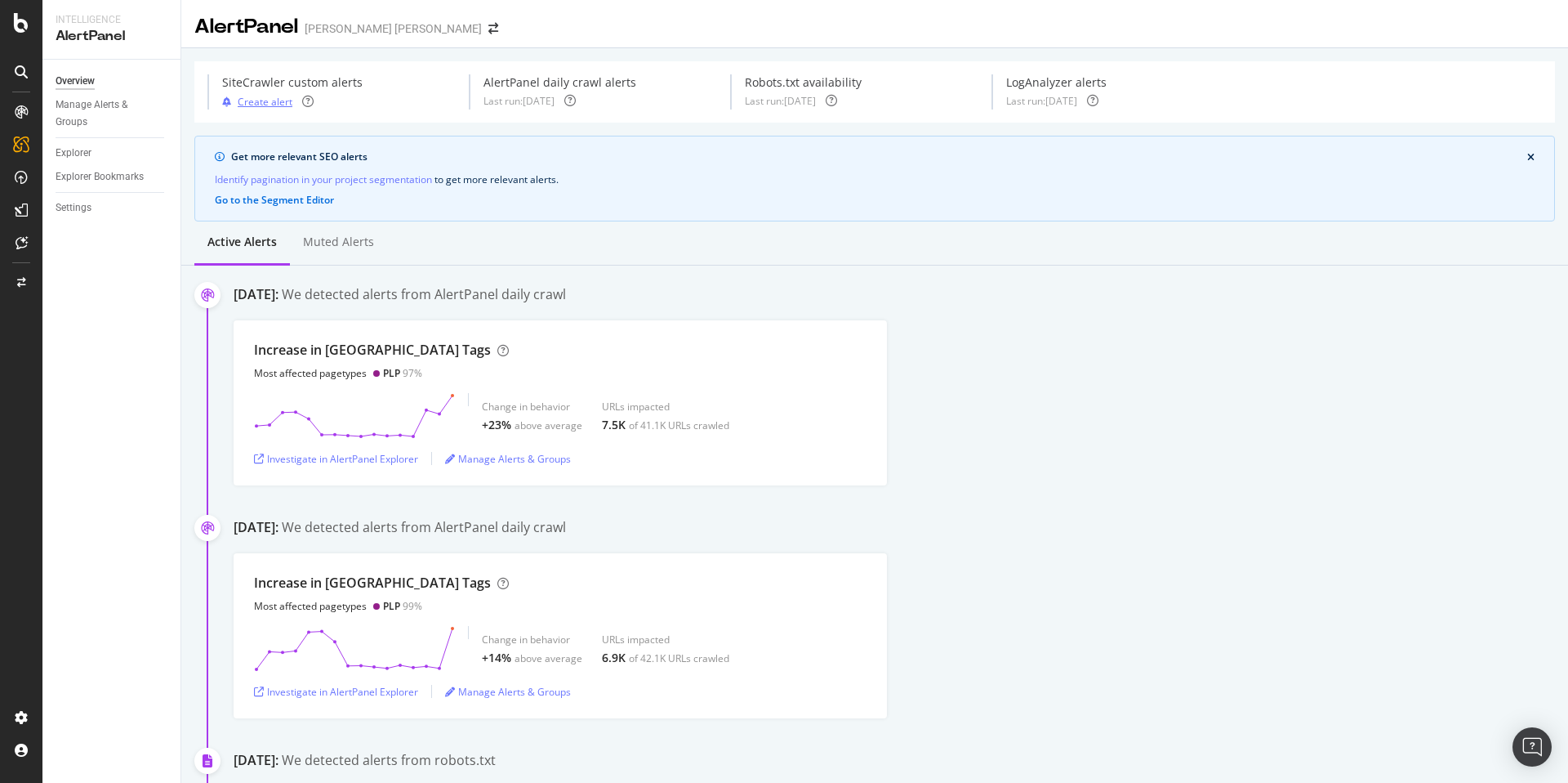
click at [267, 102] on div "Create alert" at bounding box center [265, 102] width 54 height 14
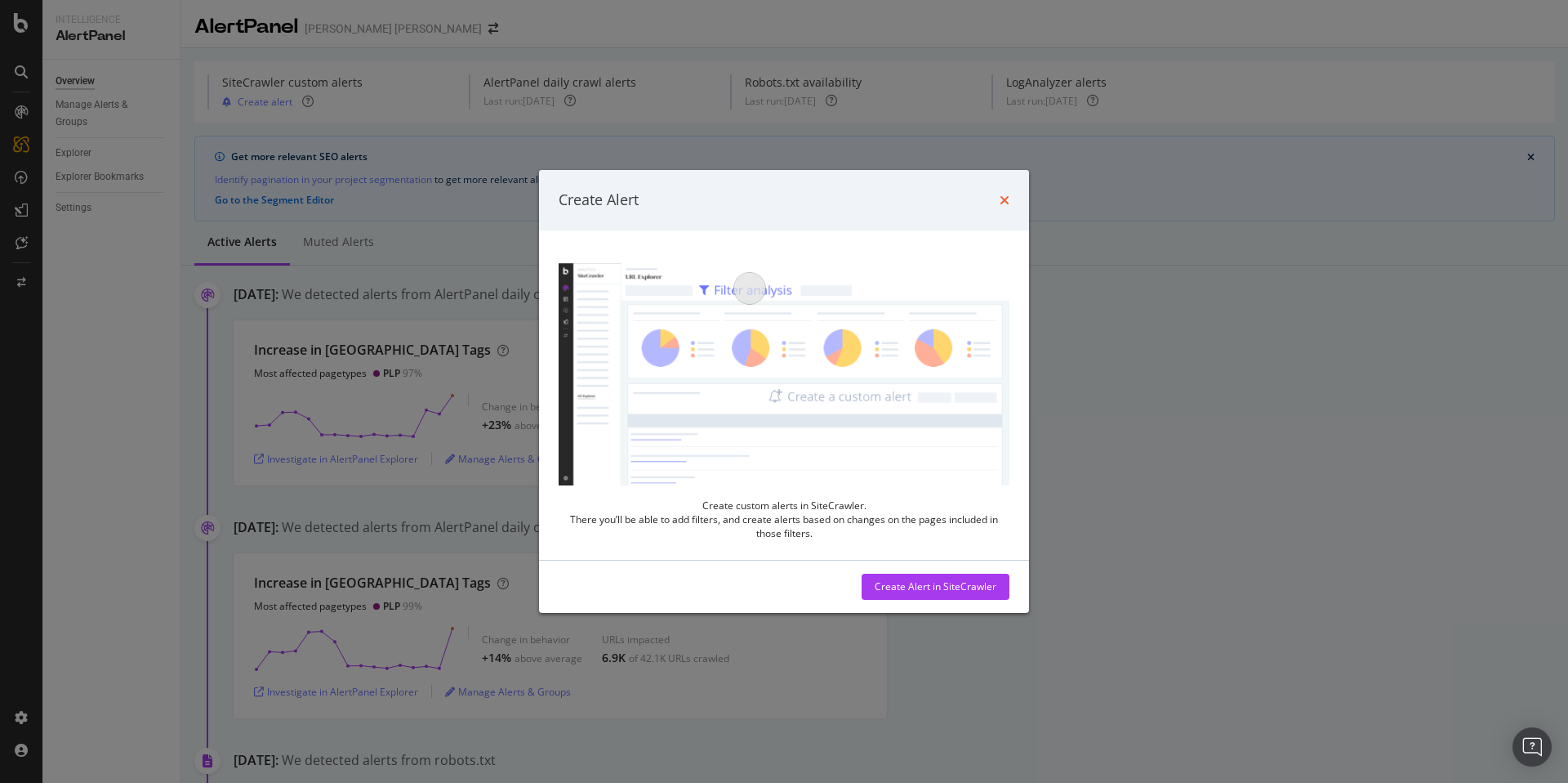
click at [1003, 202] on icon "times" at bounding box center [1004, 200] width 9 height 13
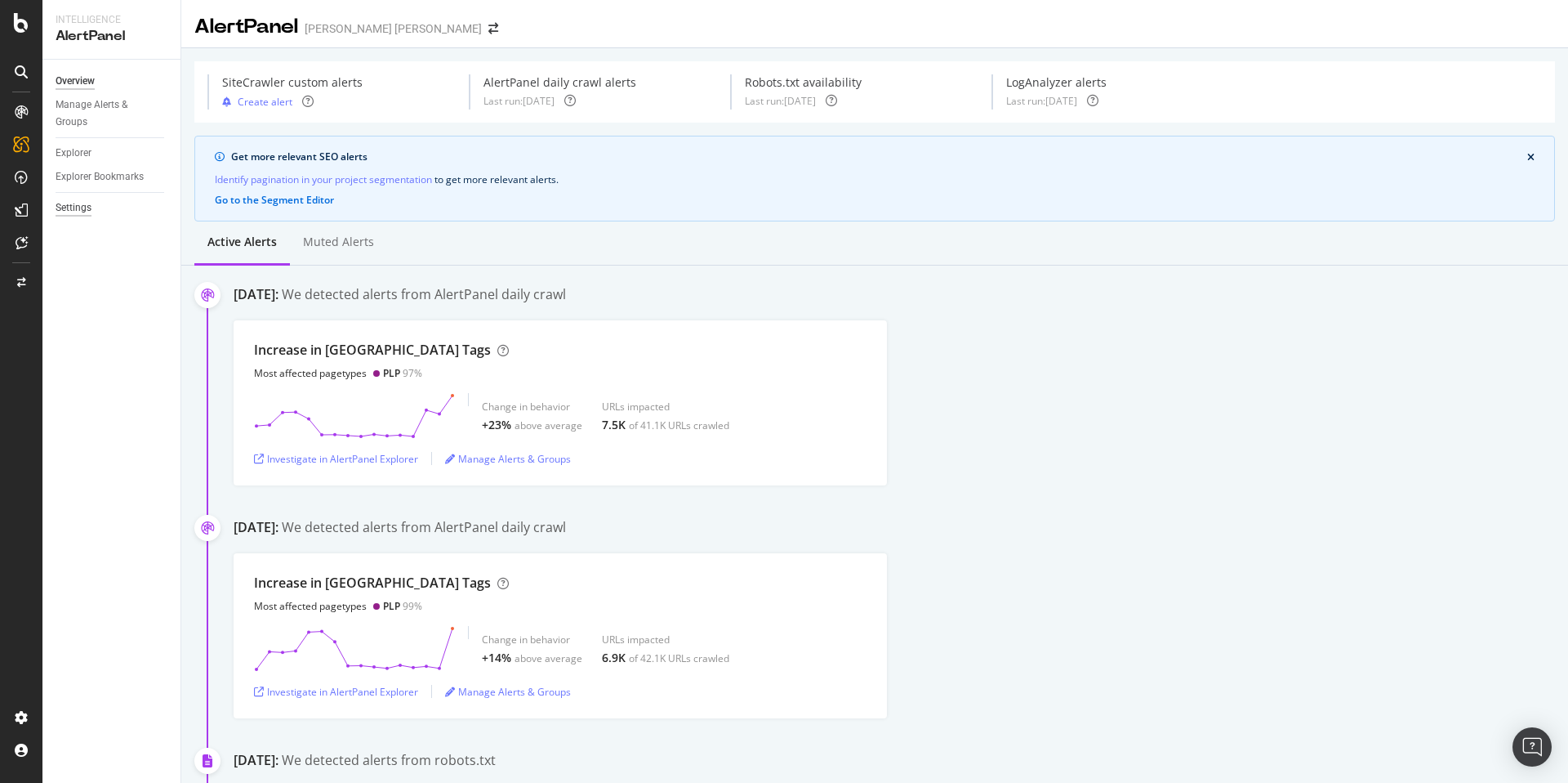
click at [79, 208] on div "Settings" at bounding box center [73, 208] width 36 height 17
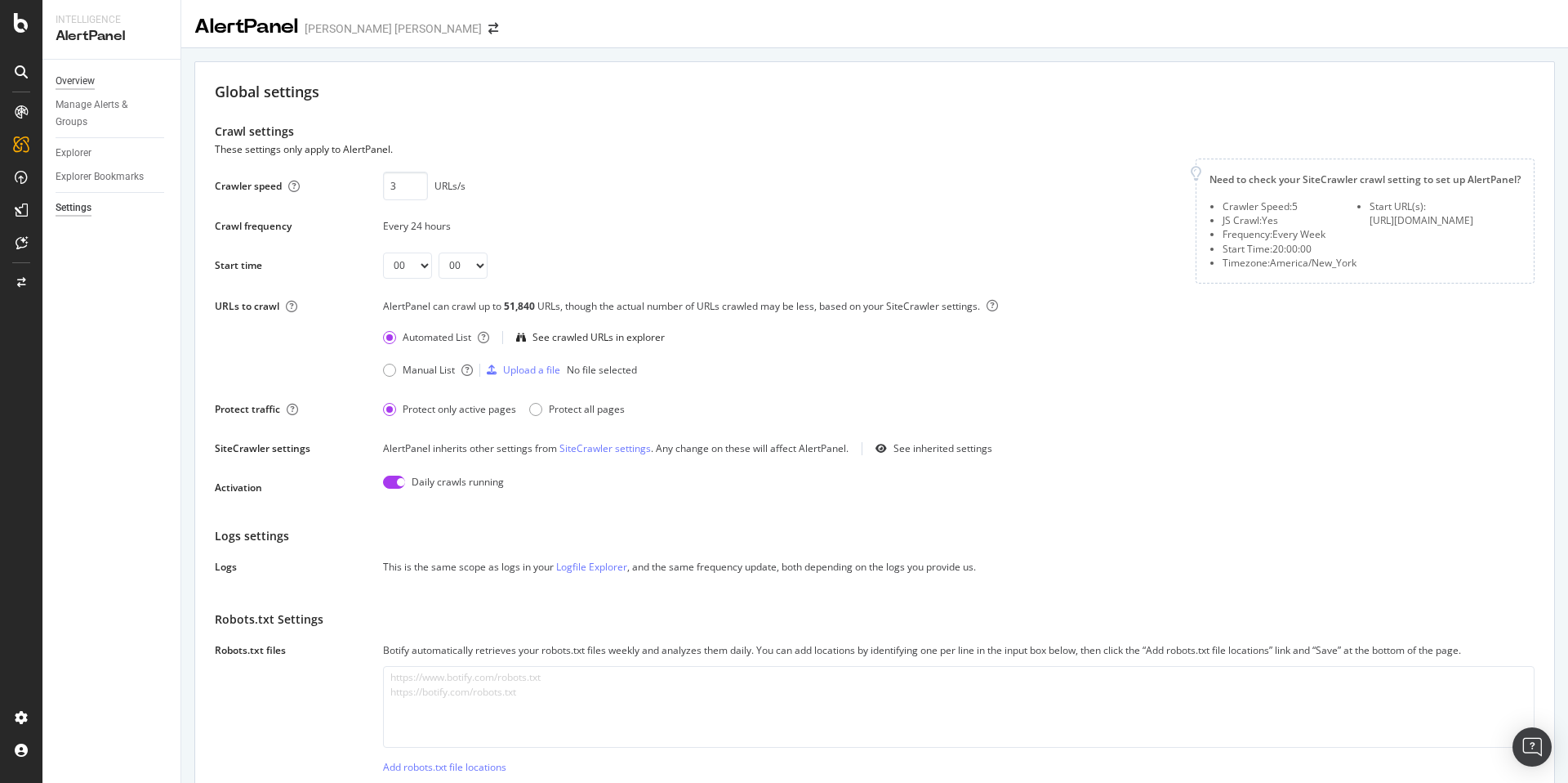
click at [79, 83] on div "Overview" at bounding box center [74, 81] width 39 height 17
click at [81, 103] on div "Manage Alerts & Groups" at bounding box center [104, 114] width 98 height 34
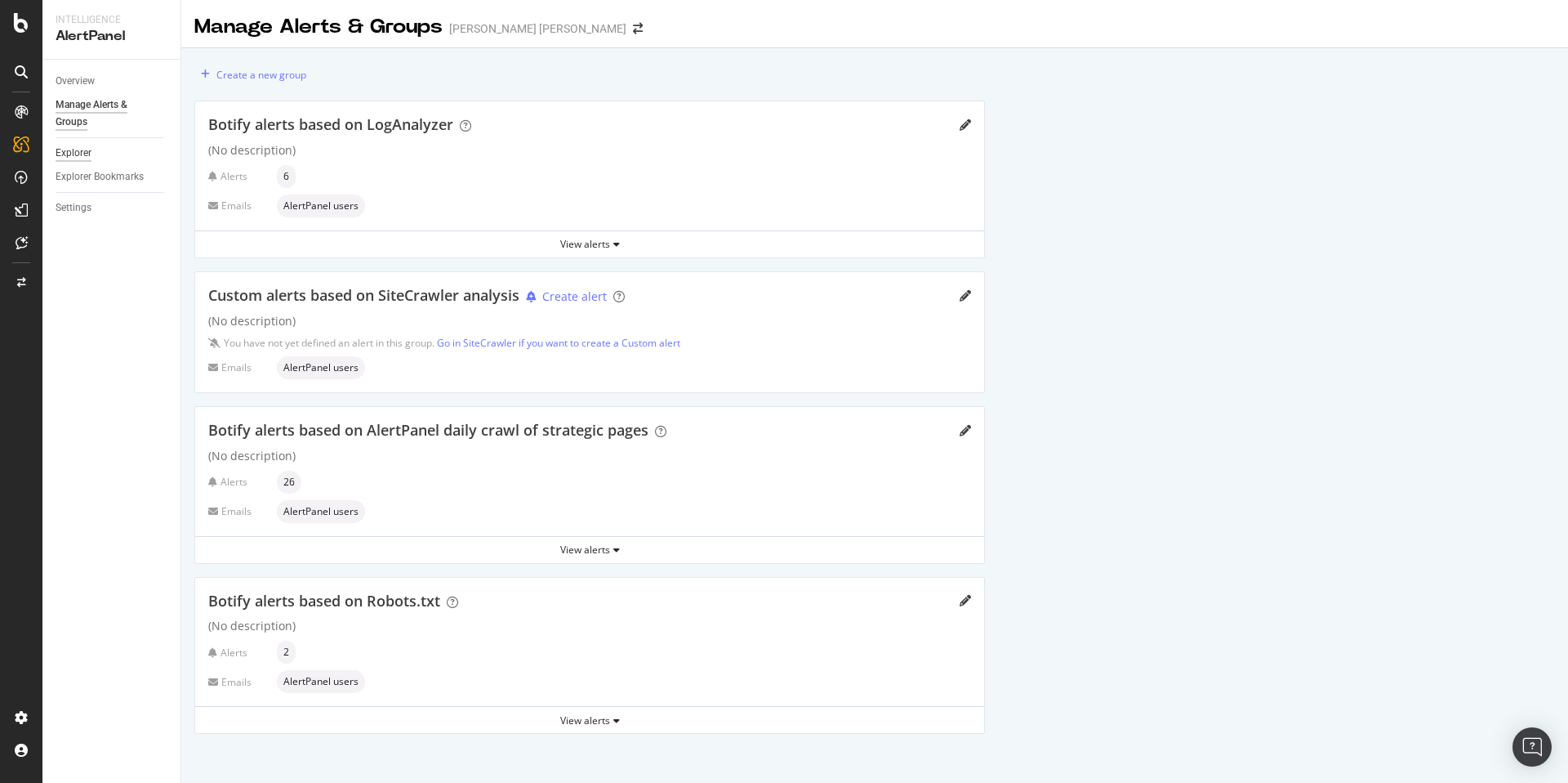
click at [79, 156] on div "Explorer" at bounding box center [73, 153] width 36 height 17
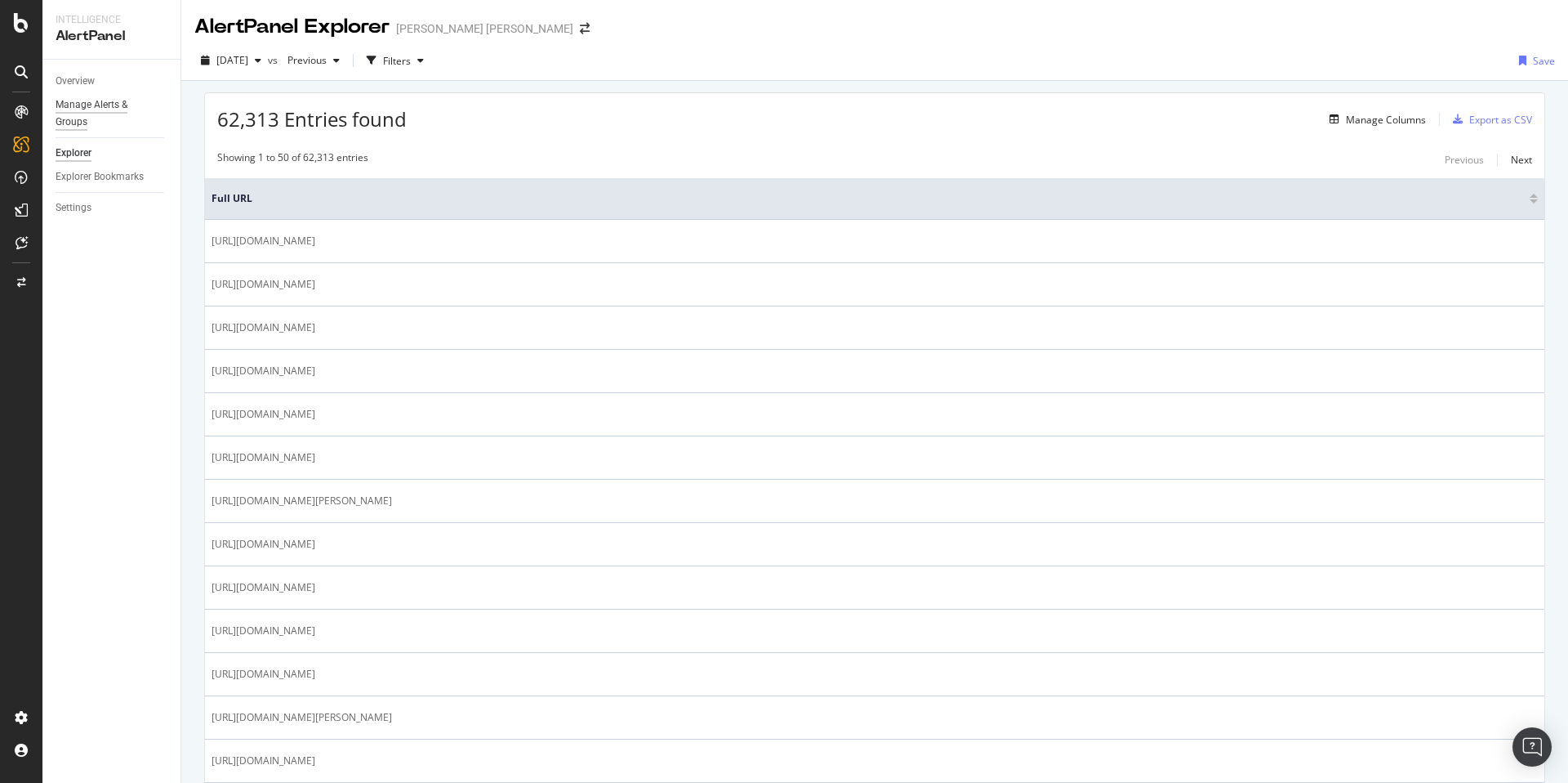
click at [78, 106] on div "Manage Alerts & Groups" at bounding box center [104, 114] width 98 height 34
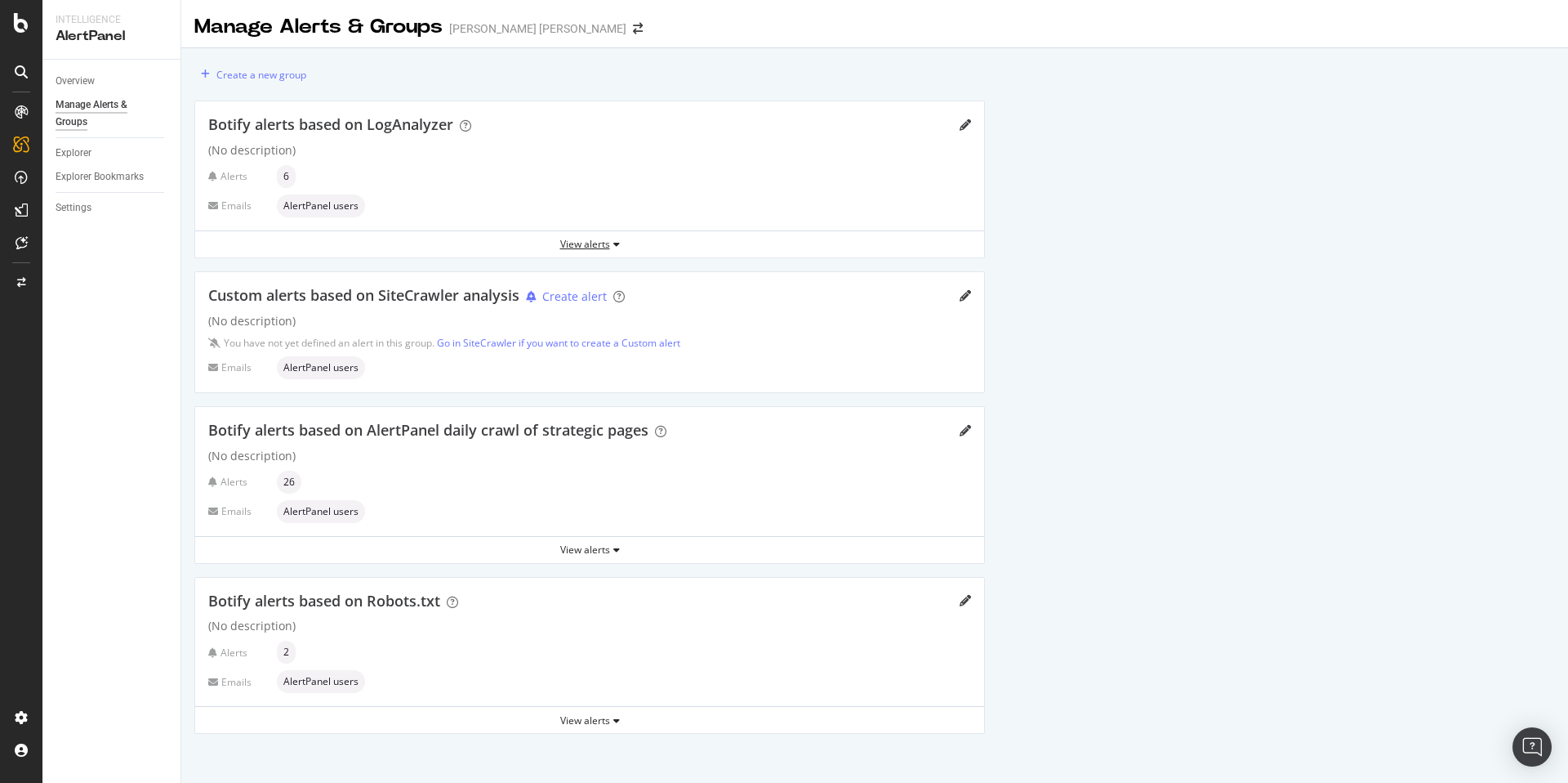
click at [574, 246] on div "View alerts" at bounding box center [589, 244] width 789 height 14
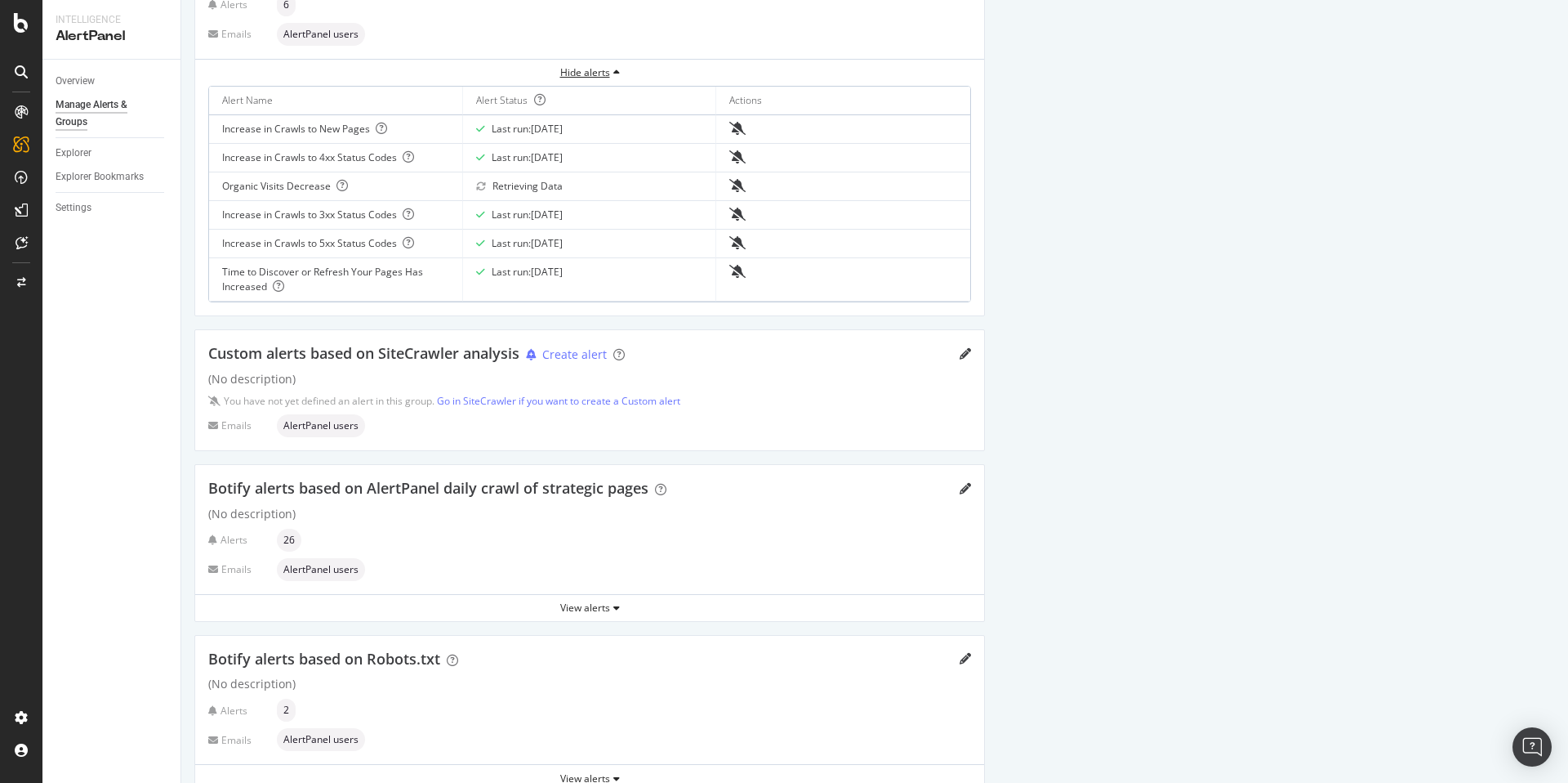
scroll to position [207, 0]
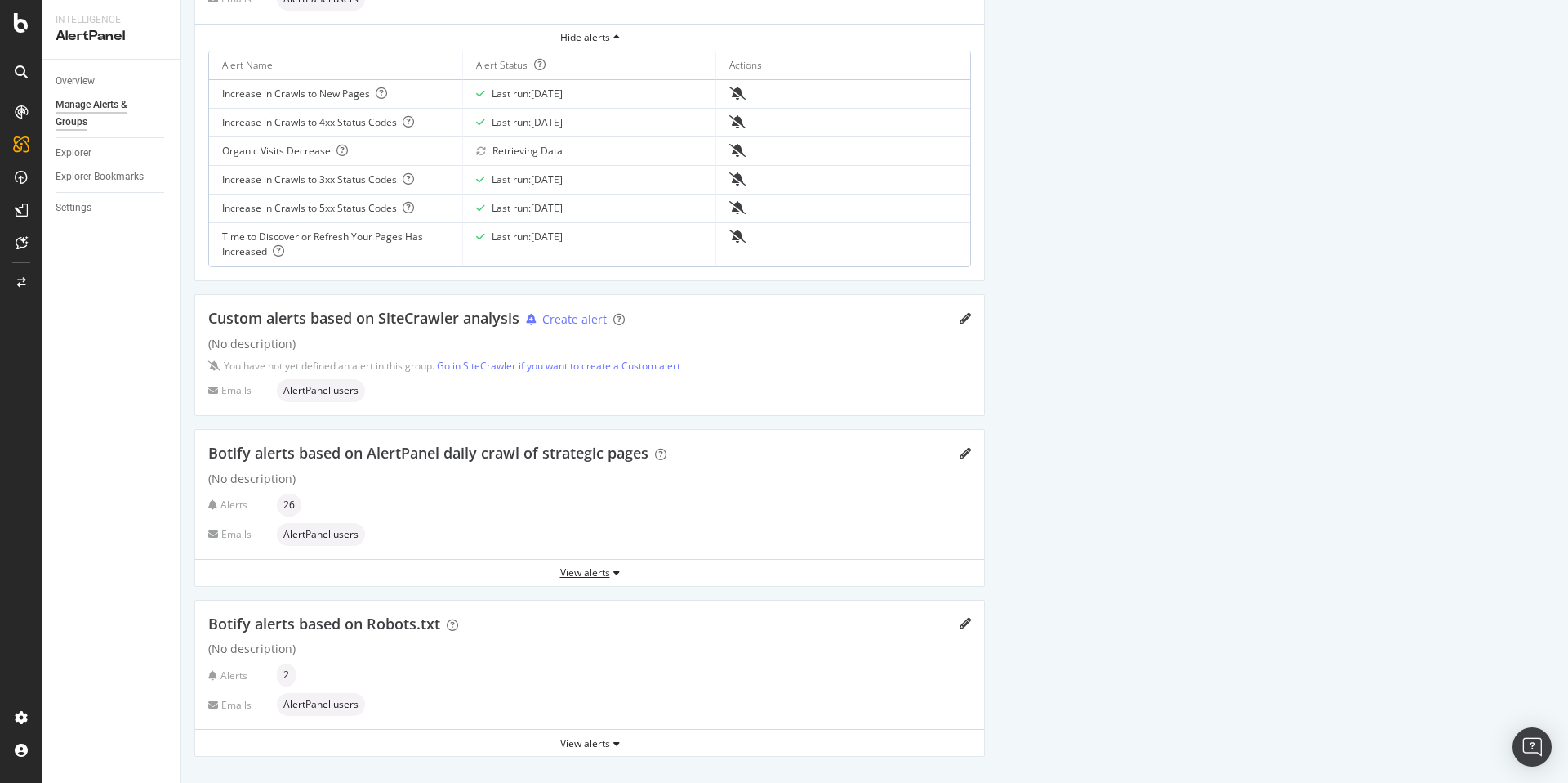
click at [592, 578] on div "View alerts" at bounding box center [589, 573] width 789 height 14
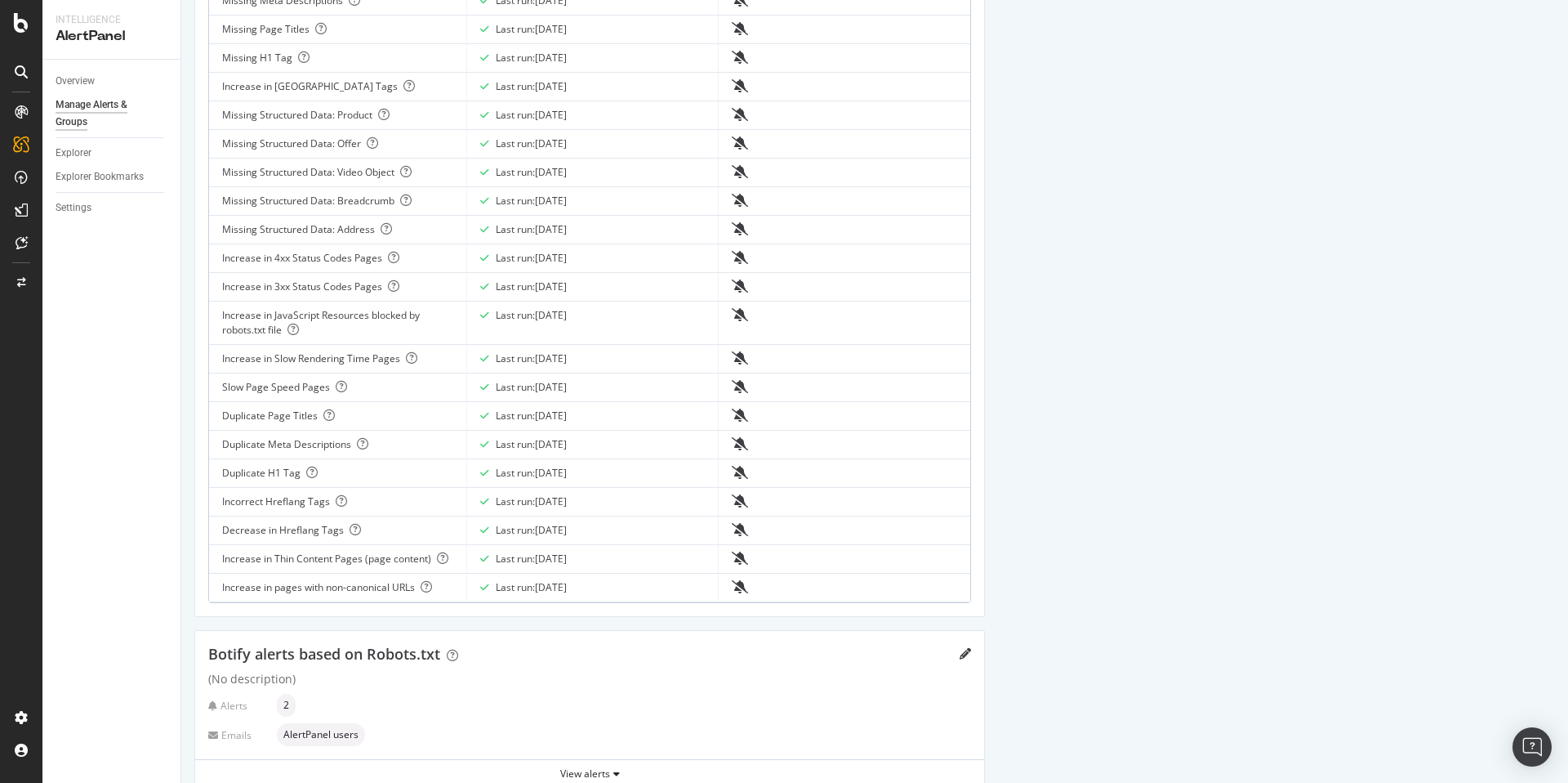
scroll to position [1008, 0]
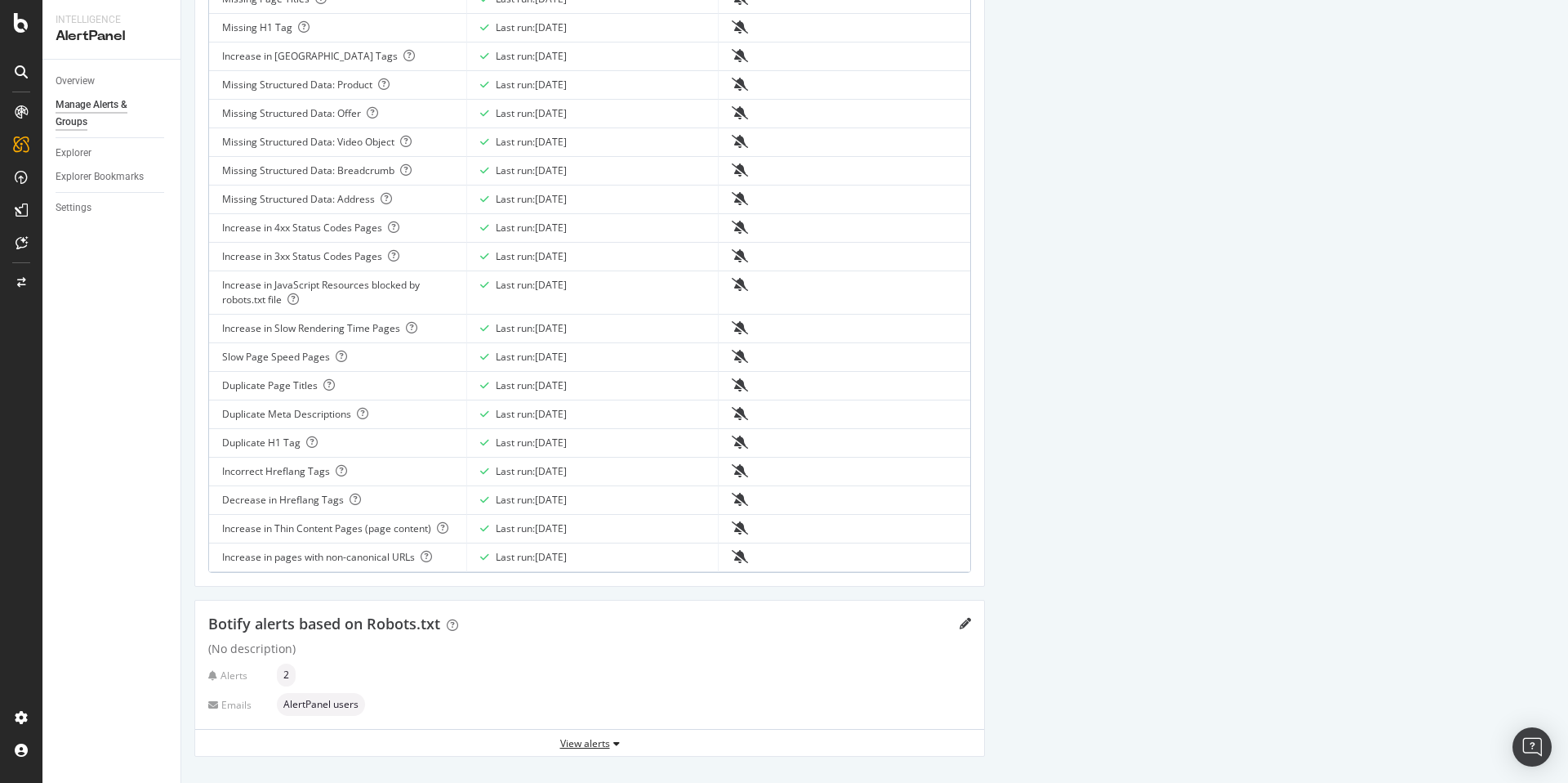
click at [587, 741] on div "View alerts" at bounding box center [589, 743] width 789 height 14
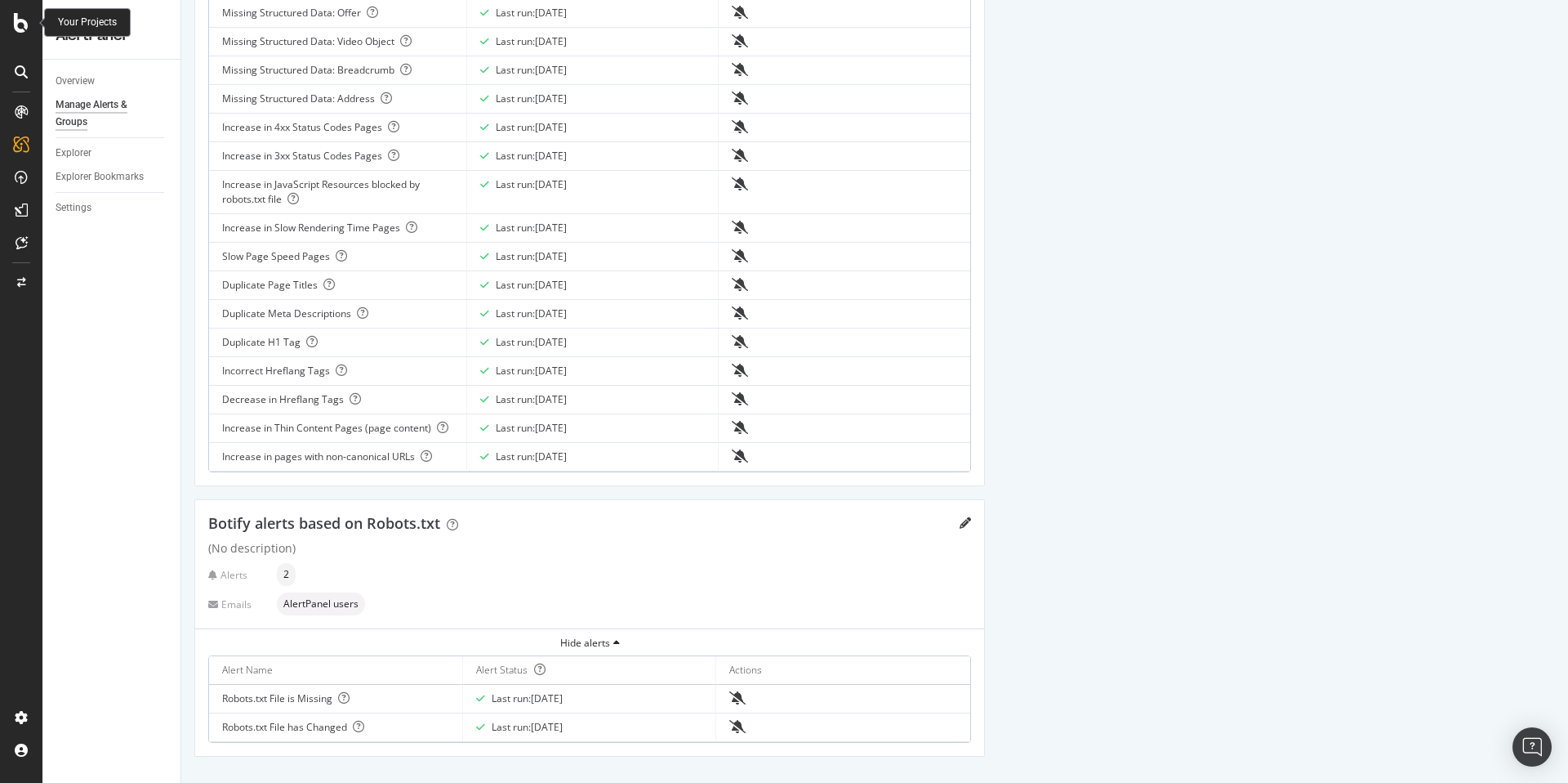
click at [16, 23] on icon at bounding box center [21, 22] width 15 height 20
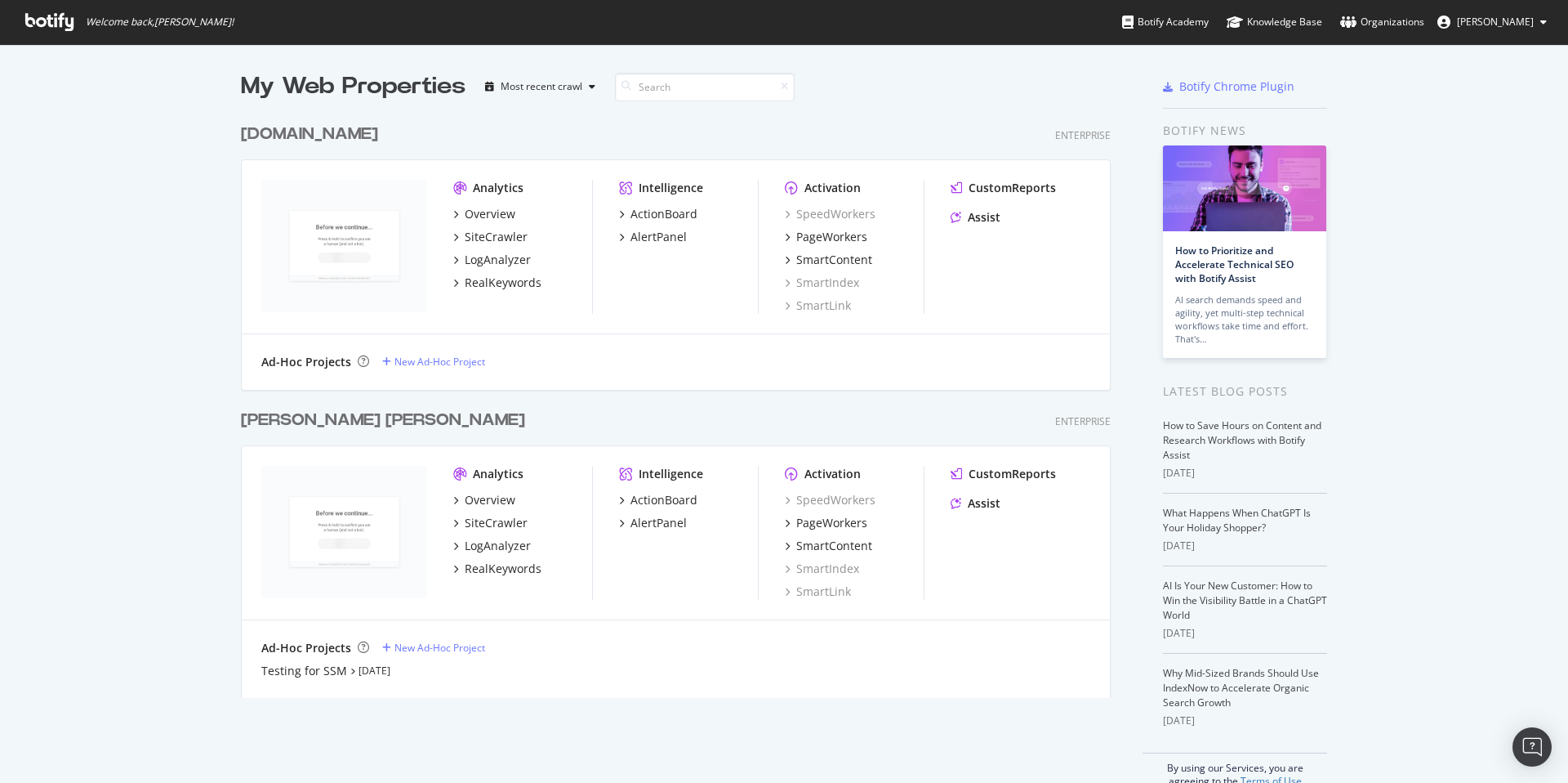
scroll to position [783, 1568]
click at [290, 415] on div "[PERSON_NAME] [PERSON_NAME]" at bounding box center [383, 420] width 284 height 23
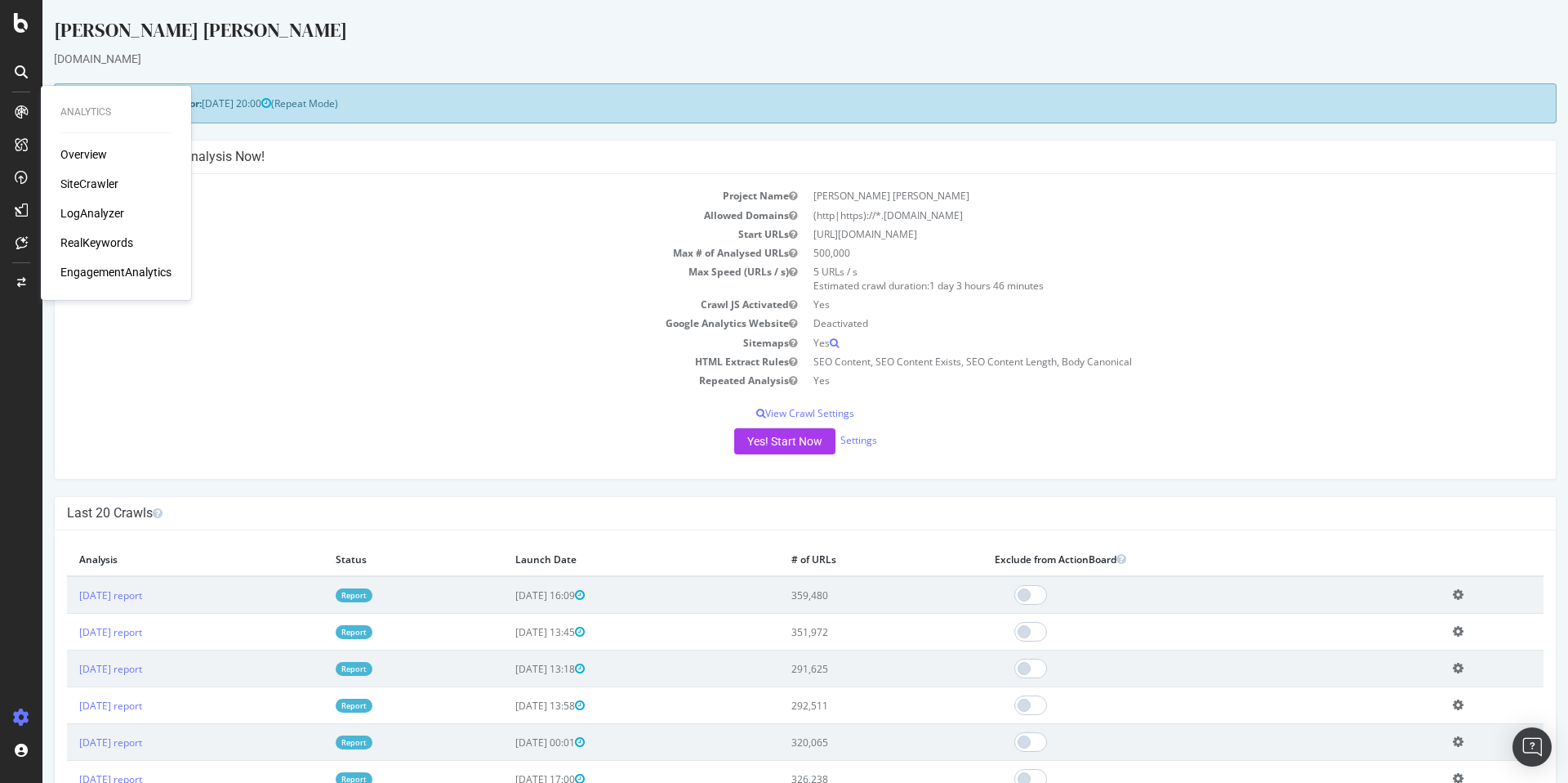
click at [77, 189] on div "SiteCrawler" at bounding box center [89, 184] width 58 height 16
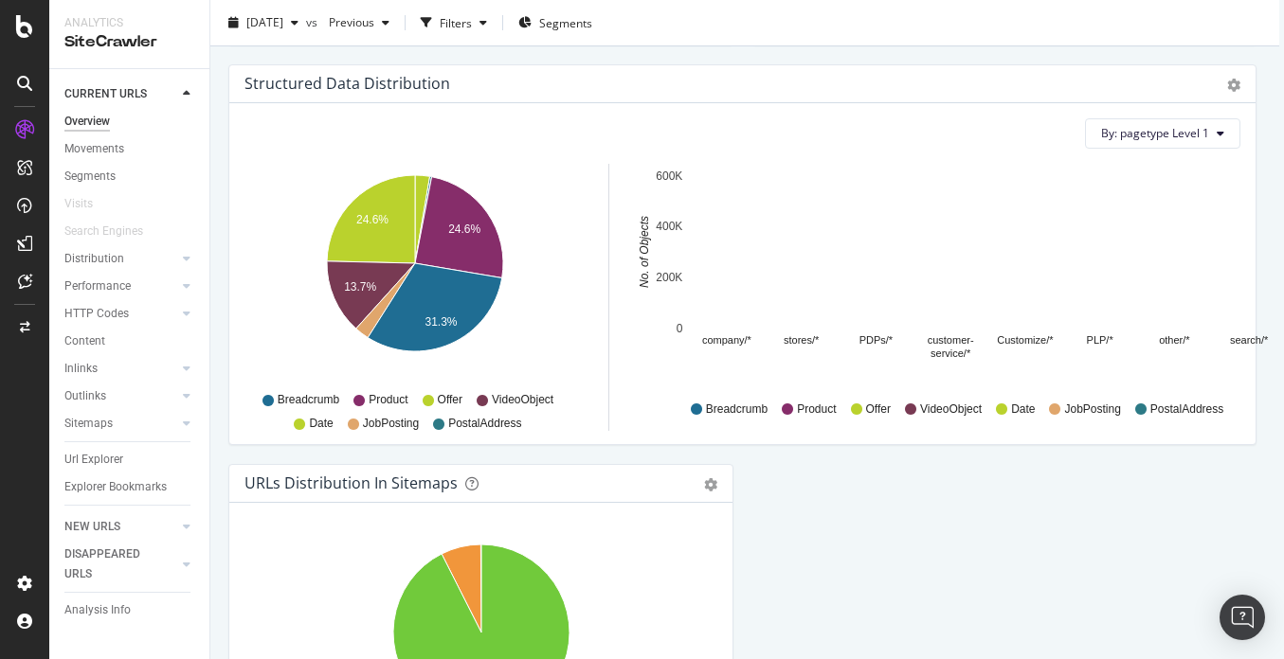
scroll to position [1815, 5]
